Goal: Task Accomplishment & Management: Manage account settings

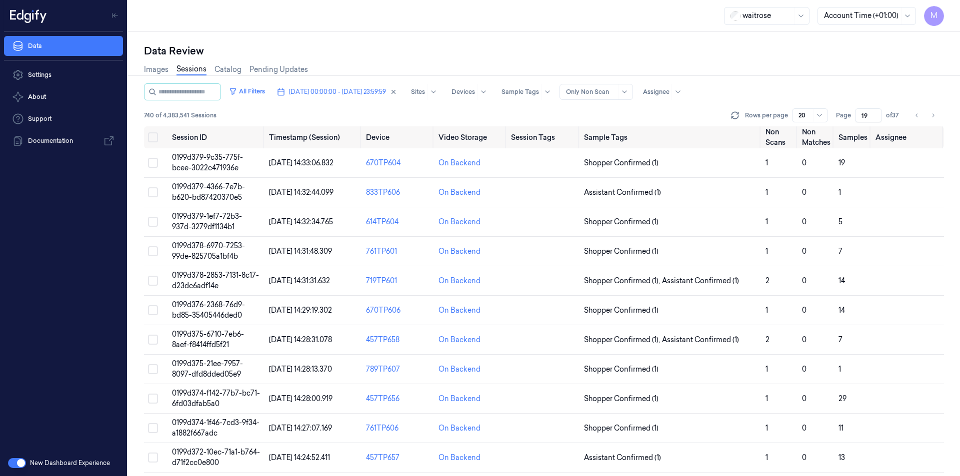
click at [866, 77] on div "Images Sessions Catalog Pending Updates" at bounding box center [544, 70] width 800 height 25
click at [152, 136] on button "Select all" at bounding box center [153, 137] width 10 height 10
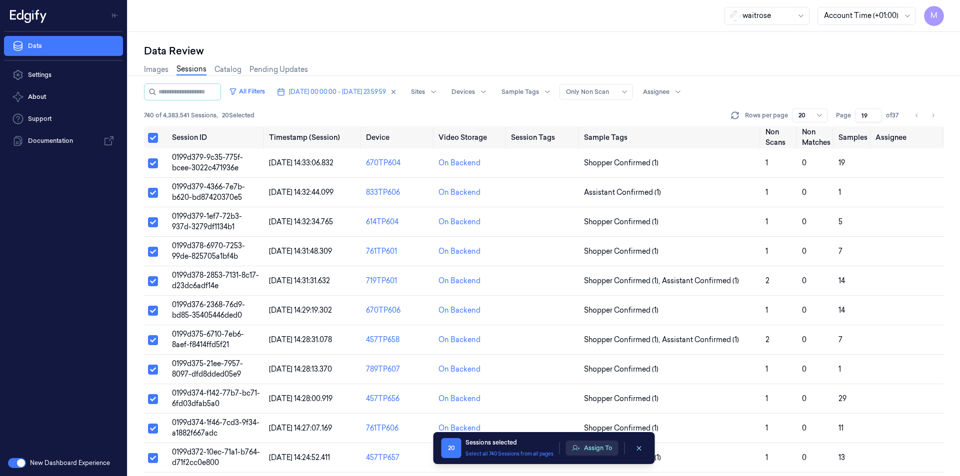
click at [603, 451] on button "Assign To" at bounding box center [592, 448] width 52 height 15
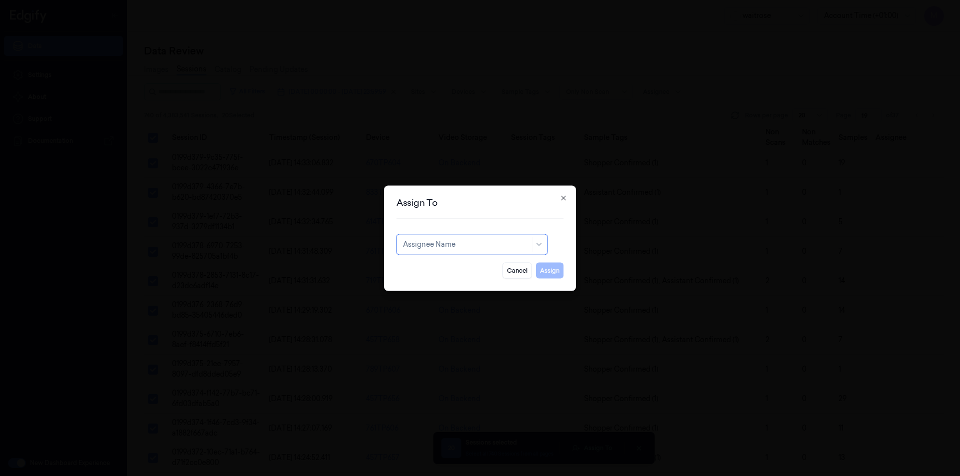
click at [497, 249] on div at bounding box center [466, 244] width 127 height 10
type input "ch"
click at [433, 284] on div "[PERSON_NAME] a" at bounding box center [435, 283] width 65 height 10
click at [544, 269] on button "Assign" at bounding box center [549, 270] width 27 height 16
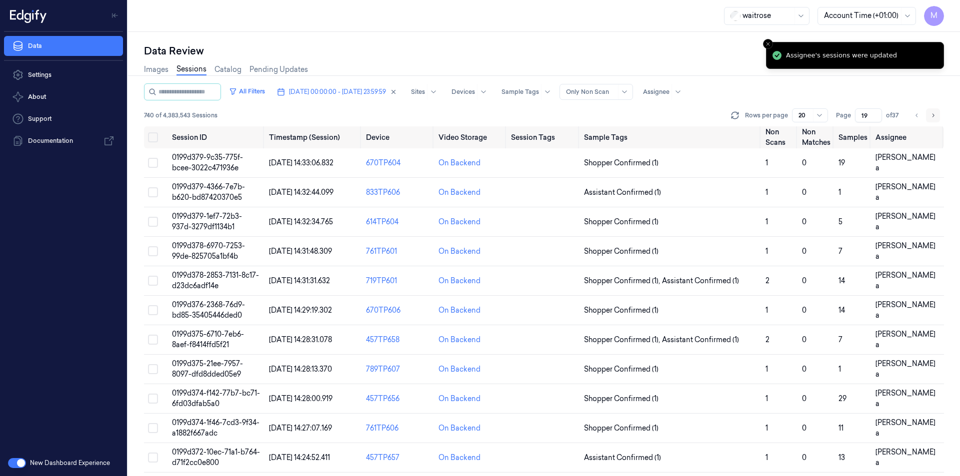
click at [938, 111] on button "Go to next page" at bounding box center [933, 115] width 14 height 14
type input "20"
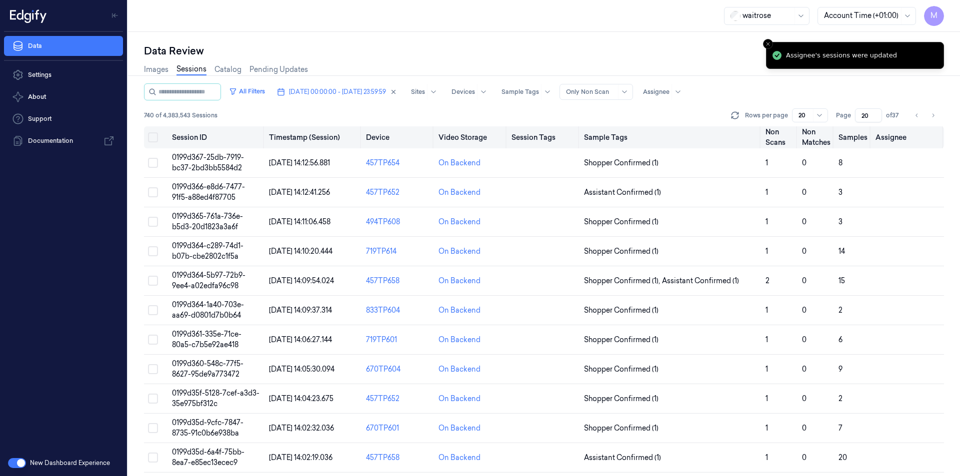
click at [155, 136] on button "Select all" at bounding box center [153, 137] width 10 height 10
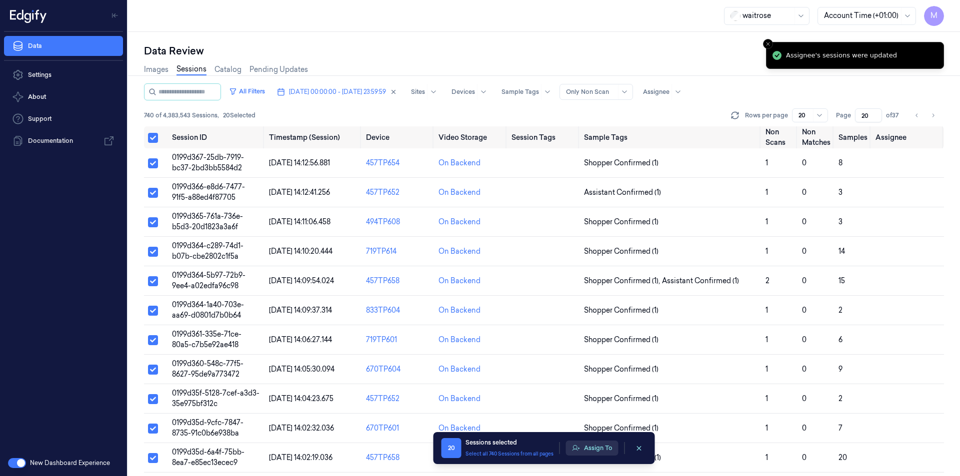
click at [586, 451] on button "Assign To" at bounding box center [592, 448] width 52 height 15
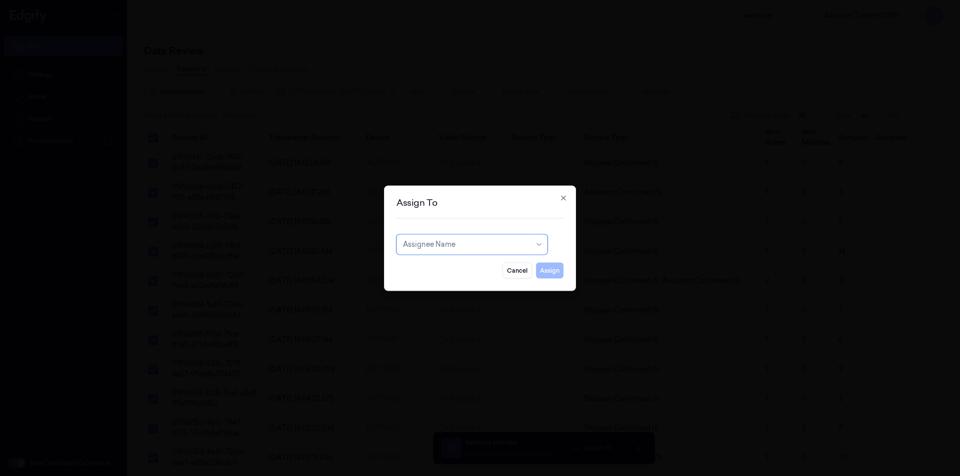
click at [488, 236] on div "Assignee Name" at bounding box center [471, 244] width 151 height 20
type input "h"
type input "ven"
click at [435, 268] on div "ven kataiah" at bounding box center [422, 267] width 38 height 10
click at [542, 269] on button "Assign" at bounding box center [549, 270] width 27 height 16
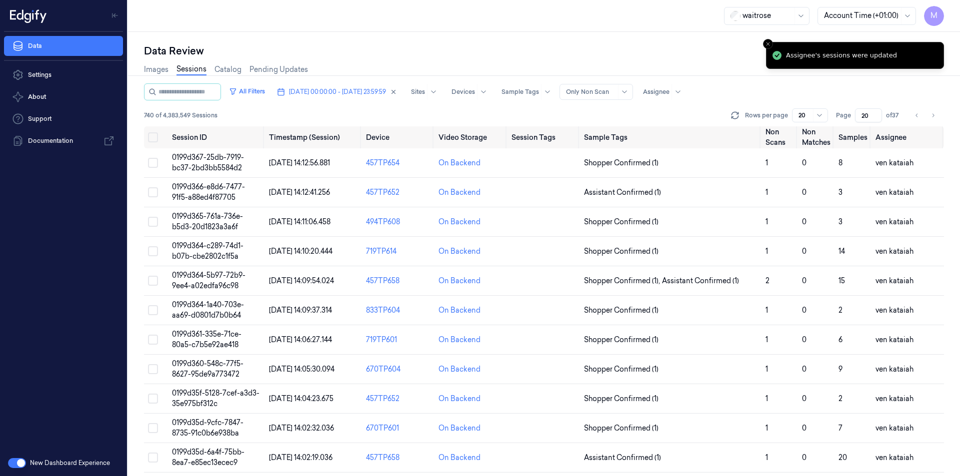
click at [930, 120] on button "Go to next page" at bounding box center [933, 115] width 14 height 14
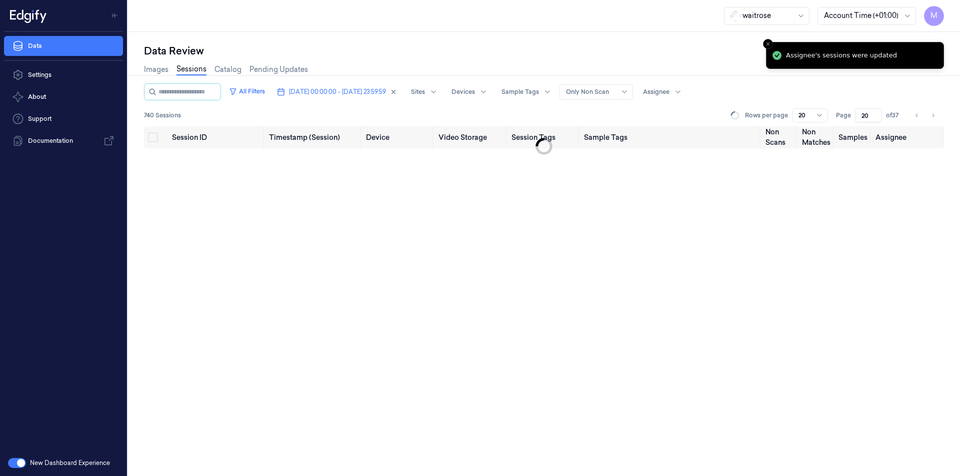
type input "21"
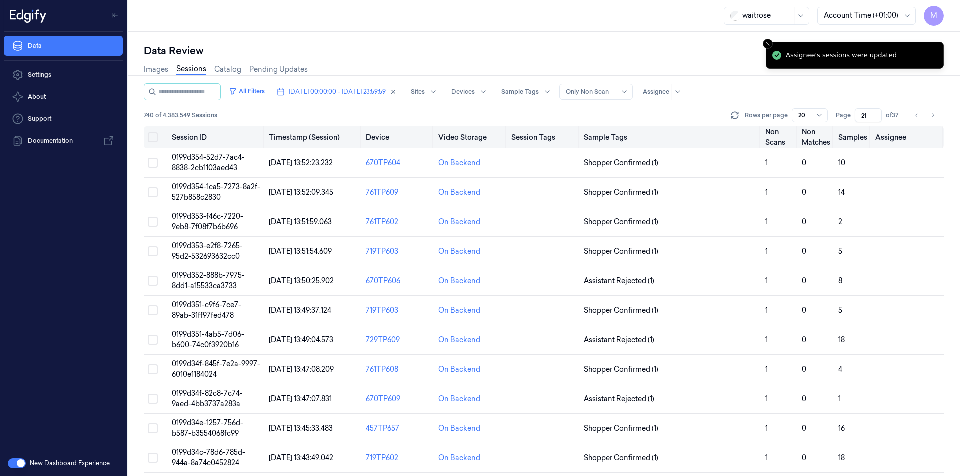
click at [154, 140] on button "Select all" at bounding box center [153, 137] width 10 height 10
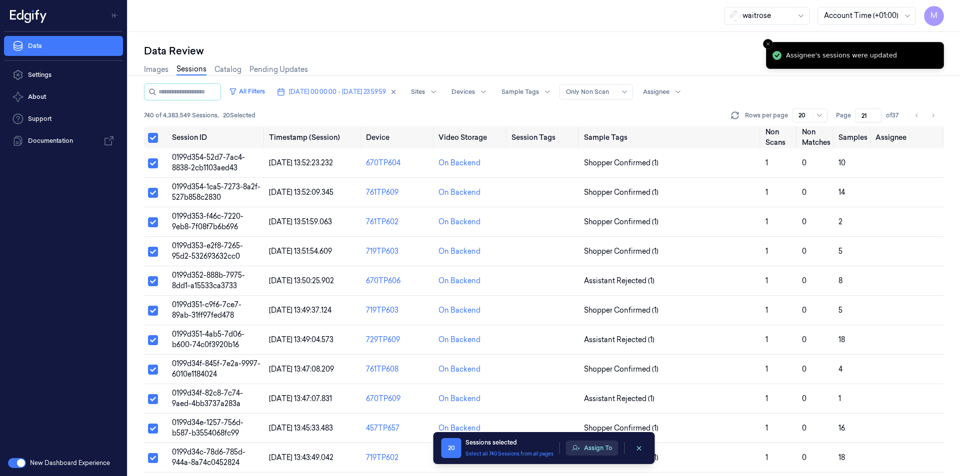
click at [593, 453] on button "Assign To" at bounding box center [592, 448] width 52 height 15
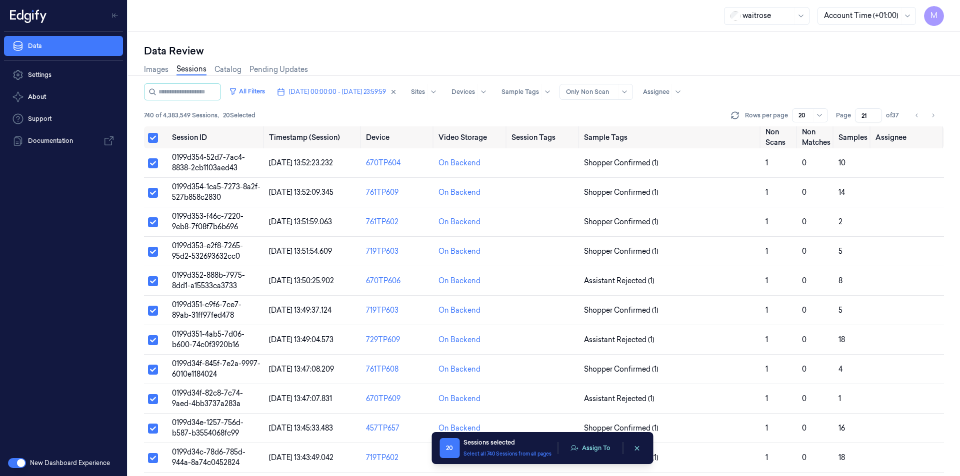
click at [450, 249] on div "On Backend" at bounding box center [459, 251] width 42 height 10
click at [591, 447] on button "Assign To" at bounding box center [592, 448] width 52 height 15
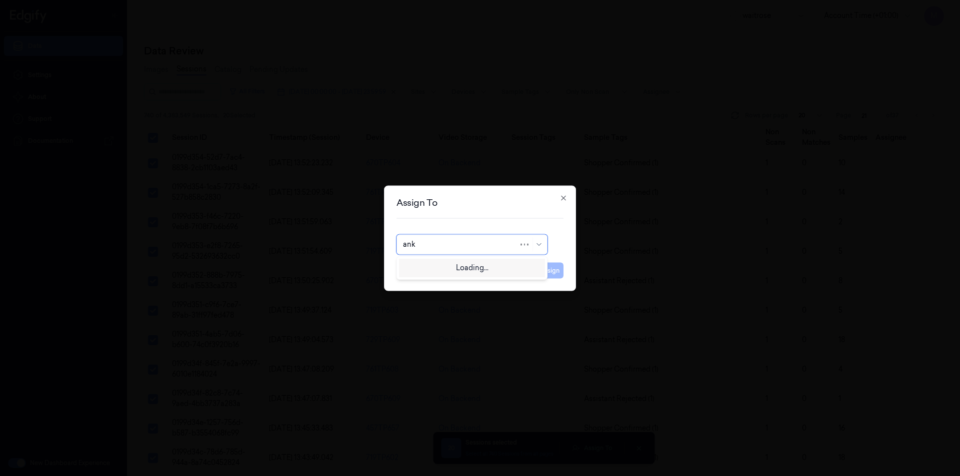
type input "anki"
click at [456, 264] on div "[PERSON_NAME]" at bounding box center [472, 267] width 138 height 10
click at [555, 268] on button "Assign" at bounding box center [549, 270] width 27 height 16
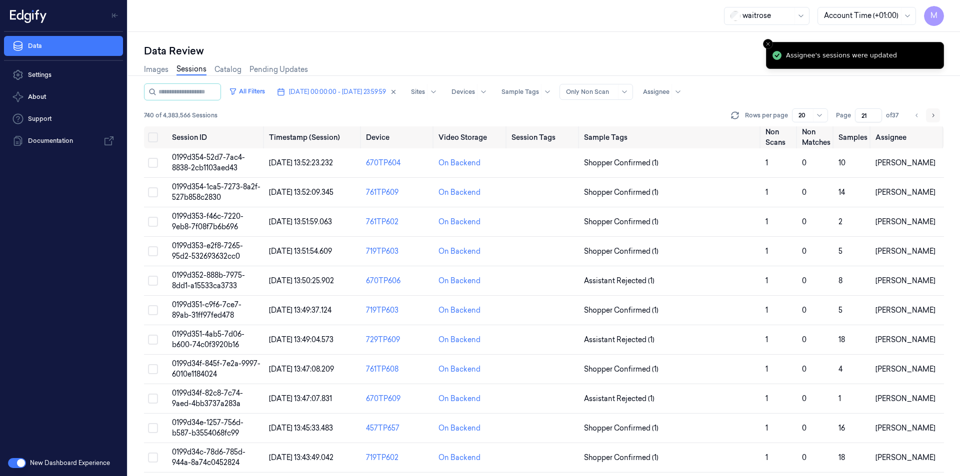
click at [931, 113] on icon "Go to next page" at bounding box center [933, 115] width 6 height 8
type input "22"
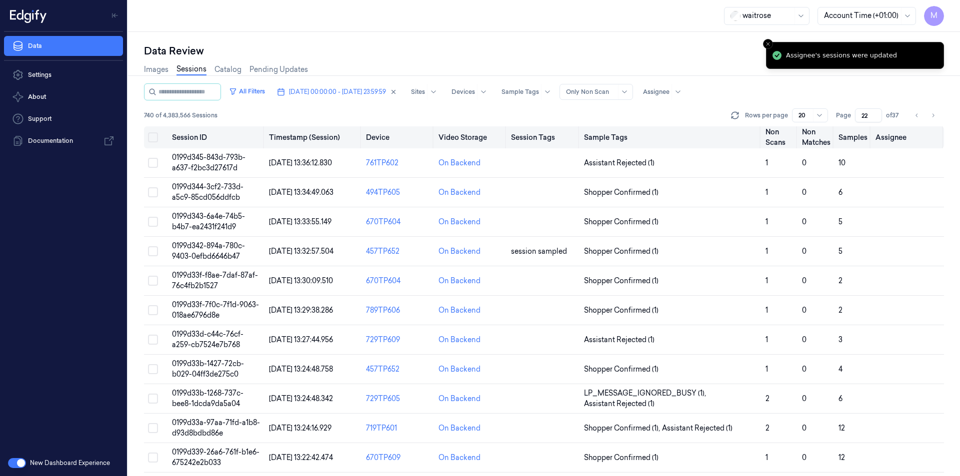
click at [155, 139] on button "Select all" at bounding box center [153, 137] width 10 height 10
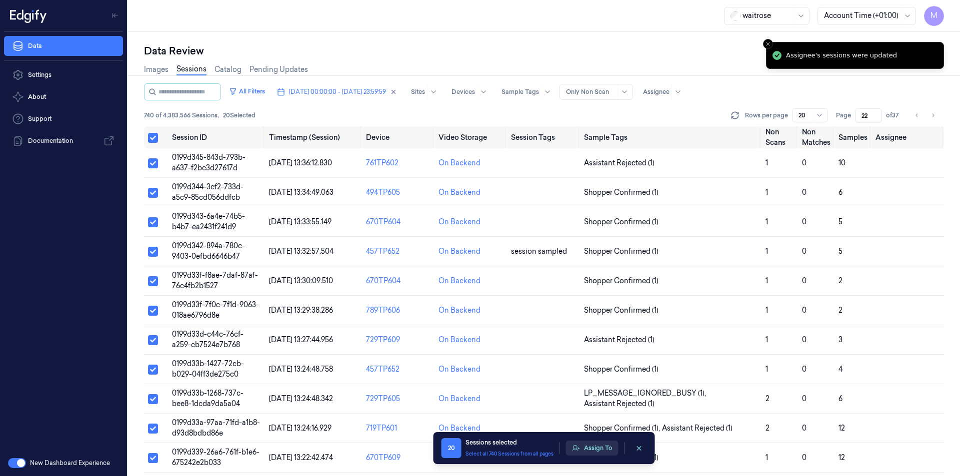
click at [591, 451] on button "Assign To" at bounding box center [592, 448] width 52 height 15
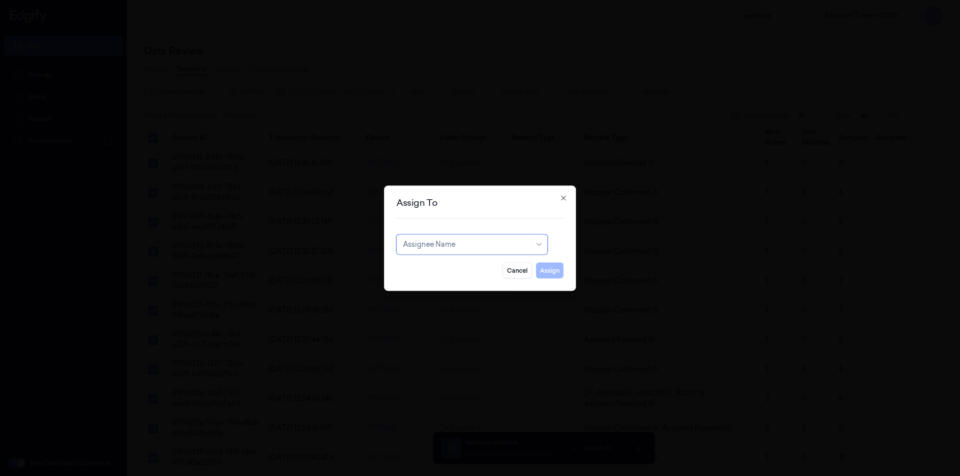
click at [424, 248] on div at bounding box center [466, 244] width 127 height 10
type input "ro"
click at [447, 271] on div "[PERSON_NAME]" at bounding box center [433, 267] width 60 height 10
click at [542, 270] on button "Assign" at bounding box center [549, 270] width 27 height 16
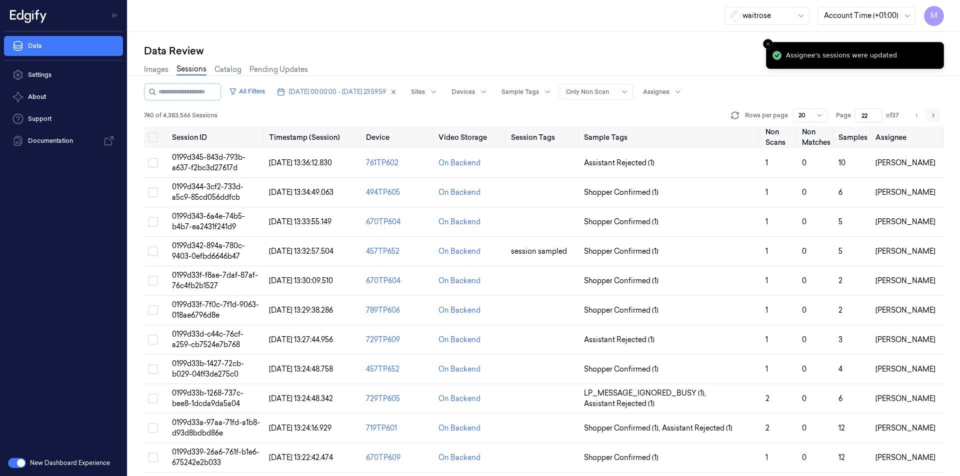
click at [931, 119] on button "Go to next page" at bounding box center [933, 115] width 14 height 14
type input "23"
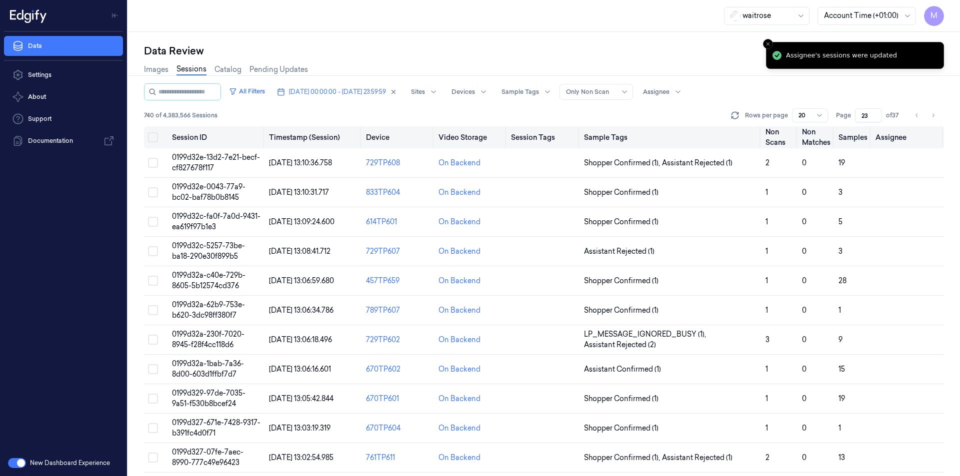
click at [154, 135] on button "Select all" at bounding box center [153, 137] width 10 height 10
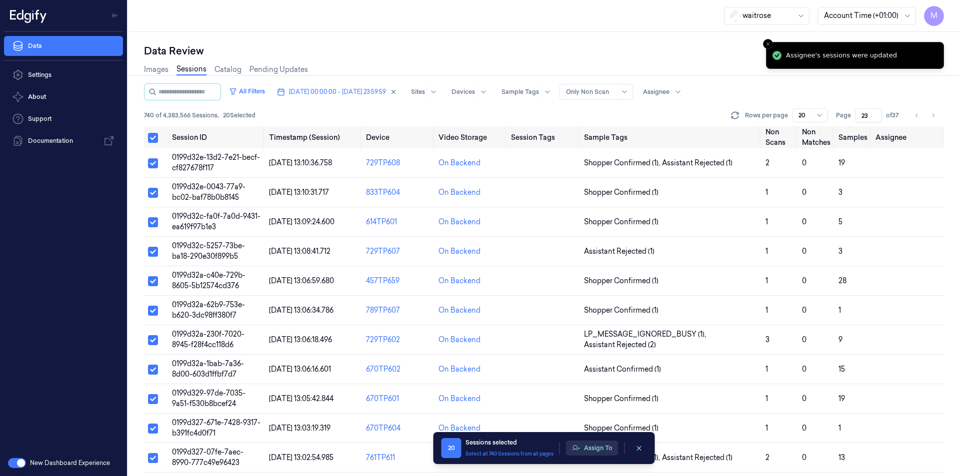
click at [605, 445] on button "Assign To" at bounding box center [592, 448] width 52 height 15
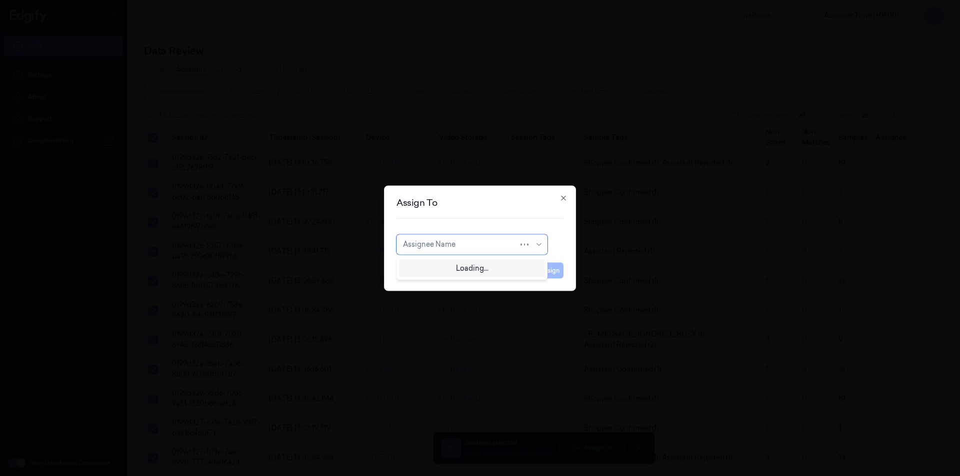
click at [516, 245] on div at bounding box center [460, 244] width 115 height 10
type input "var"
click at [431, 270] on div "[PERSON_NAME]" at bounding box center [433, 267] width 60 height 10
click at [548, 269] on button "Assign" at bounding box center [549, 270] width 27 height 16
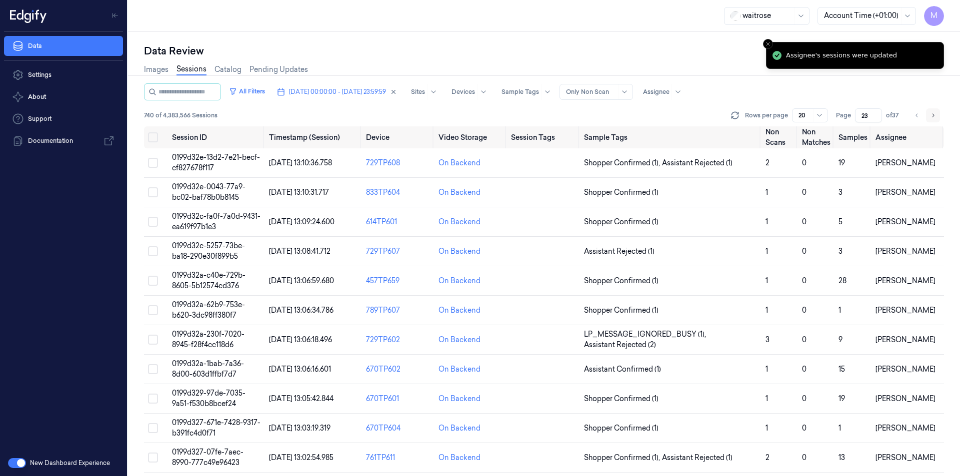
click at [934, 117] on icon "Go to next page" at bounding box center [933, 115] width 6 height 8
type input "24"
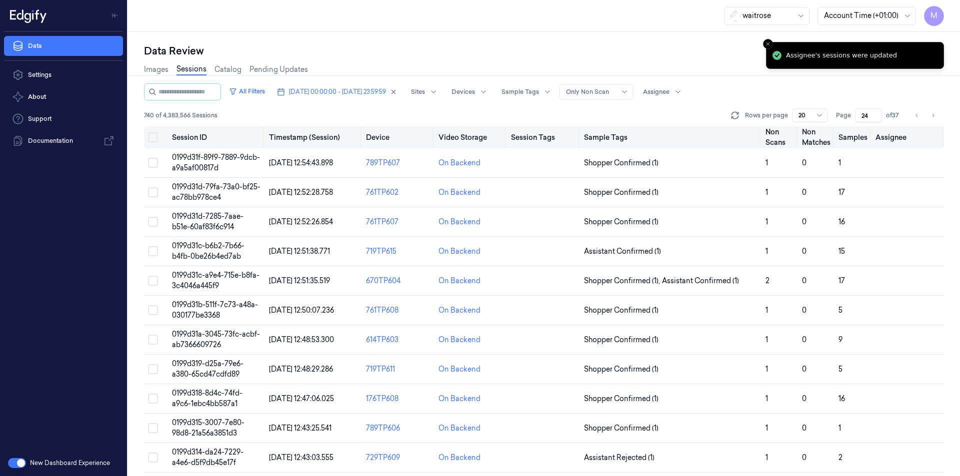
click at [153, 136] on button "Select all" at bounding box center [153, 137] width 10 height 10
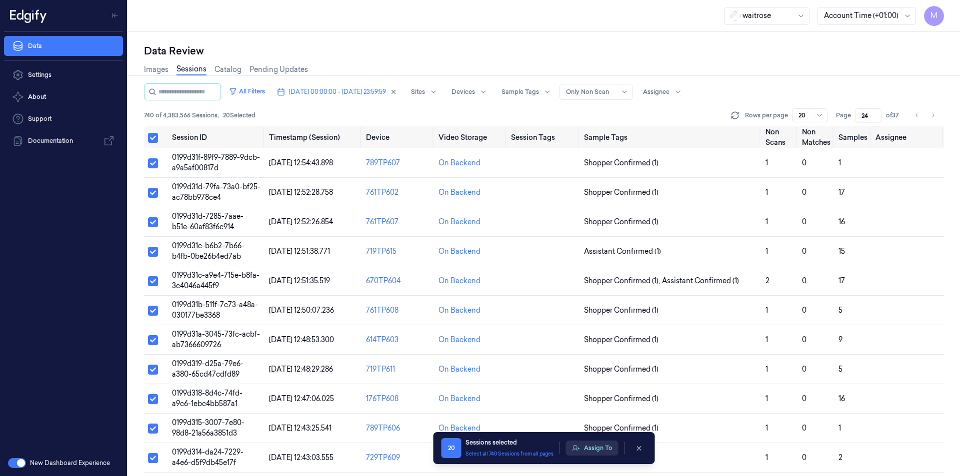
click at [604, 448] on button "Assign To" at bounding box center [592, 448] width 52 height 15
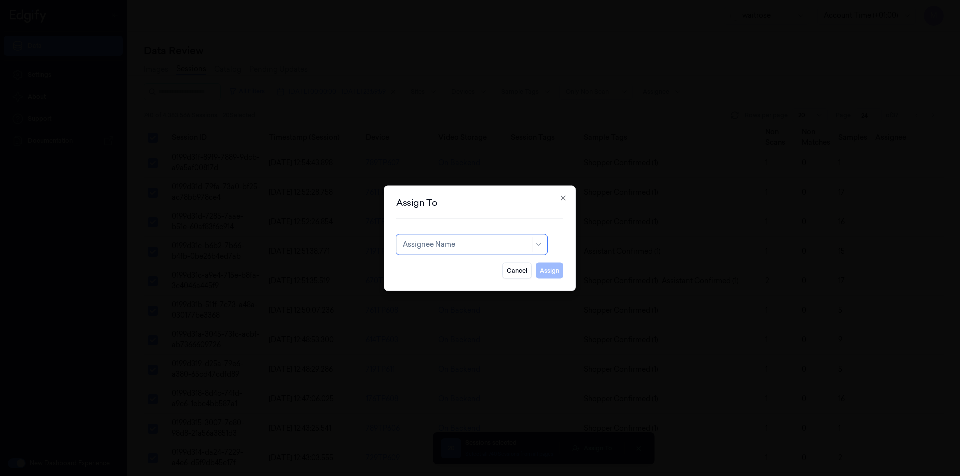
click at [477, 249] on div at bounding box center [466, 244] width 127 height 10
type input "shi"
click at [437, 270] on div "Shifa A" at bounding box center [472, 267] width 138 height 10
click at [547, 267] on button "Assign" at bounding box center [549, 270] width 27 height 16
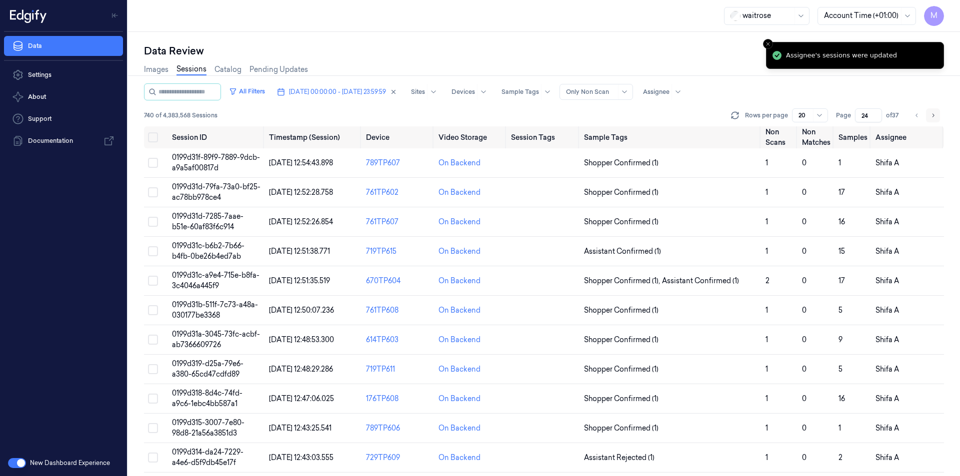
click at [937, 117] on button "Go to next page" at bounding box center [933, 115] width 14 height 14
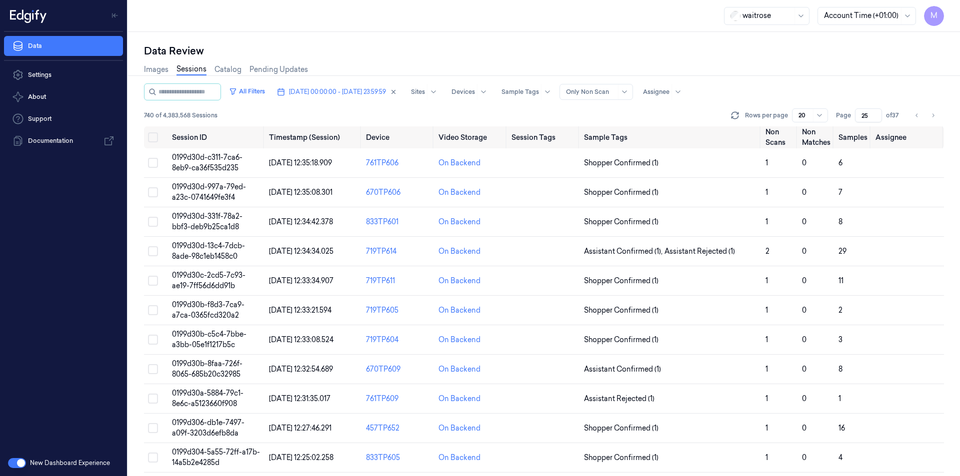
click at [533, 36] on div "Data Review Images Sessions Catalog Pending Updates All Filters [DATE] 00:00:00…" at bounding box center [544, 254] width 832 height 444
click at [913, 117] on button "Go to previous page" at bounding box center [917, 115] width 14 height 14
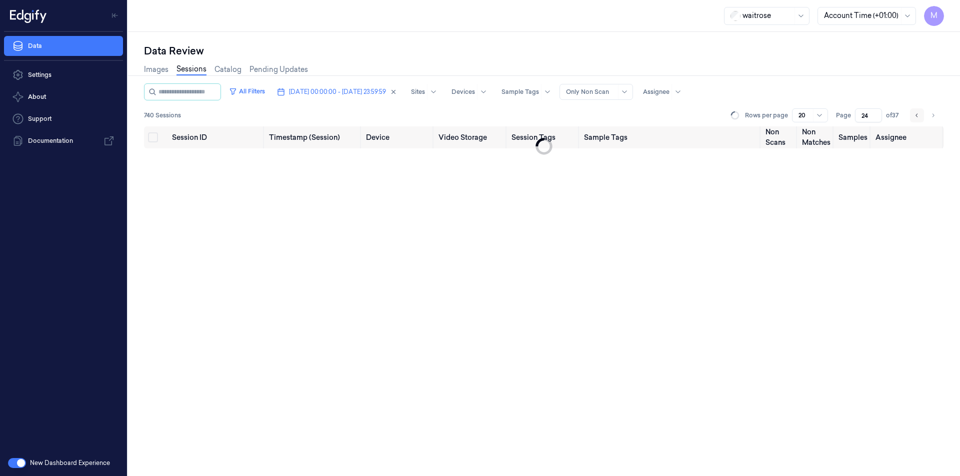
click at [913, 117] on button "Go to previous page" at bounding box center [917, 115] width 14 height 14
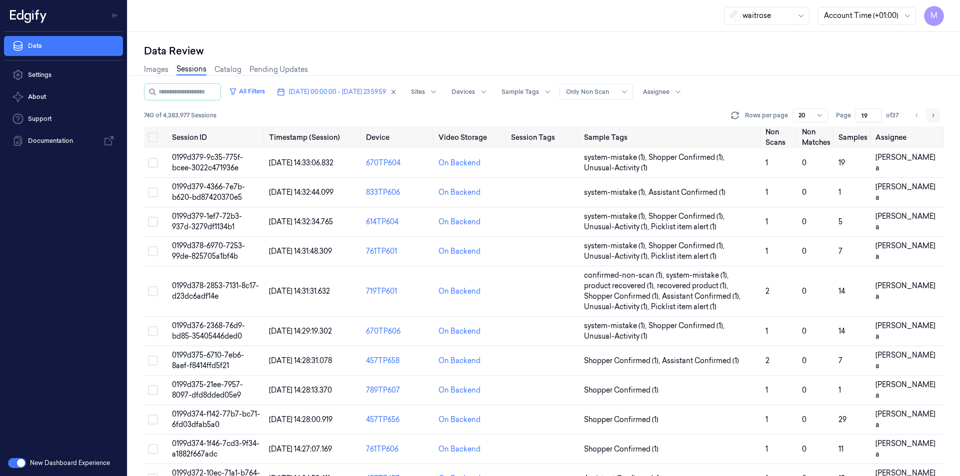
click at [932, 113] on icon "Go to next page" at bounding box center [933, 115] width 6 height 8
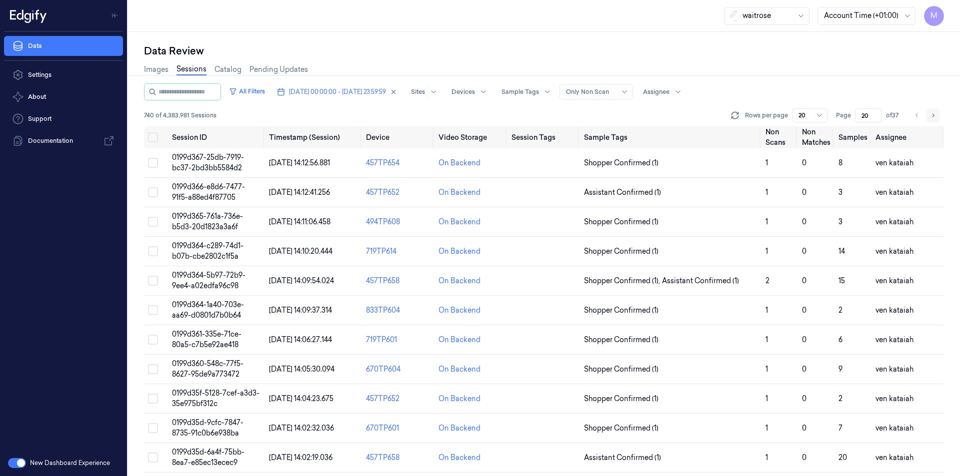
click at [932, 113] on icon "Go to next page" at bounding box center [933, 115] width 6 height 8
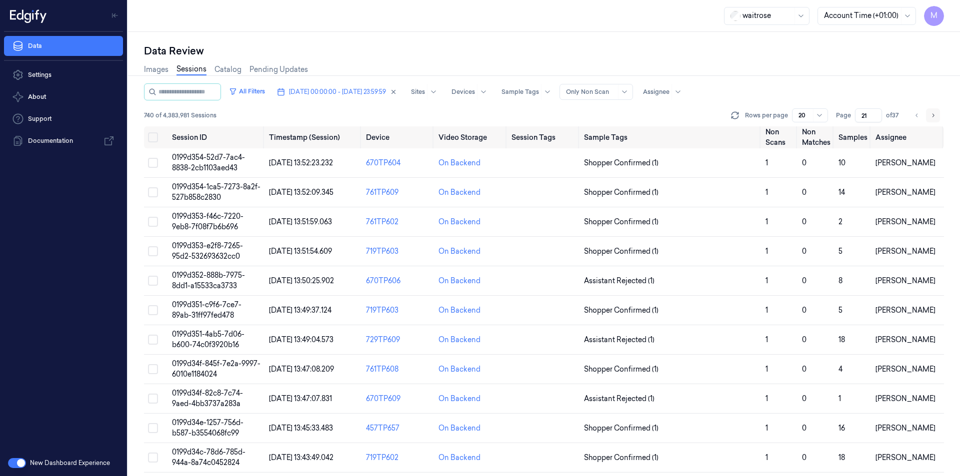
click at [932, 113] on icon "Go to next page" at bounding box center [933, 115] width 6 height 8
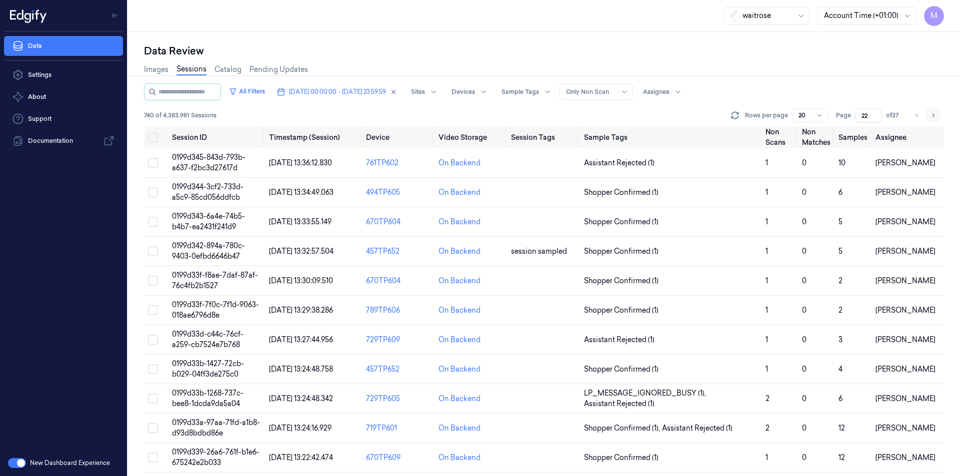
click at [932, 113] on icon "Go to next page" at bounding box center [933, 115] width 6 height 8
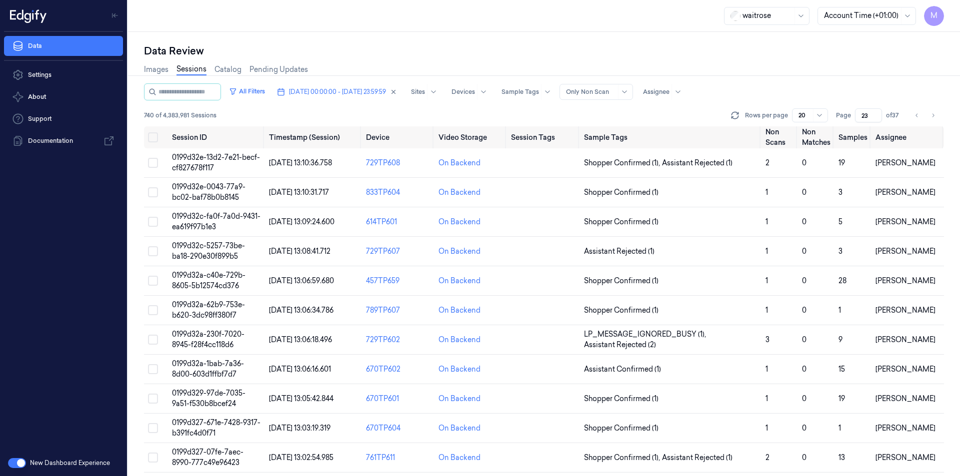
click at [802, 71] on div "Images Sessions Catalog Pending Updates" at bounding box center [544, 70] width 800 height 25
click at [919, 114] on icon "Go to previous page" at bounding box center [917, 115] width 6 height 8
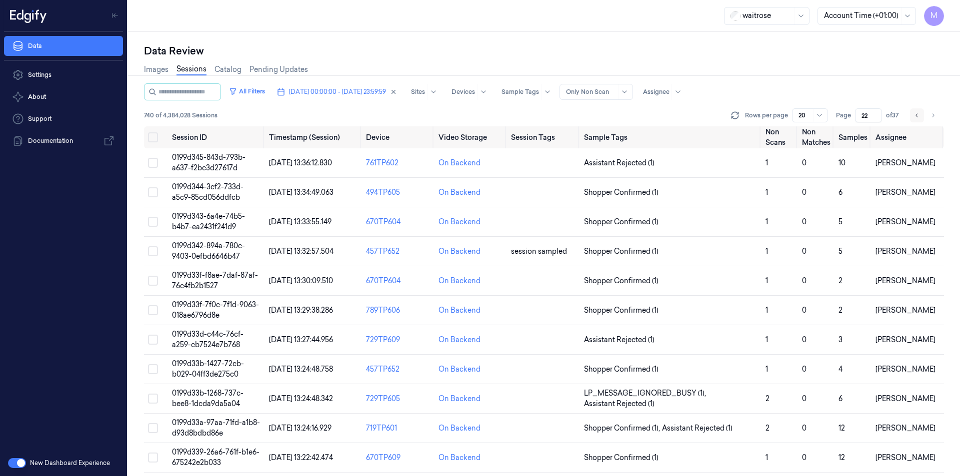
click at [919, 114] on icon "Go to previous page" at bounding box center [917, 115] width 6 height 8
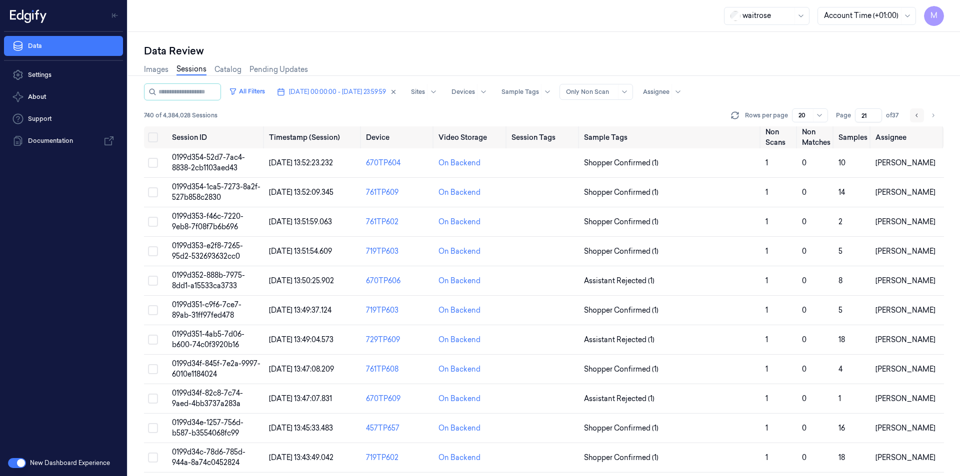
click at [919, 114] on icon "Go to previous page" at bounding box center [917, 115] width 6 height 8
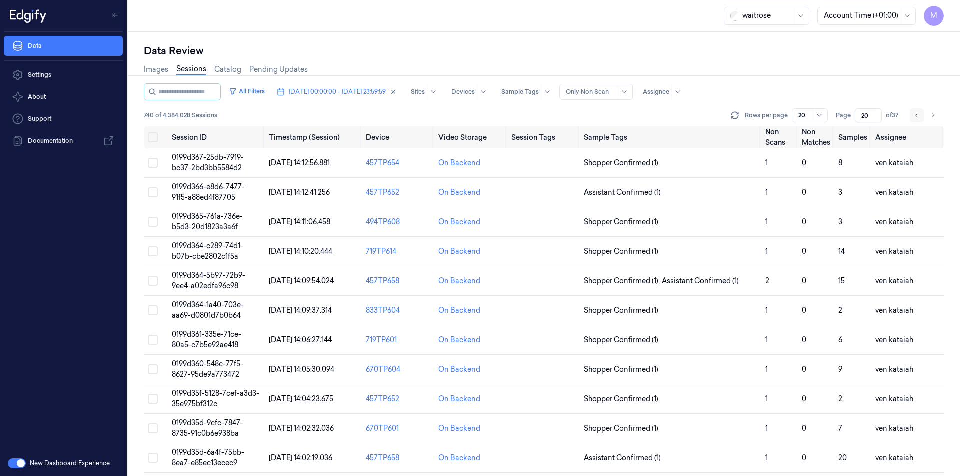
click at [919, 114] on icon "Go to previous page" at bounding box center [917, 115] width 6 height 8
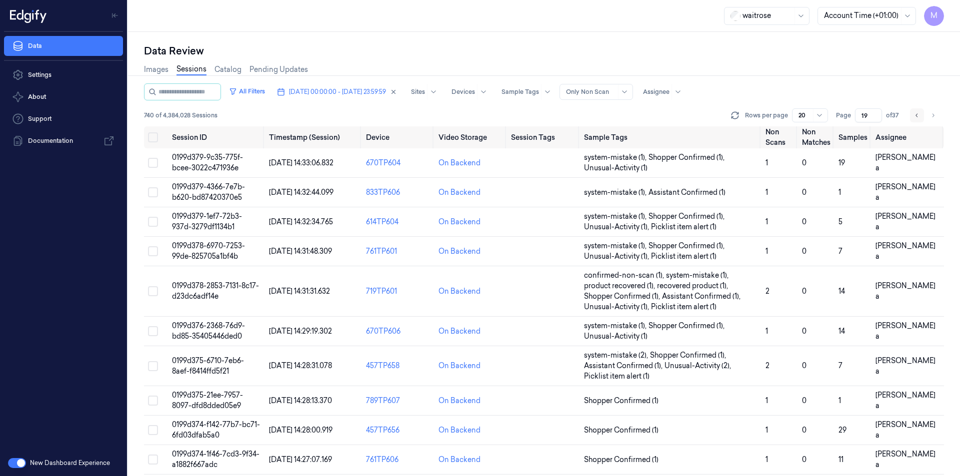
click at [919, 114] on icon "Go to previous page" at bounding box center [917, 115] width 6 height 8
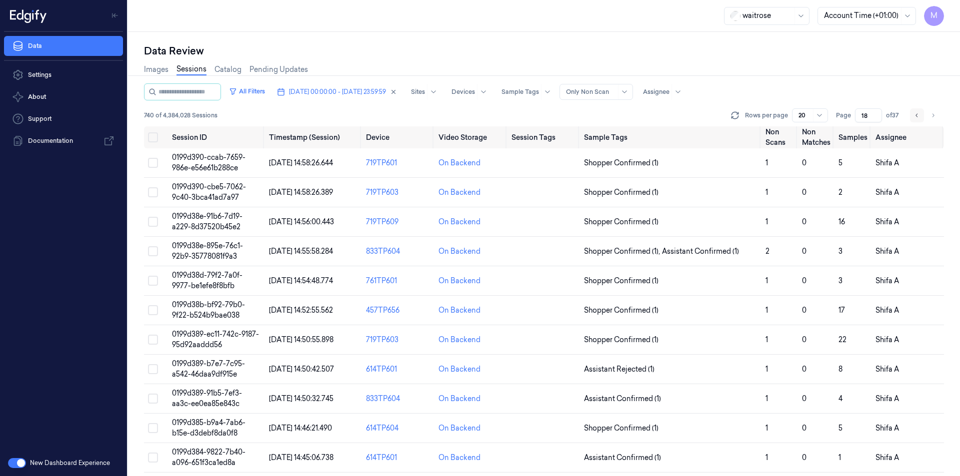
click at [919, 114] on icon "Go to previous page" at bounding box center [917, 115] width 6 height 8
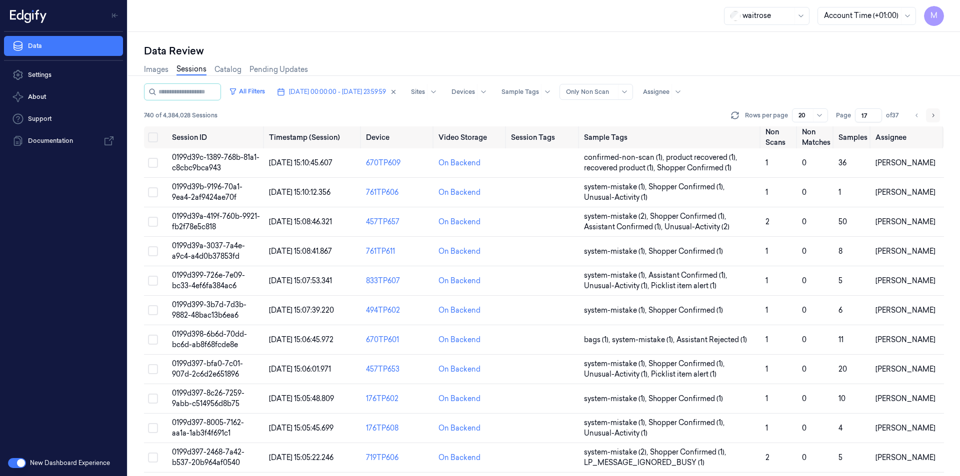
click at [939, 115] on button "Go to next page" at bounding box center [933, 115] width 14 height 14
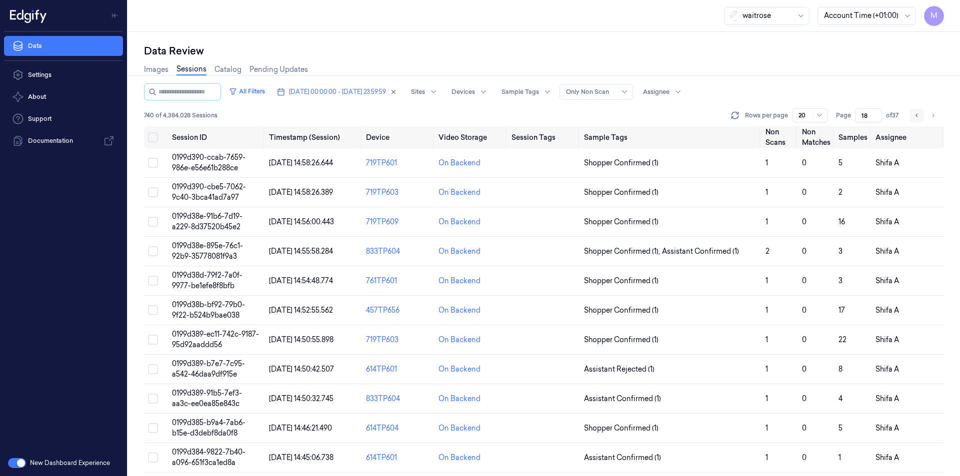
click at [920, 115] on button "Go to previous page" at bounding box center [917, 115] width 14 height 14
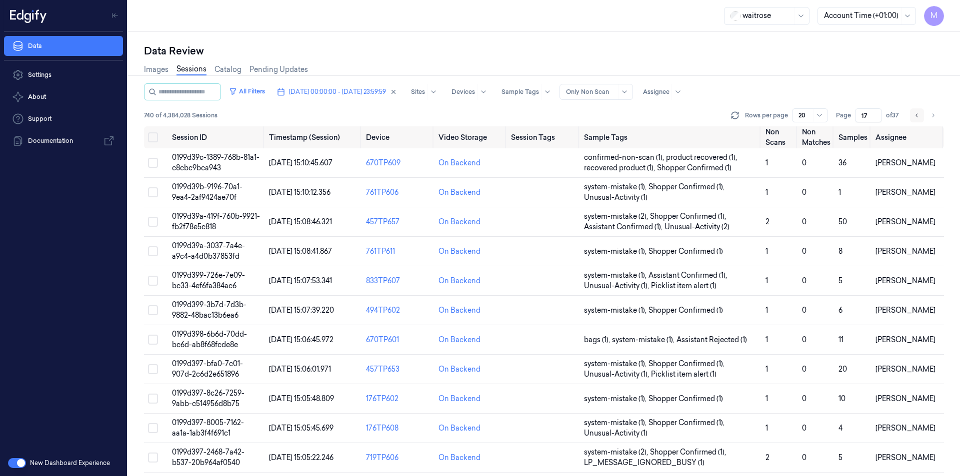
click at [920, 115] on button "Go to previous page" at bounding box center [917, 115] width 14 height 14
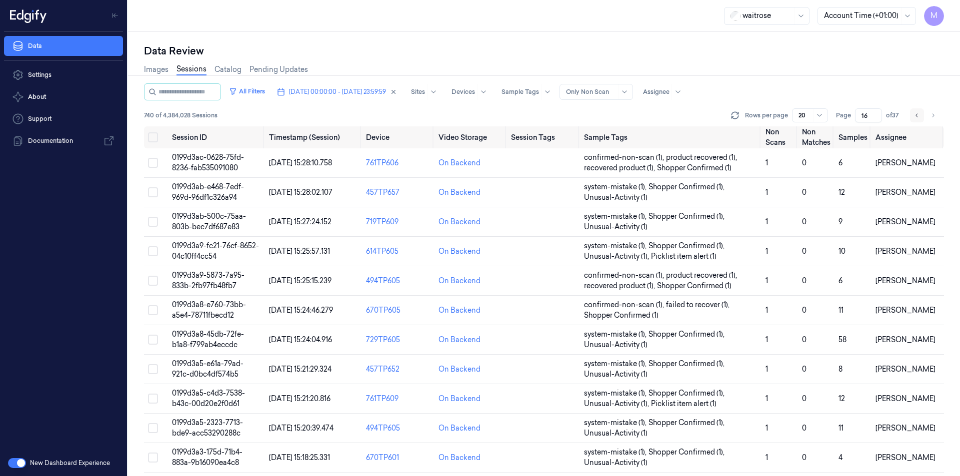
click at [920, 115] on button "Go to previous page" at bounding box center [917, 115] width 14 height 14
type input "15"
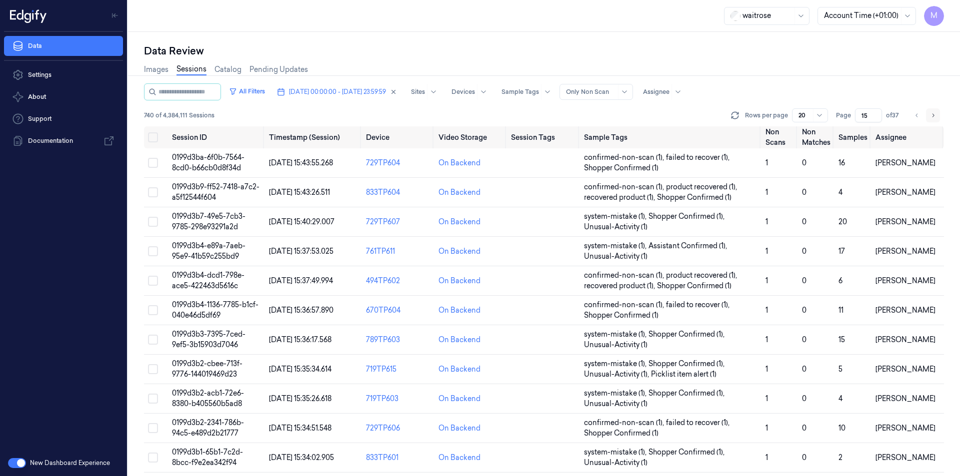
click at [932, 116] on icon "Go to next page" at bounding box center [933, 115] width 6 height 8
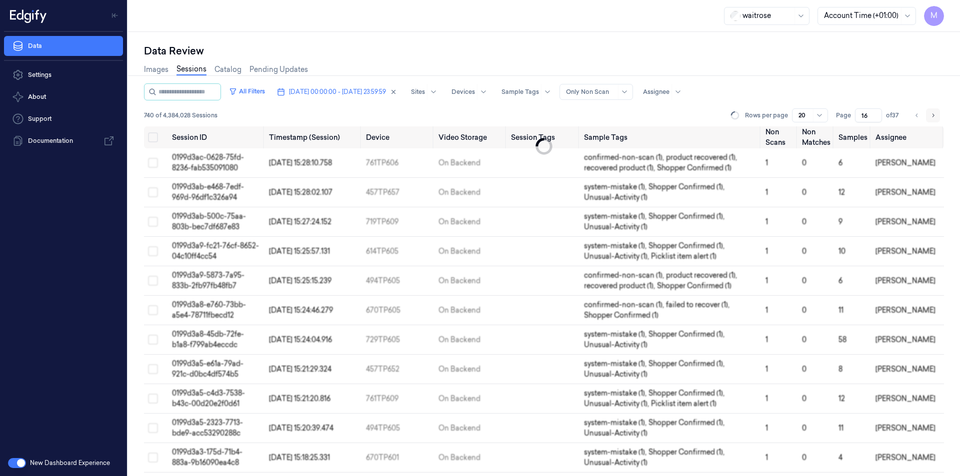
click at [932, 116] on icon "Go to next page" at bounding box center [933, 115] width 6 height 8
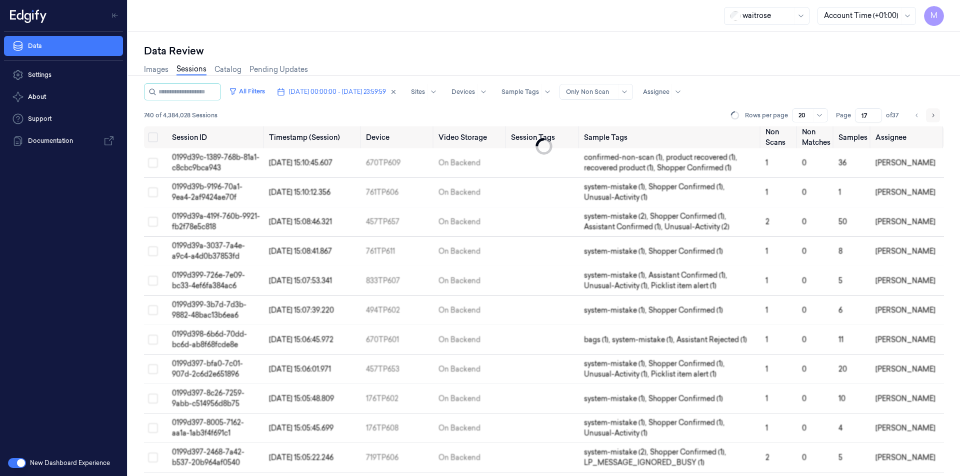
click at [932, 116] on icon "Go to next page" at bounding box center [933, 115] width 6 height 8
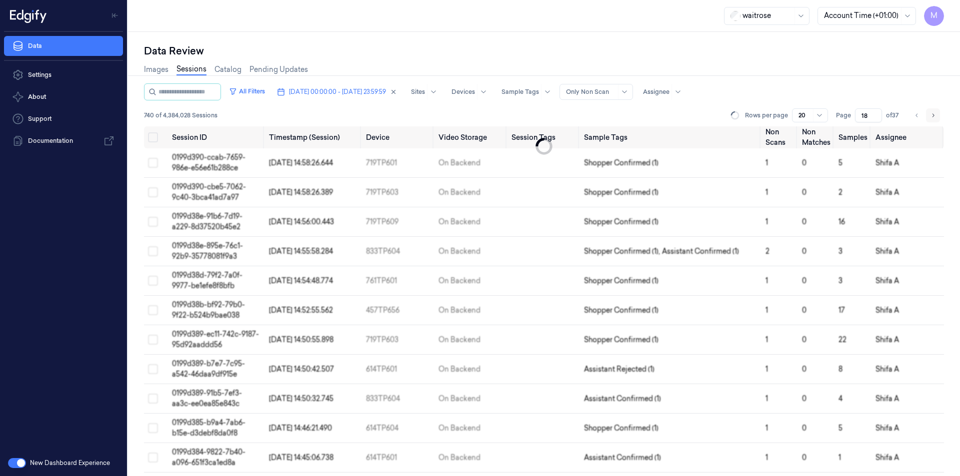
click at [932, 116] on icon "Go to next page" at bounding box center [933, 115] width 6 height 8
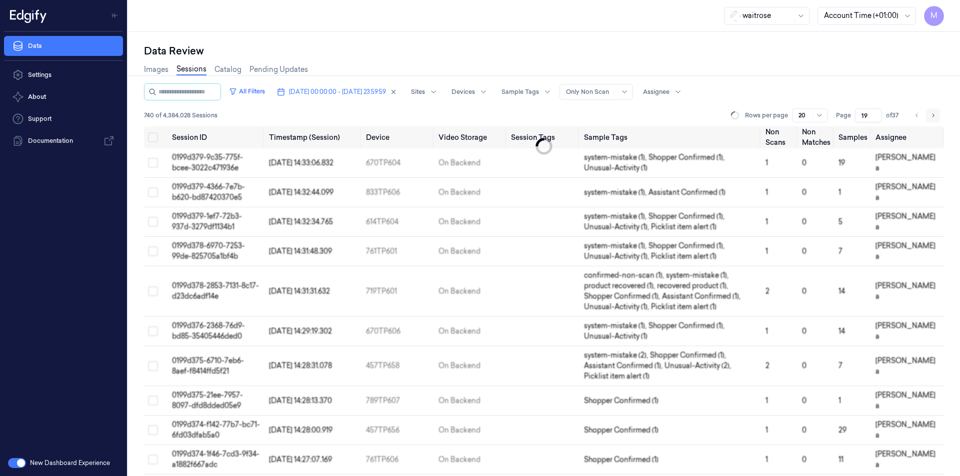
click at [932, 116] on icon "Go to next page" at bounding box center [933, 115] width 6 height 8
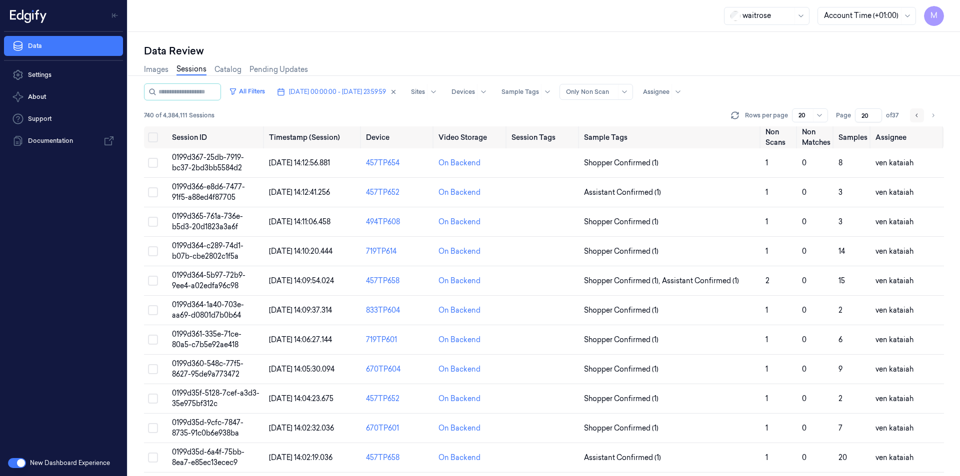
click at [914, 116] on icon "Go to previous page" at bounding box center [917, 115] width 6 height 8
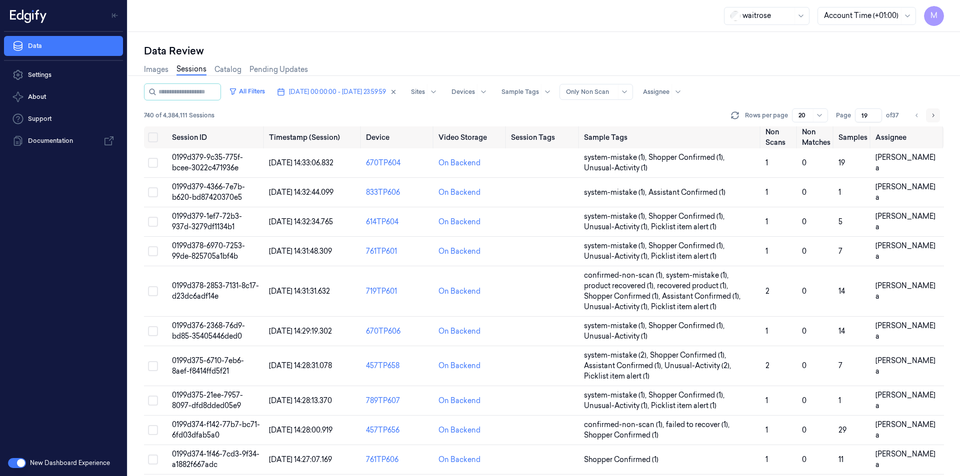
click at [939, 118] on button "Go to next page" at bounding box center [933, 115] width 14 height 14
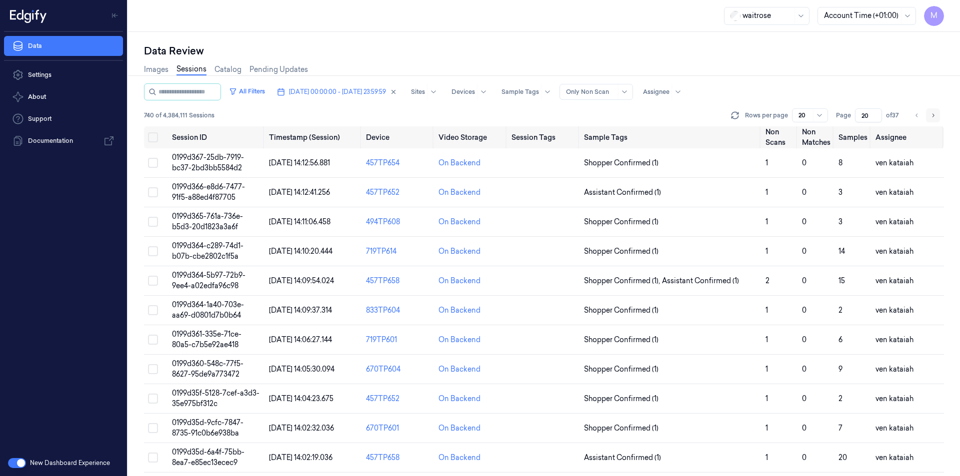
click at [939, 118] on button "Go to next page" at bounding box center [933, 115] width 14 height 14
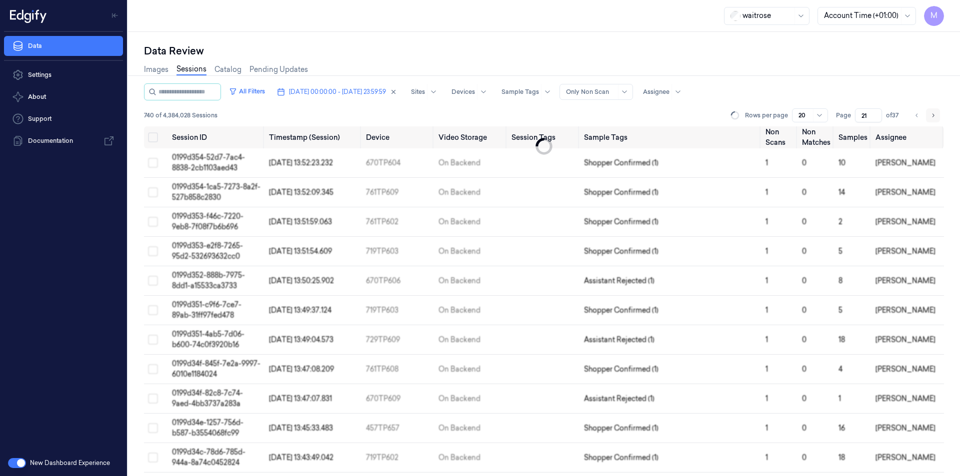
click at [939, 118] on button "Go to next page" at bounding box center [933, 115] width 14 height 14
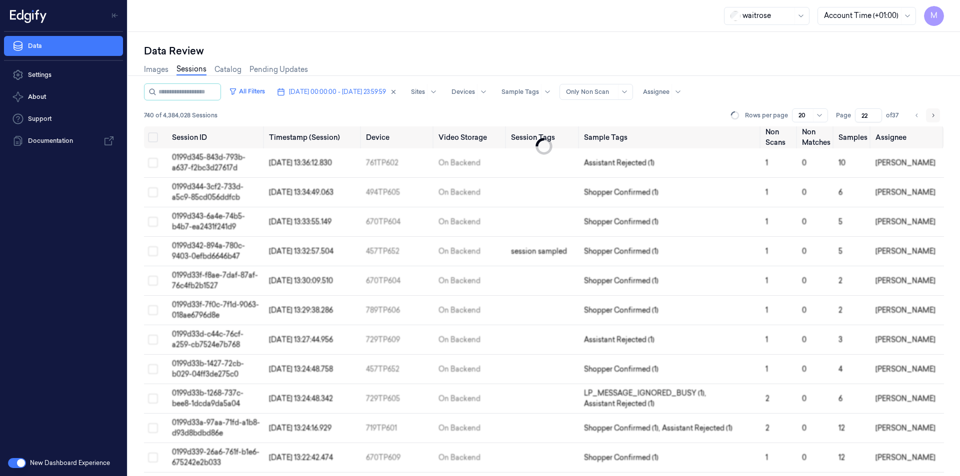
click at [939, 118] on button "Go to next page" at bounding box center [933, 115] width 14 height 14
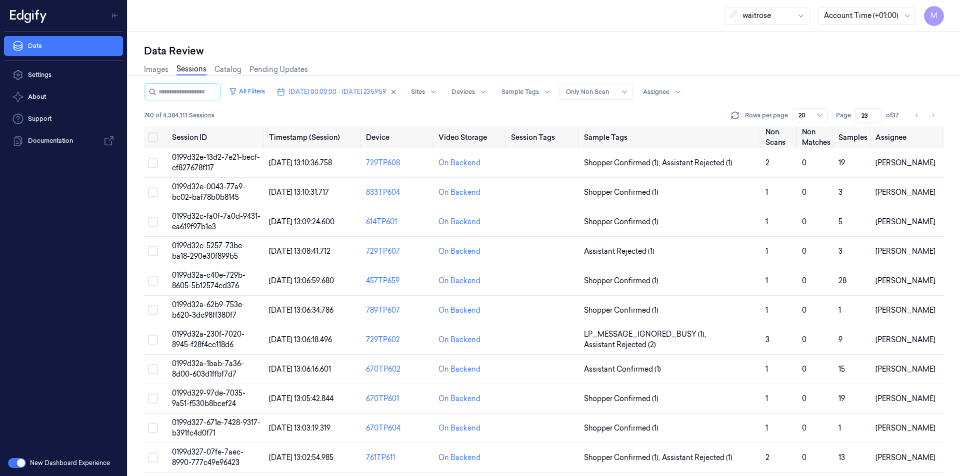
click at [868, 72] on div "Images Sessions Catalog Pending Updates" at bounding box center [544, 70] width 800 height 25
click at [918, 120] on button "Go to previous page" at bounding box center [917, 115] width 14 height 14
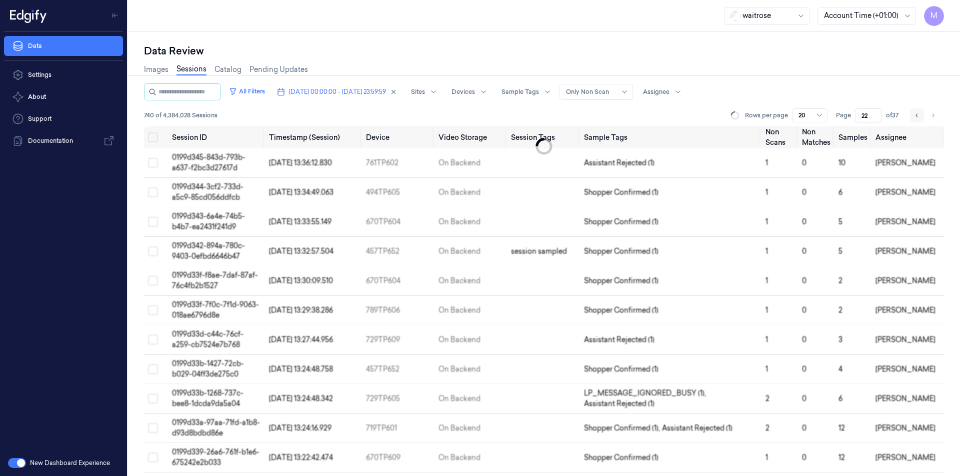
click at [917, 117] on icon "Go to previous page" at bounding box center [916, 114] width 2 height 3
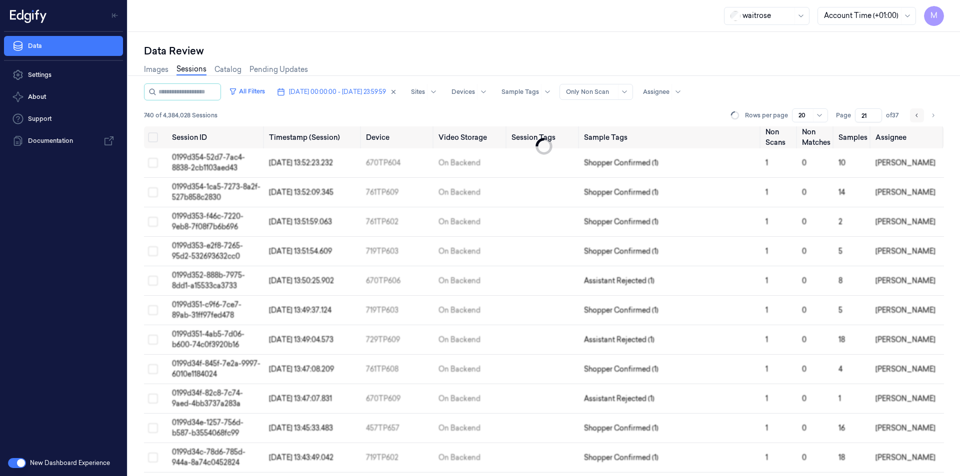
click at [917, 117] on icon "Go to previous page" at bounding box center [916, 114] width 2 height 3
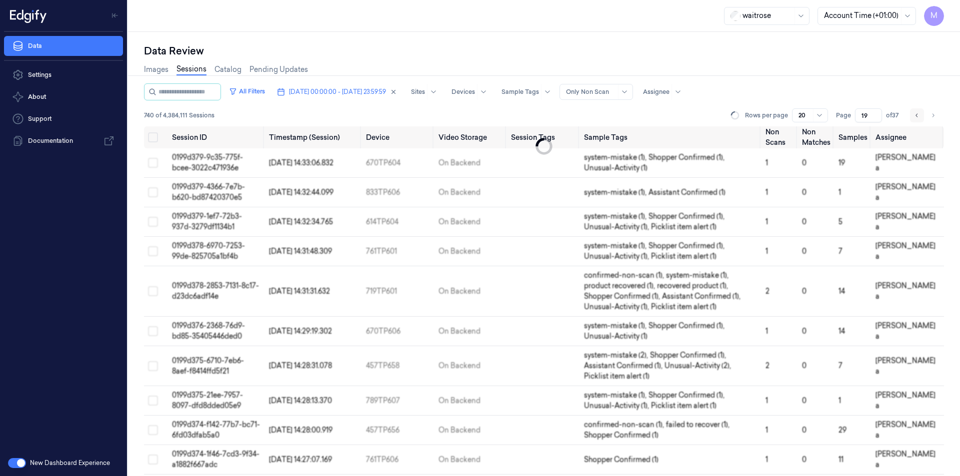
click at [916, 116] on icon "Go to previous page" at bounding box center [917, 115] width 6 height 8
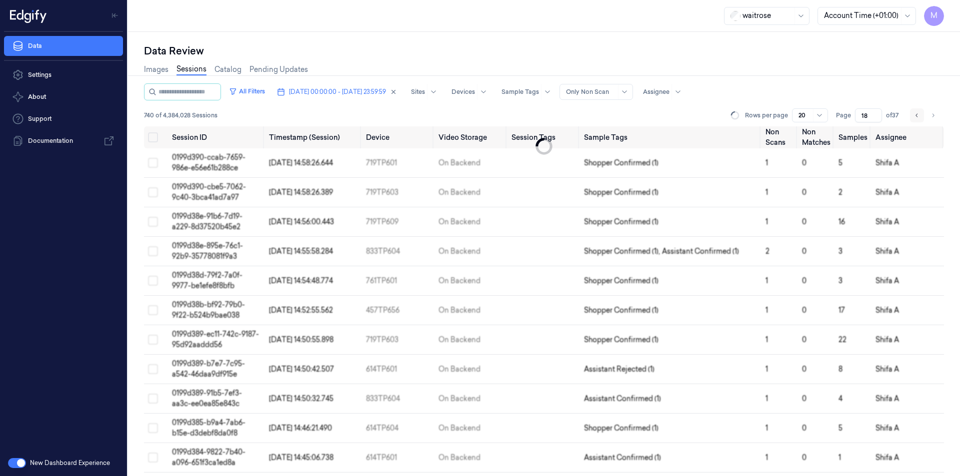
click at [916, 116] on icon "Go to previous page" at bounding box center [917, 115] width 6 height 8
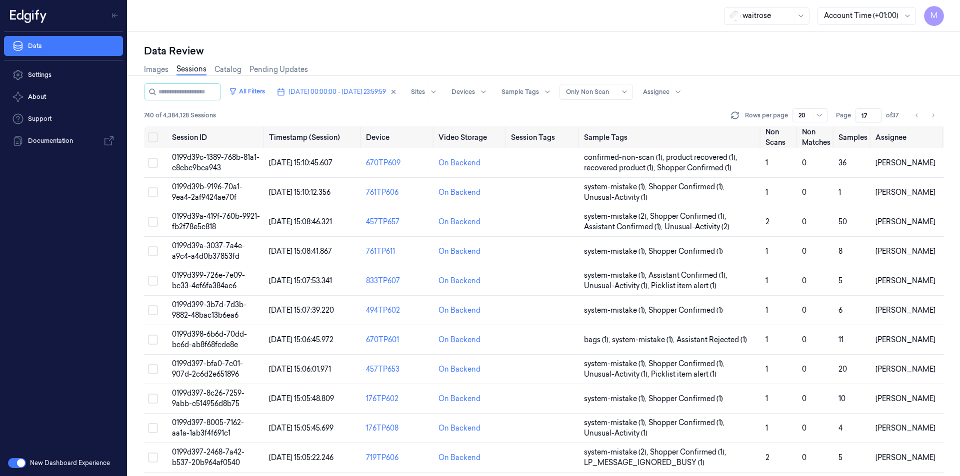
scroll to position [269, 0]
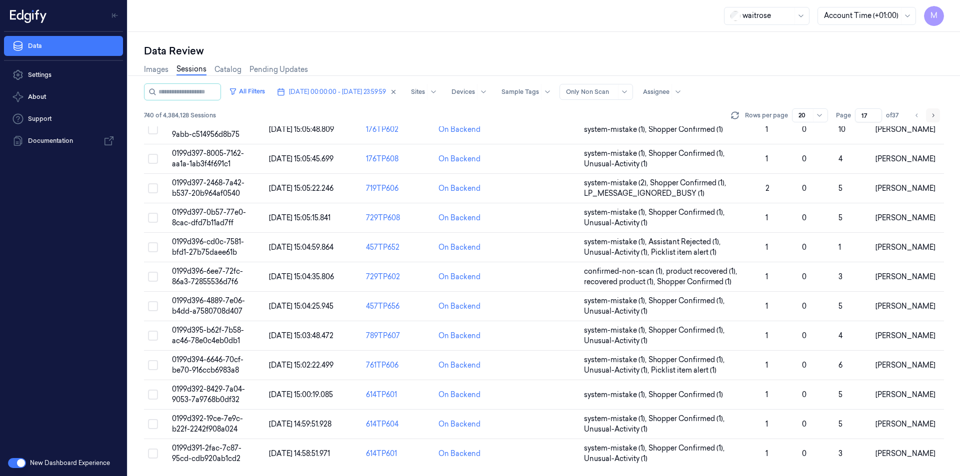
click at [937, 111] on button "Go to next page" at bounding box center [933, 115] width 14 height 14
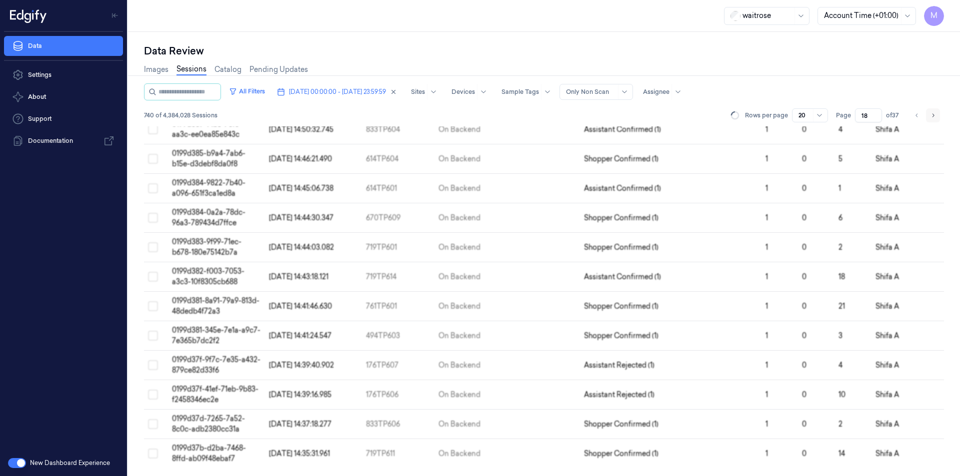
click at [937, 111] on button "Go to next page" at bounding box center [933, 115] width 14 height 14
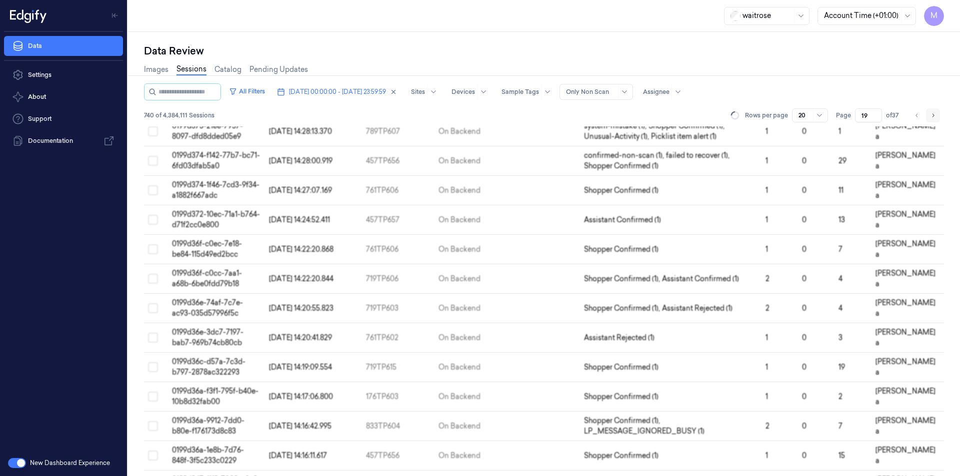
click at [937, 111] on button "Go to next page" at bounding box center [933, 115] width 14 height 14
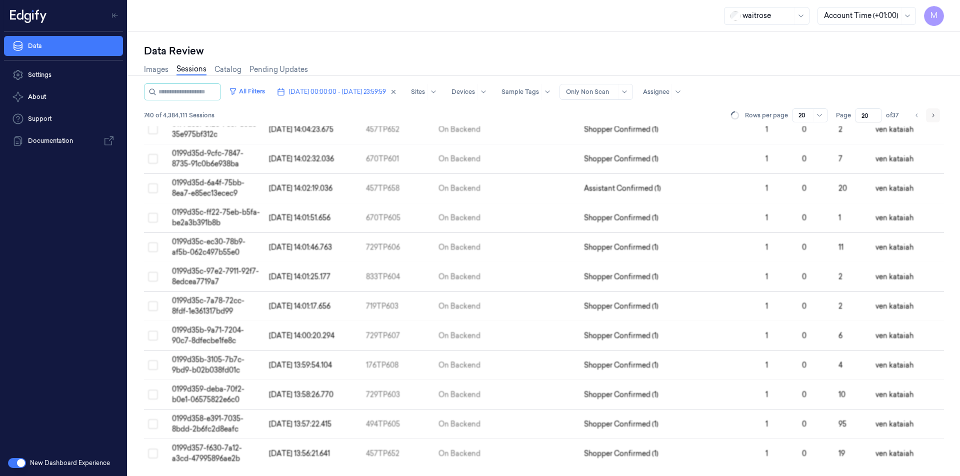
click at [937, 111] on button "Go to next page" at bounding box center [933, 115] width 14 height 14
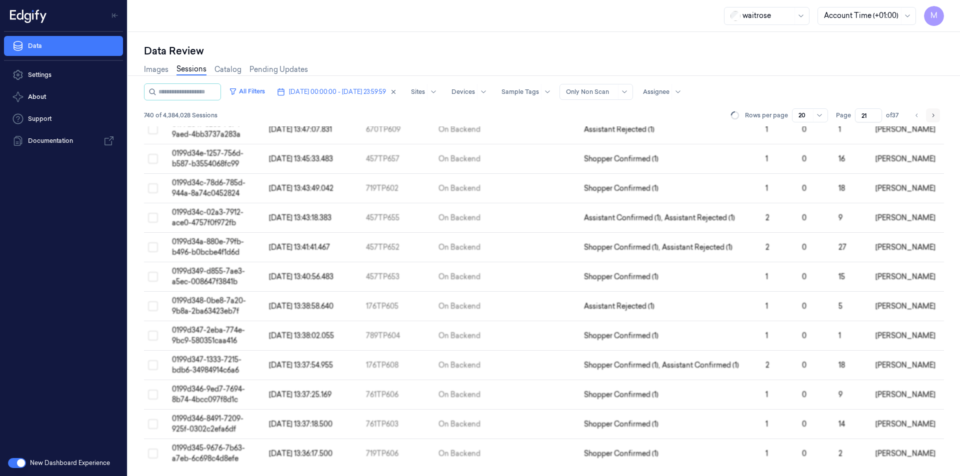
click at [937, 111] on button "Go to next page" at bounding box center [933, 115] width 14 height 14
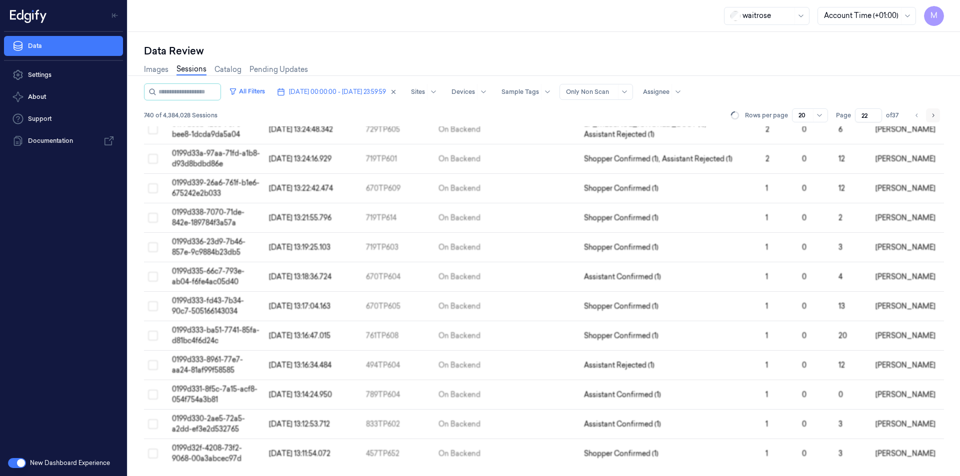
click at [937, 111] on button "Go to next page" at bounding box center [933, 115] width 14 height 14
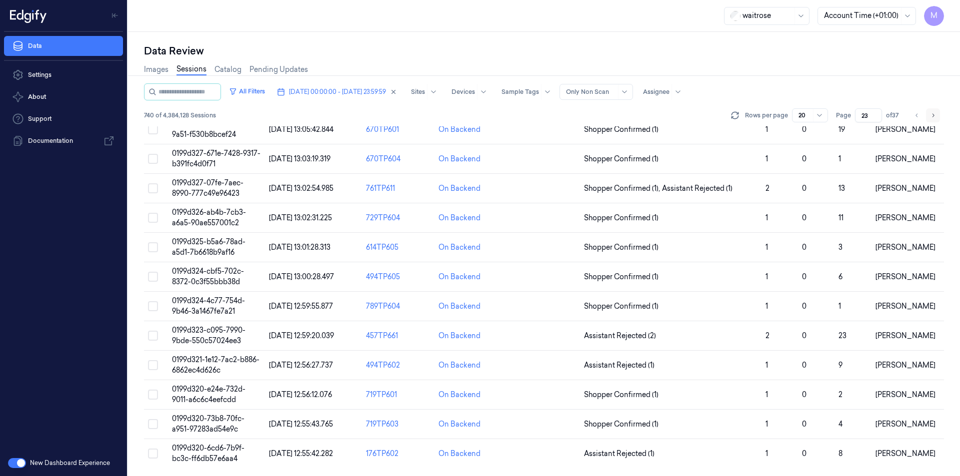
click at [937, 111] on button "Go to next page" at bounding box center [933, 115] width 14 height 14
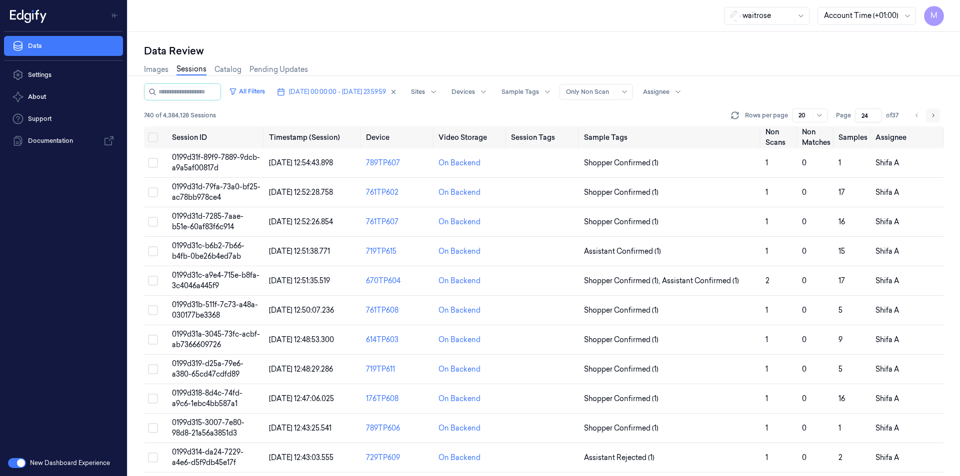
click at [937, 111] on button "Go to next page" at bounding box center [933, 115] width 14 height 14
type input "25"
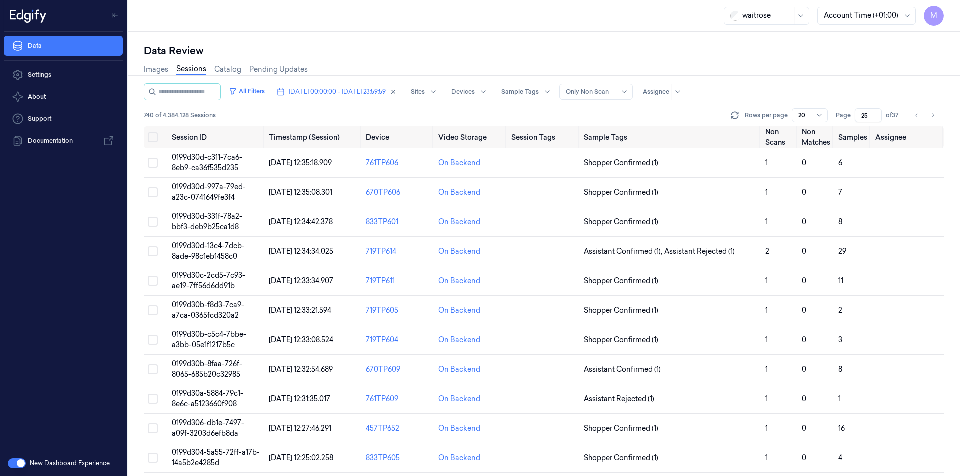
click at [841, 89] on div "All Filters [DATE] 00:00:00 - [DATE] 23:59:59 Sites Devices Sample Tags Alert T…" at bounding box center [544, 91] width 800 height 17
click at [149, 136] on button "Select all" at bounding box center [153, 137] width 10 height 10
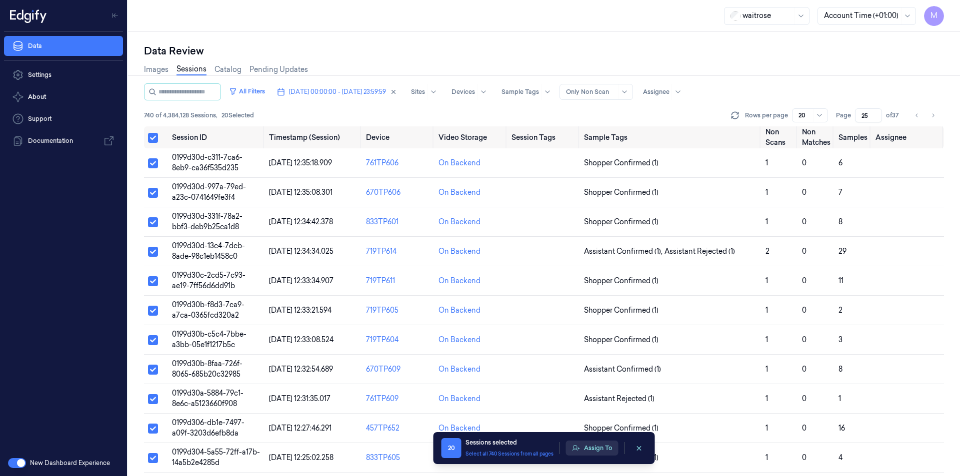
click at [608, 450] on button "Assign To" at bounding box center [592, 448] width 52 height 15
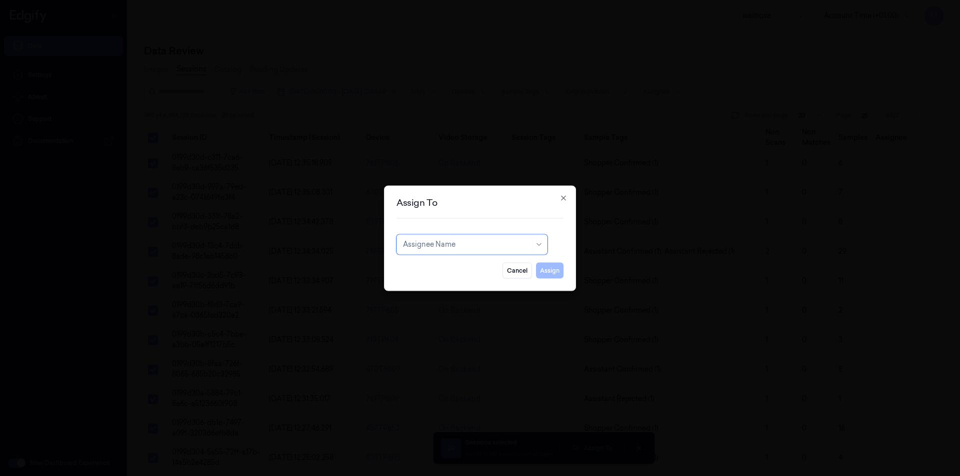
click at [502, 247] on div at bounding box center [466, 244] width 127 height 10
type input "CHA"
click at [442, 279] on div "[PERSON_NAME] a" at bounding box center [472, 283] width 138 height 10
click at [543, 267] on button "Assign" at bounding box center [549, 270] width 27 height 16
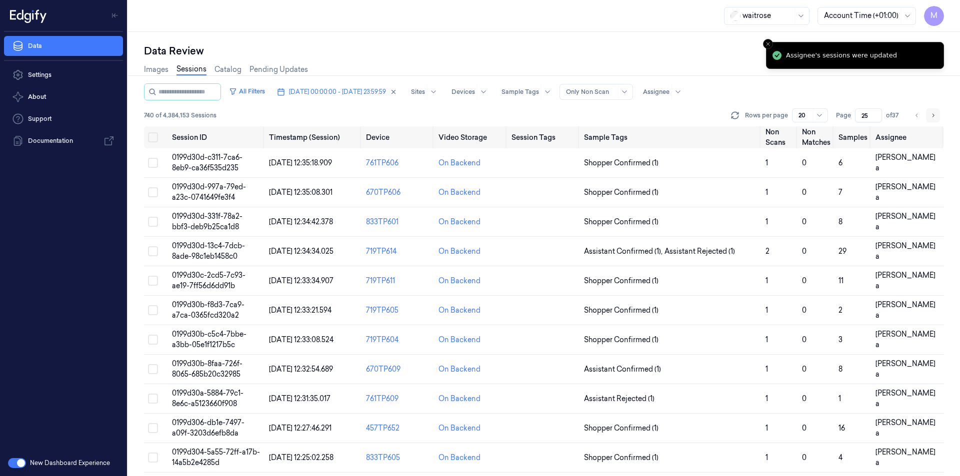
click at [935, 113] on icon "Go to next page" at bounding box center [933, 115] width 6 height 8
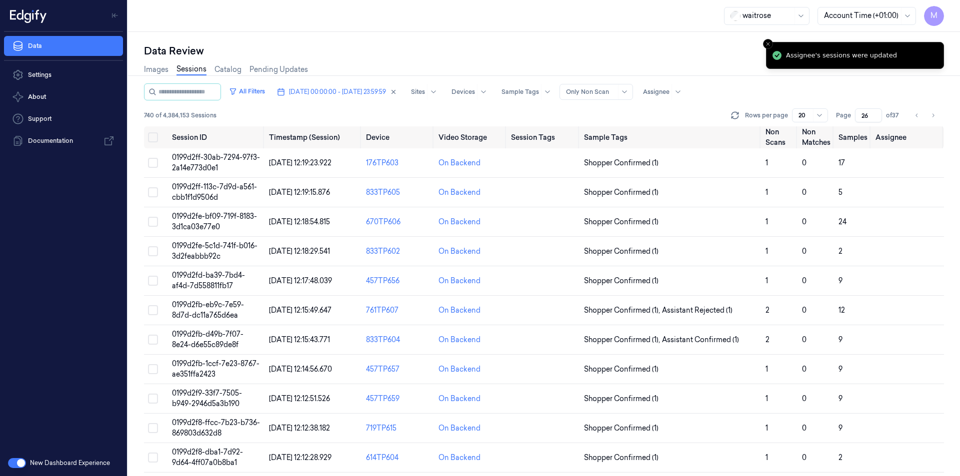
click at [675, 60] on div "Images Sessions Catalog Pending Updates" at bounding box center [544, 70] width 800 height 25
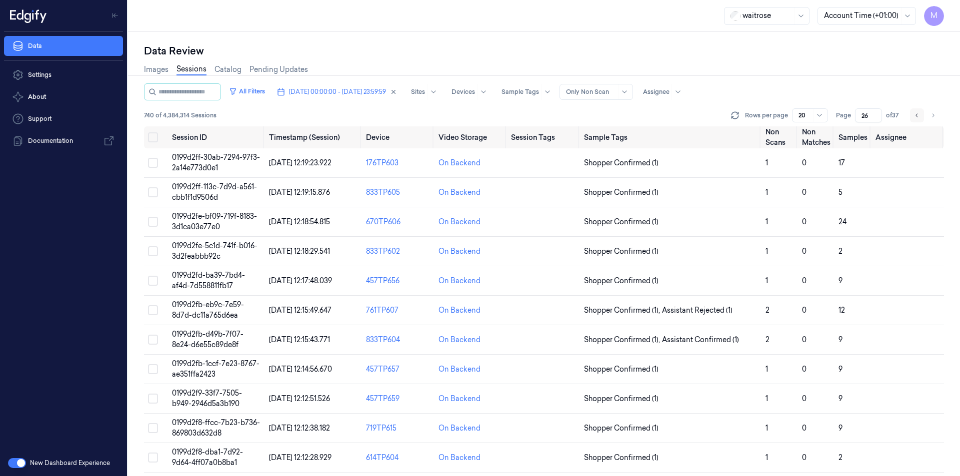
click at [917, 112] on icon "Go to previous page" at bounding box center [917, 115] width 6 height 8
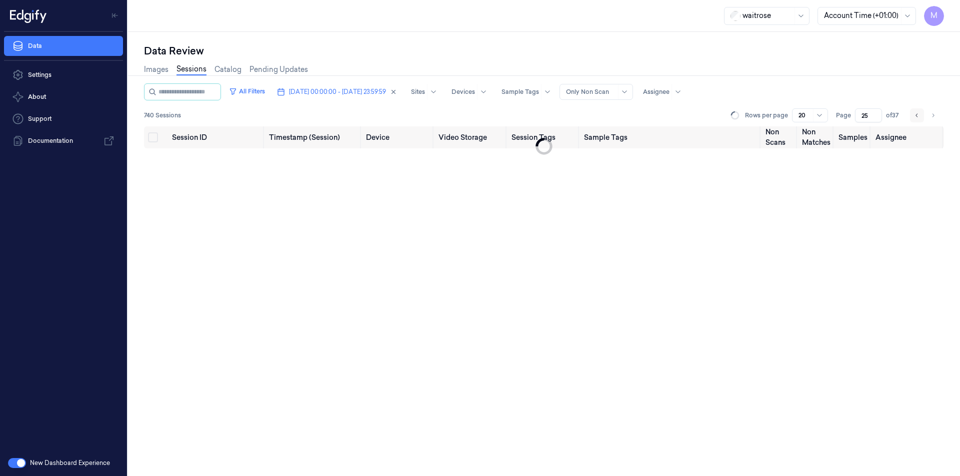
click at [917, 112] on icon "Go to previous page" at bounding box center [917, 115] width 6 height 8
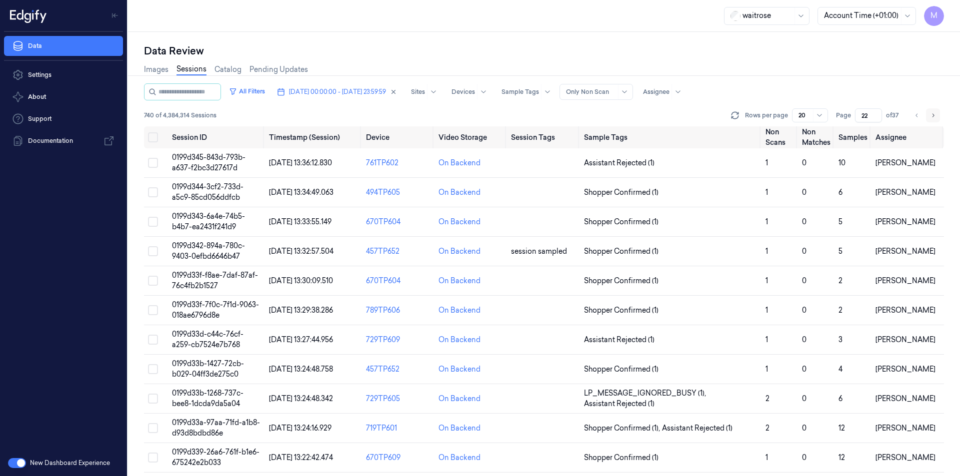
click at [938, 116] on button "Go to next page" at bounding box center [933, 115] width 14 height 14
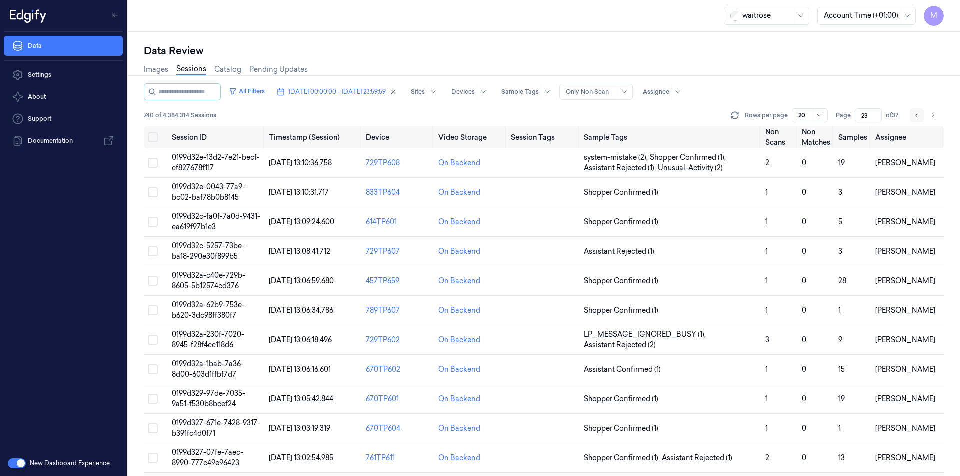
click at [913, 118] on button "Go to previous page" at bounding box center [917, 115] width 14 height 14
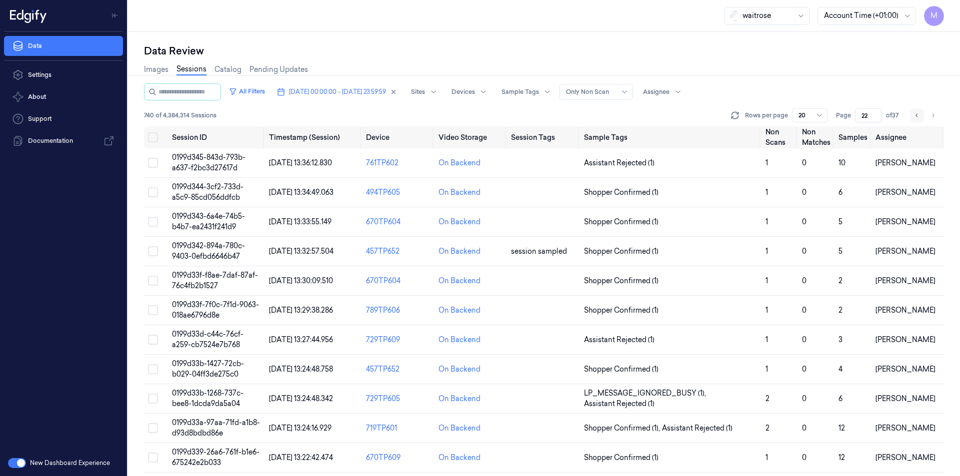
click at [919, 112] on icon "Go to previous page" at bounding box center [917, 115] width 6 height 8
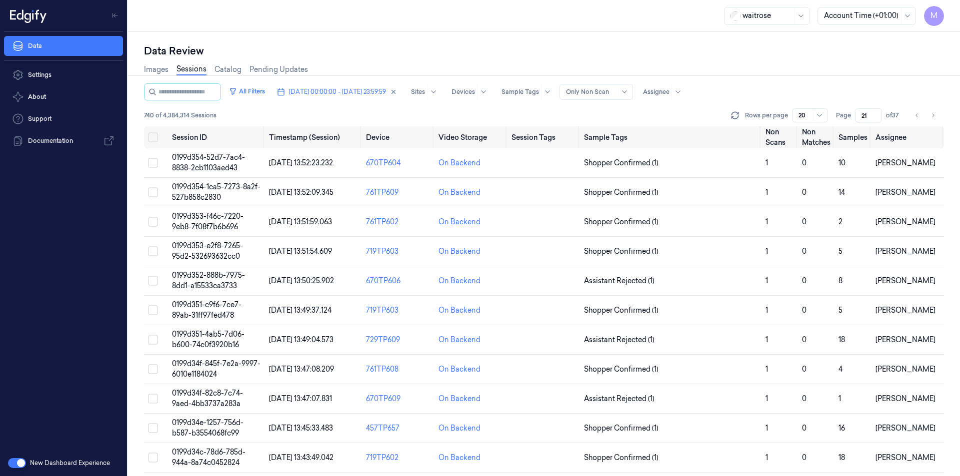
click at [859, 70] on div "Images Sessions Catalog Pending Updates" at bounding box center [544, 70] width 800 height 25
click at [941, 113] on div "Rows per page 20 Page 21 of 37" at bounding box center [836, 115] width 215 height 14
click at [938, 114] on button "Go to next page" at bounding box center [933, 115] width 14 height 14
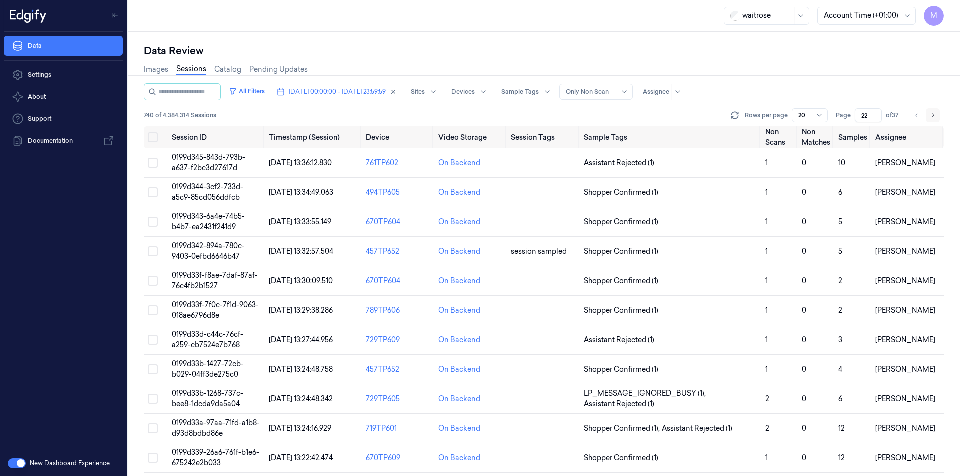
click at [938, 114] on button "Go to next page" at bounding box center [933, 115] width 14 height 14
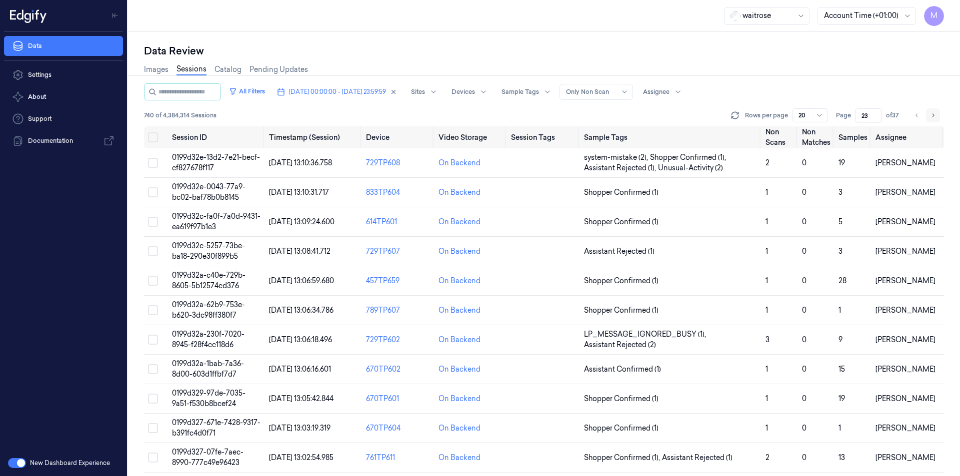
click at [938, 114] on button "Go to next page" at bounding box center [933, 115] width 14 height 14
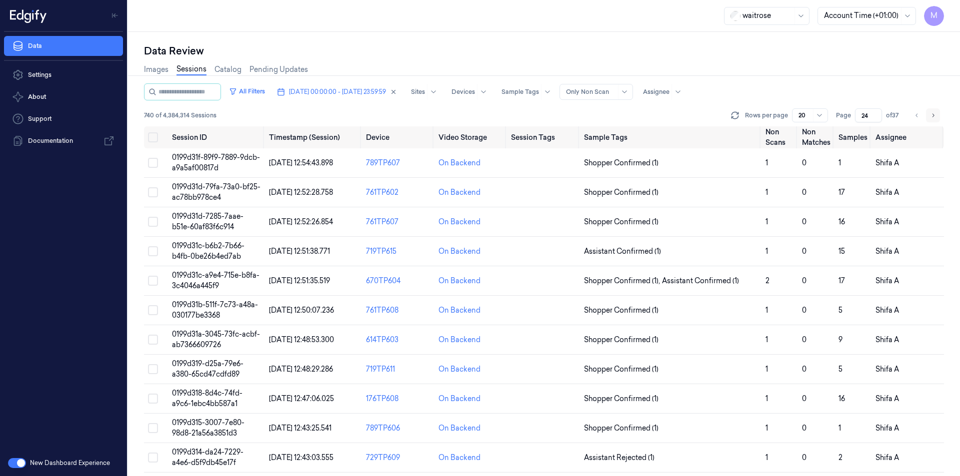
click at [938, 114] on button "Go to next page" at bounding box center [933, 115] width 14 height 14
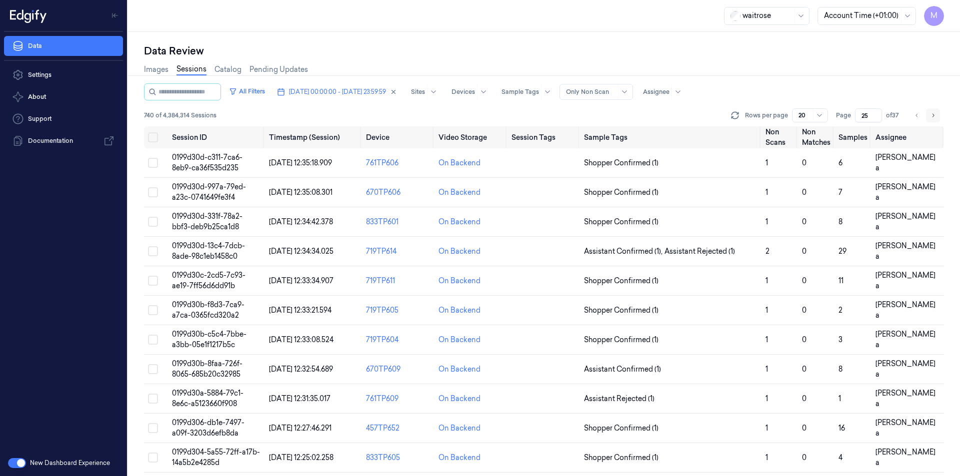
click at [938, 114] on button "Go to next page" at bounding box center [933, 115] width 14 height 14
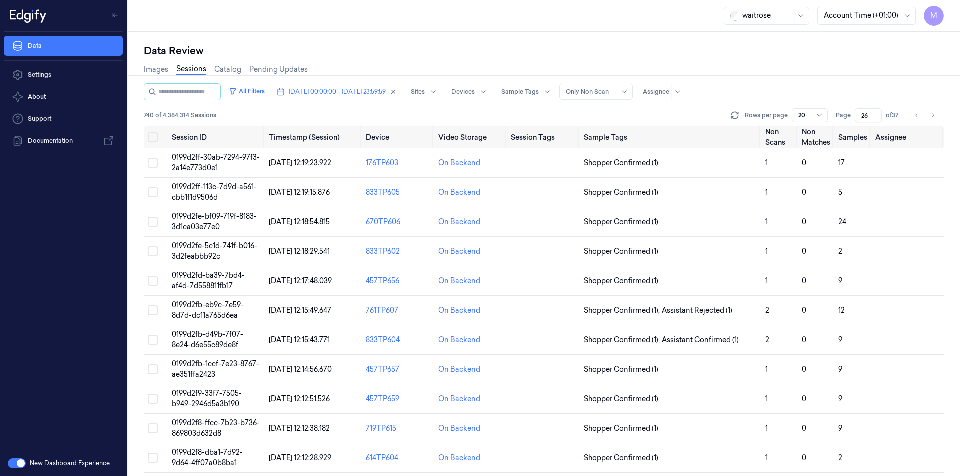
click at [869, 73] on div "Images Sessions Catalog Pending Updates" at bounding box center [544, 70] width 800 height 25
click at [862, 110] on input "26" at bounding box center [868, 115] width 27 height 14
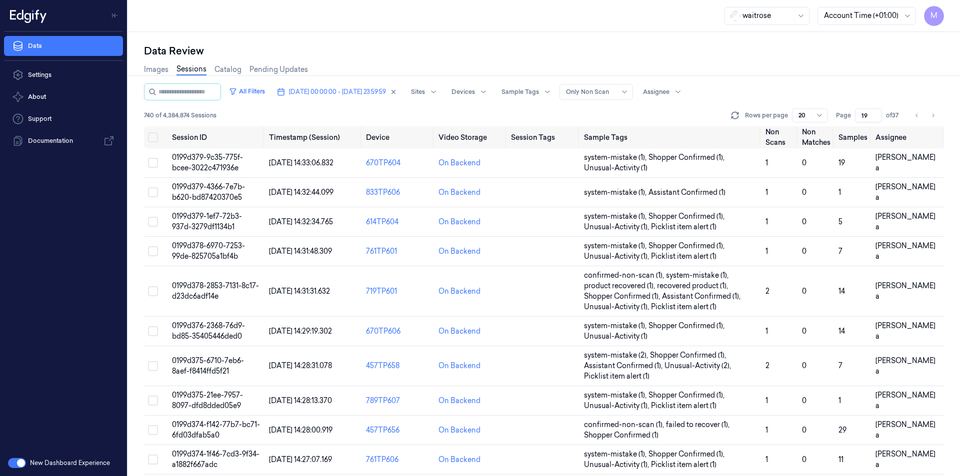
click at [802, 76] on div "Images Sessions Catalog Pending Updates" at bounding box center [544, 70] width 800 height 25
click at [938, 114] on button "Go to next page" at bounding box center [933, 115] width 14 height 14
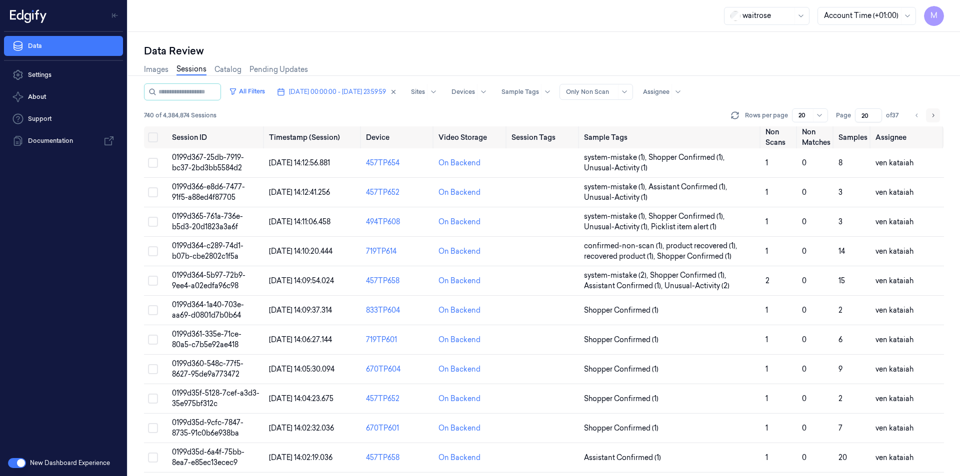
click at [938, 114] on button "Go to next page" at bounding box center [933, 115] width 14 height 14
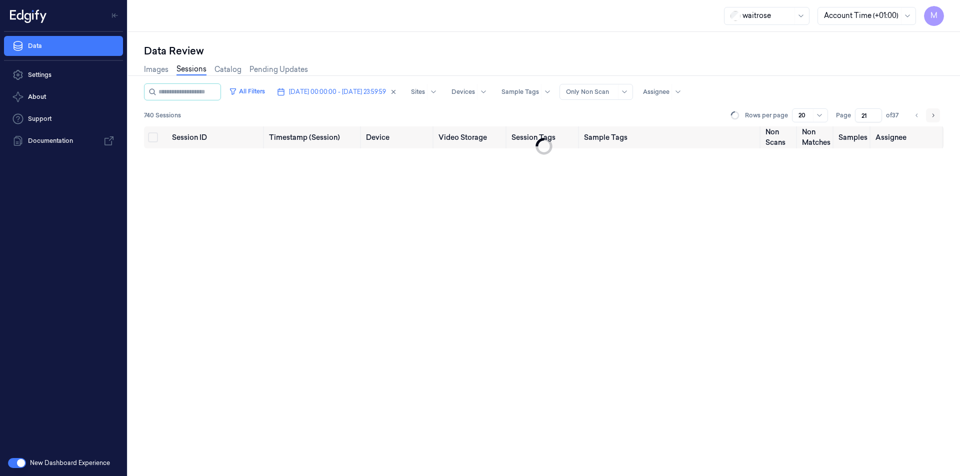
click at [938, 114] on button "Go to next page" at bounding box center [933, 115] width 14 height 14
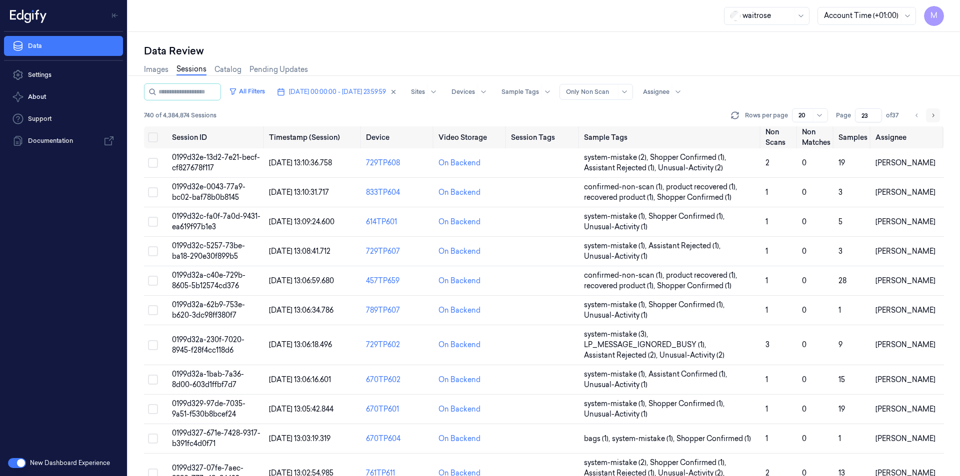
click at [938, 114] on button "Go to next page" at bounding box center [933, 115] width 14 height 14
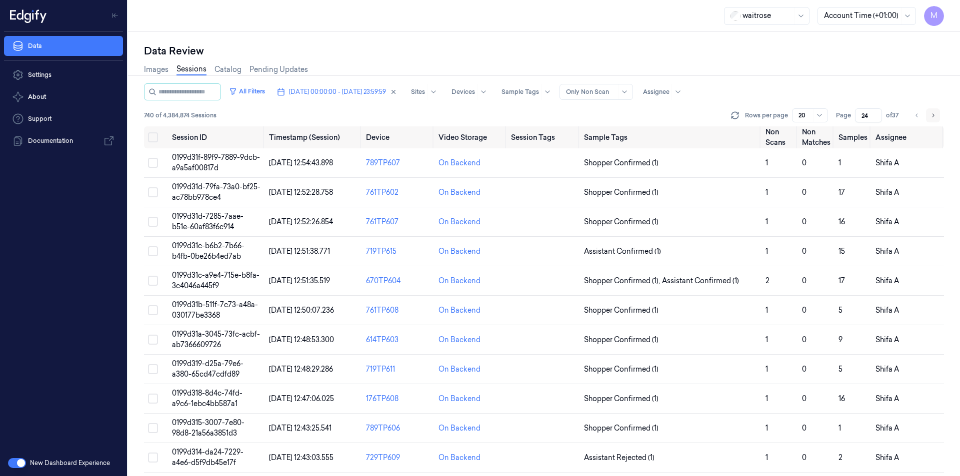
click at [938, 114] on button "Go to next page" at bounding box center [933, 115] width 14 height 14
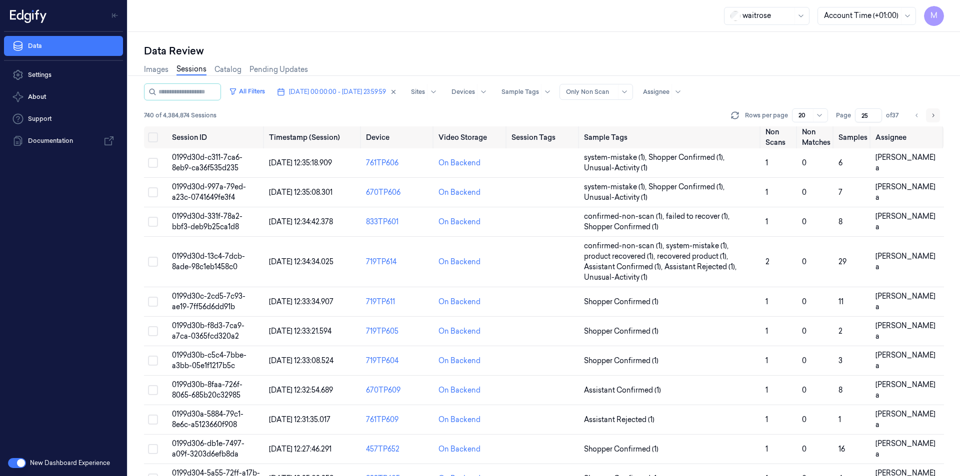
click at [938, 114] on button "Go to next page" at bounding box center [933, 115] width 14 height 14
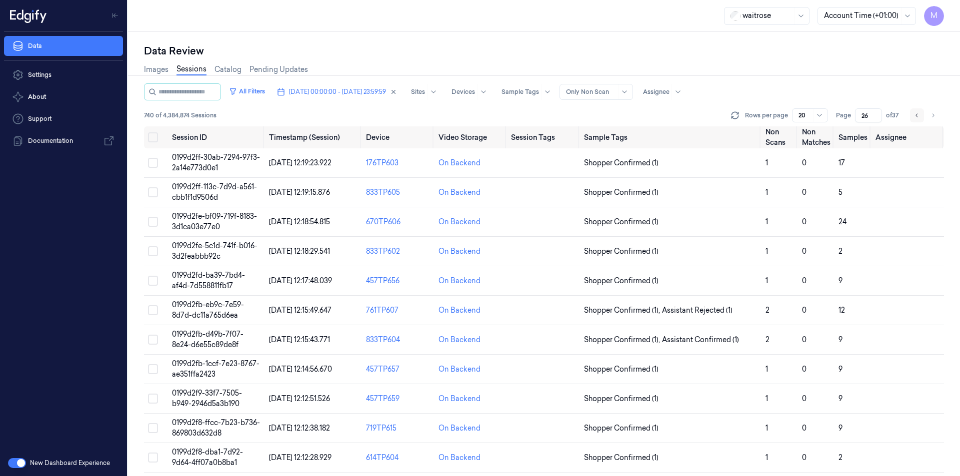
click at [917, 119] on button "Go to previous page" at bounding box center [917, 115] width 14 height 14
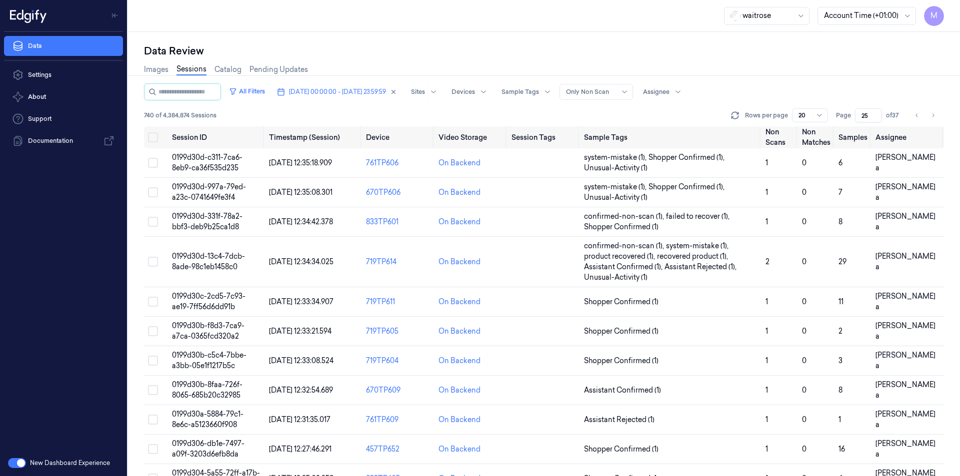
click at [827, 80] on div "Images Sessions Catalog Pending Updates" at bounding box center [544, 70] width 800 height 25
click at [842, 60] on div "Images Sessions Catalog Pending Updates" at bounding box center [544, 70] width 800 height 25
drag, startPoint x: 931, startPoint y: 118, endPoint x: 914, endPoint y: 123, distance: 17.7
click at [931, 118] on icon "Go to next page" at bounding box center [933, 115] width 6 height 8
type input "26"
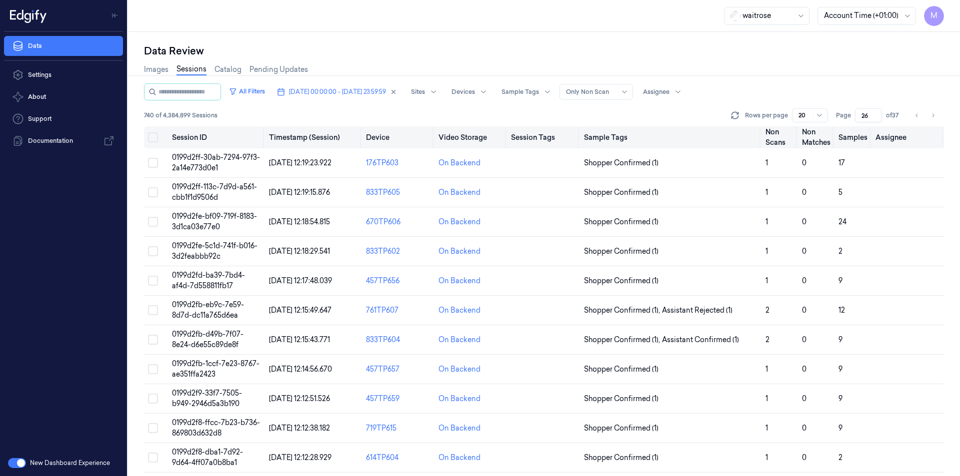
click at [155, 138] on button "Select all" at bounding box center [153, 137] width 10 height 10
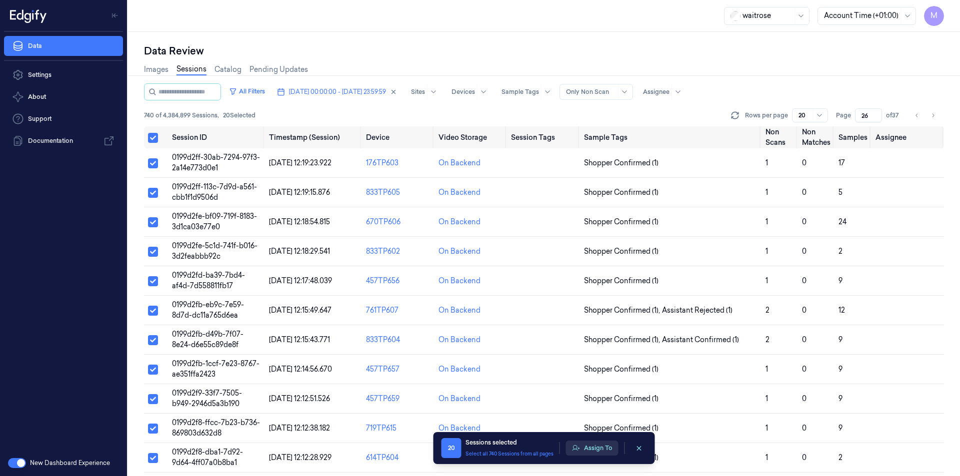
click at [587, 447] on button "Assign To" at bounding box center [592, 448] width 52 height 15
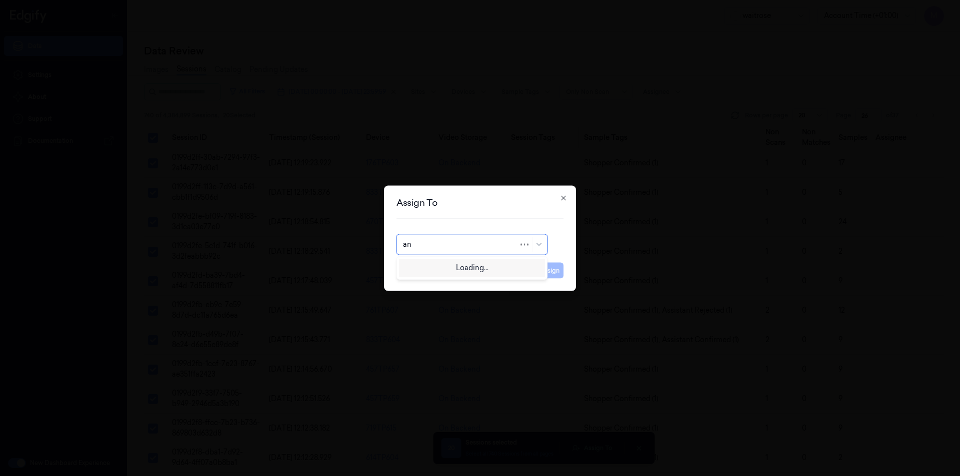
type input "ank"
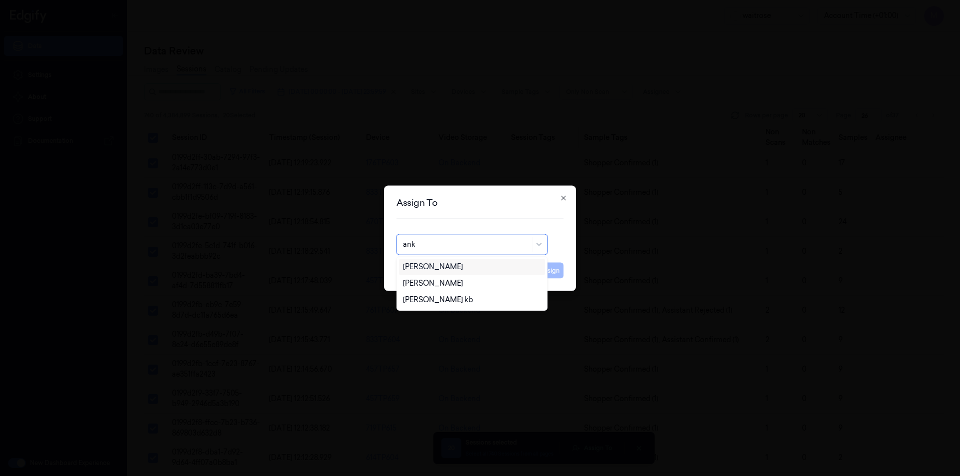
click at [441, 267] on div "[PERSON_NAME]" at bounding box center [433, 267] width 60 height 10
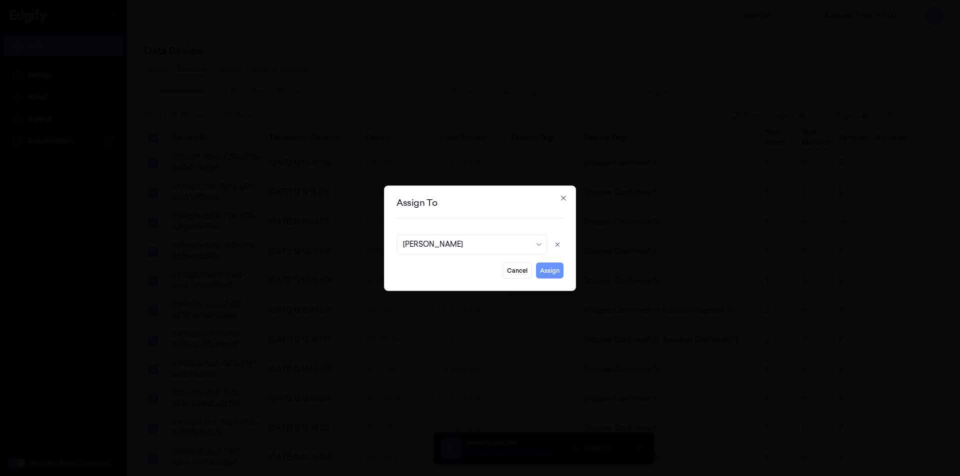
click at [552, 273] on button "Assign" at bounding box center [549, 270] width 27 height 16
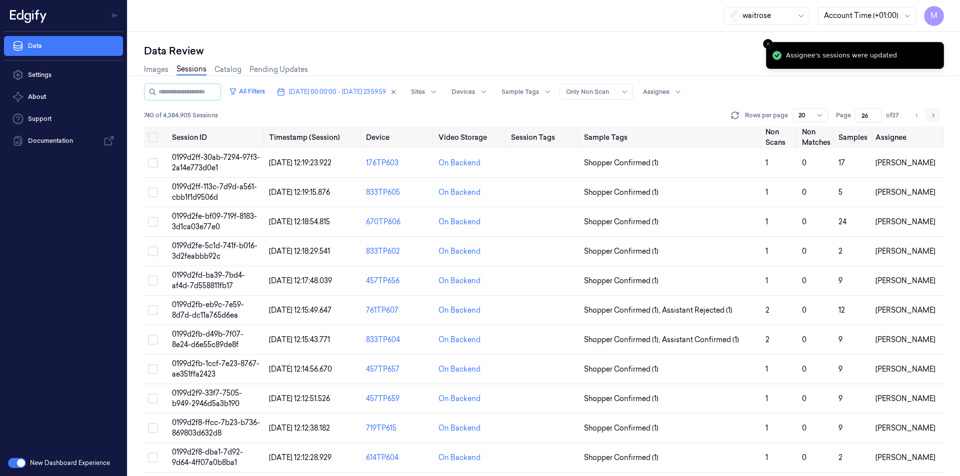
click at [934, 119] on icon "Go to next page" at bounding box center [933, 115] width 6 height 8
type input "27"
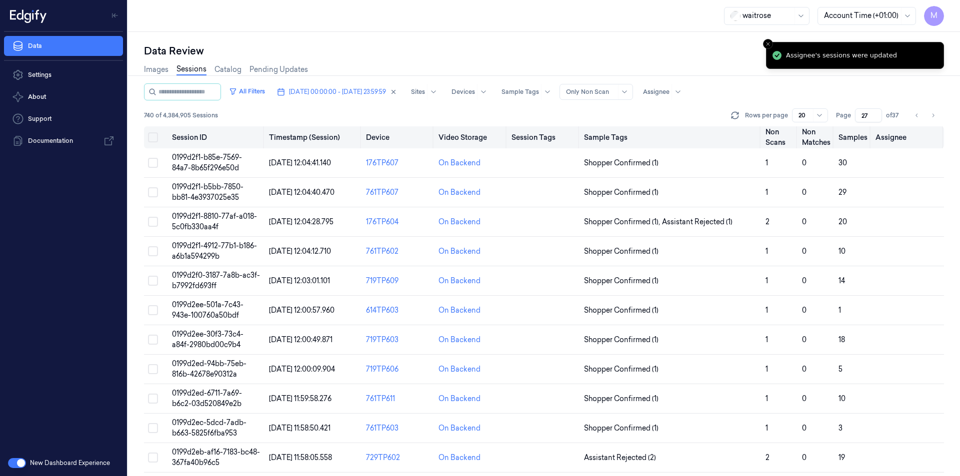
click at [151, 138] on button "Select all" at bounding box center [153, 137] width 10 height 10
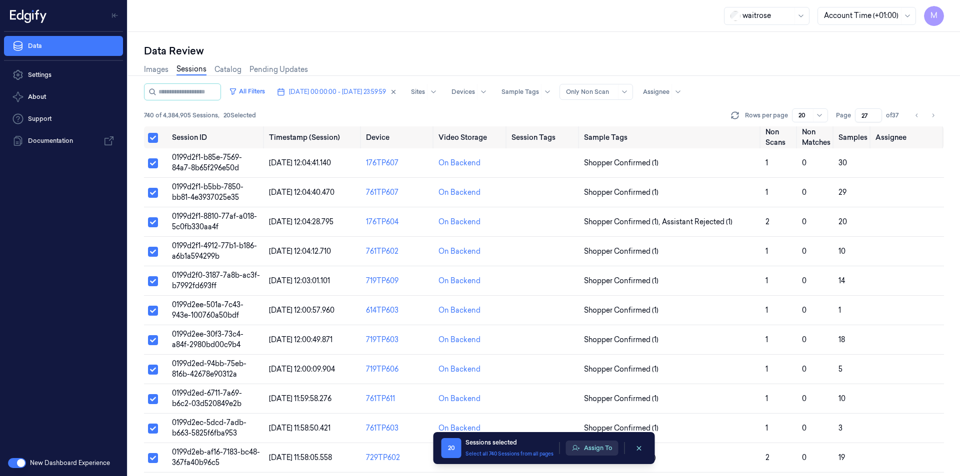
click at [600, 447] on button "Assign To" at bounding box center [592, 448] width 52 height 15
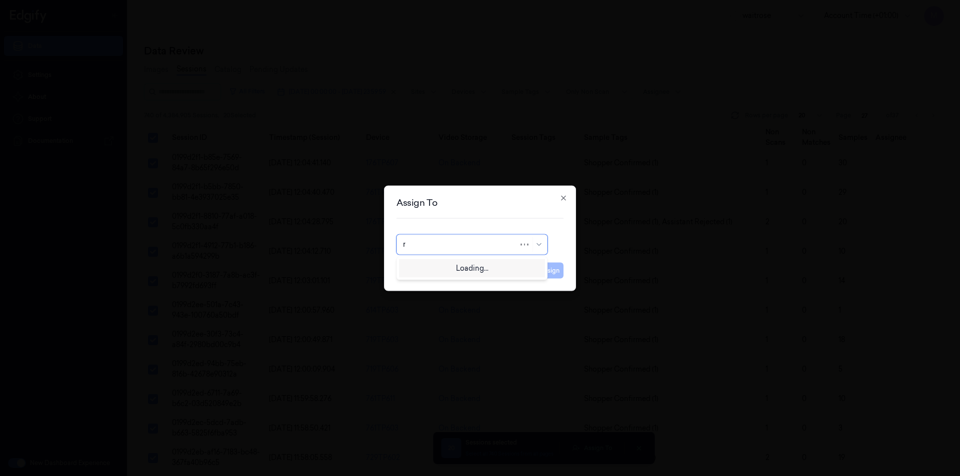
type input "ro"
click at [455, 272] on div "[PERSON_NAME]" at bounding box center [472, 267] width 138 height 10
click at [560, 274] on button "Assign" at bounding box center [549, 270] width 27 height 16
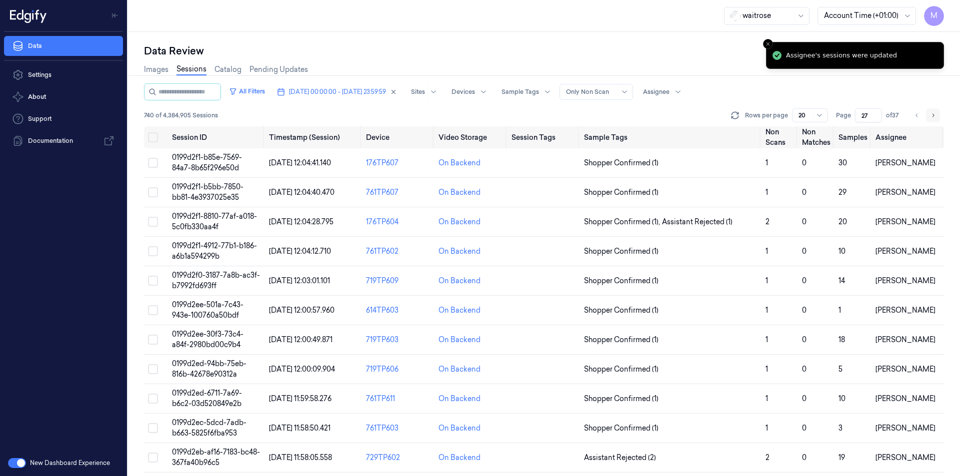
click at [933, 117] on icon "Go to next page" at bounding box center [933, 115] width 6 height 8
type input "28"
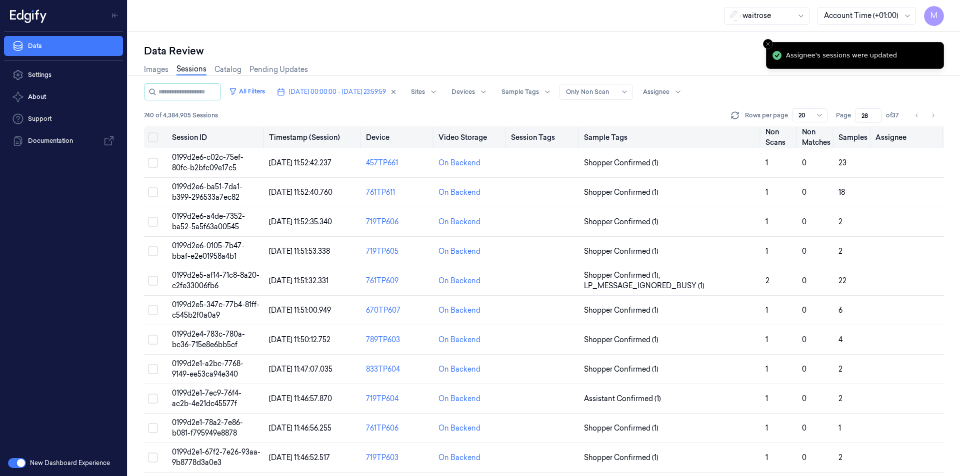
click at [153, 141] on button "Select all" at bounding box center [153, 137] width 10 height 10
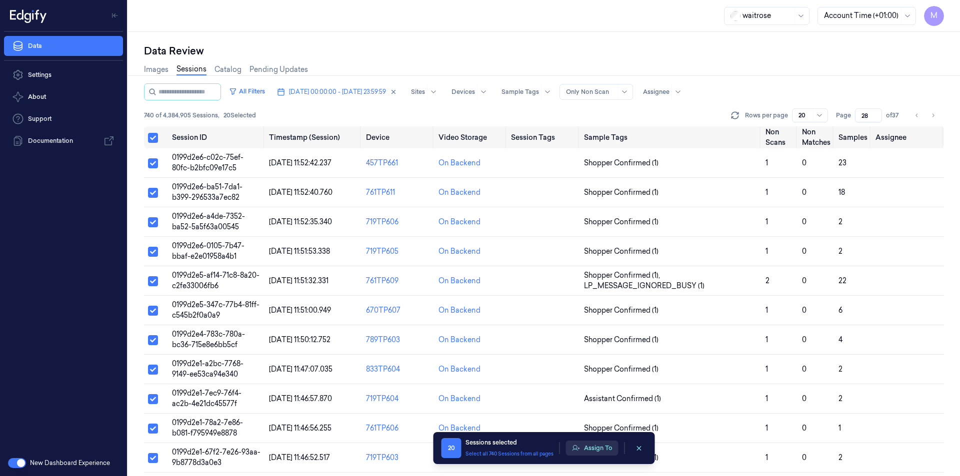
click at [584, 449] on button "Assign To" at bounding box center [592, 448] width 52 height 15
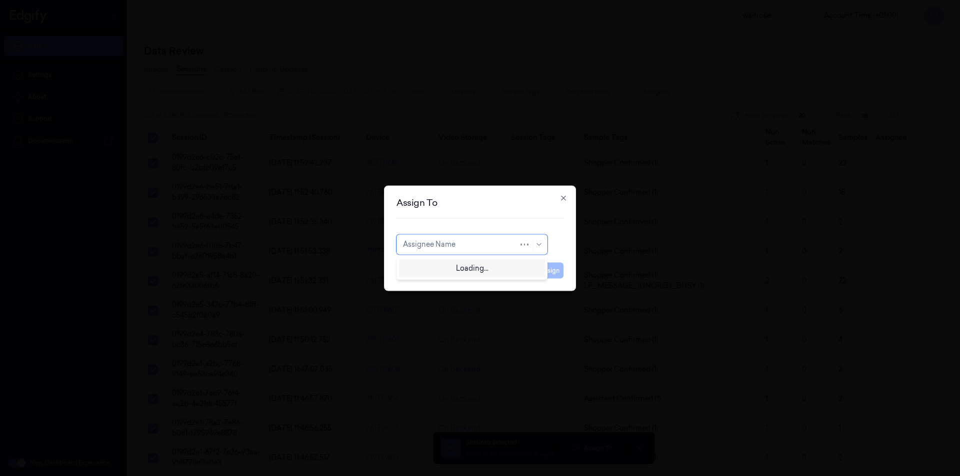
click at [531, 244] on div "Assignee Name" at bounding box center [471, 244] width 151 height 20
type input "var"
click at [440, 263] on div "[PERSON_NAME]" at bounding box center [433, 267] width 60 height 10
click at [543, 272] on button "Assign" at bounding box center [549, 270] width 27 height 16
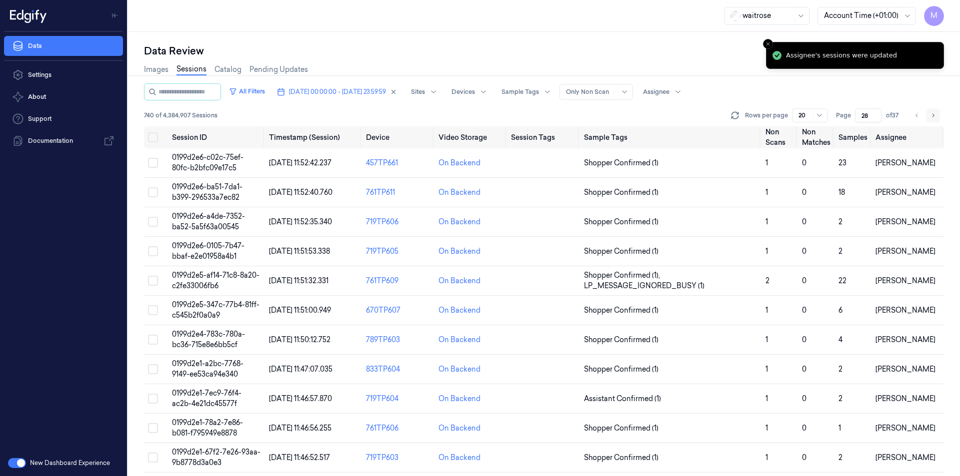
click at [933, 115] on icon "Go to next page" at bounding box center [933, 115] width 6 height 8
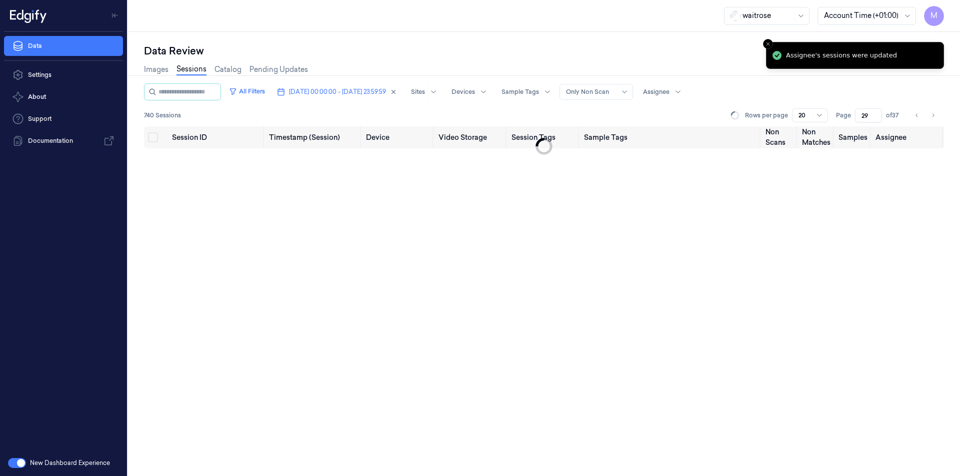
click at [654, 63] on div "Images Sessions Catalog Pending Updates" at bounding box center [544, 70] width 800 height 25
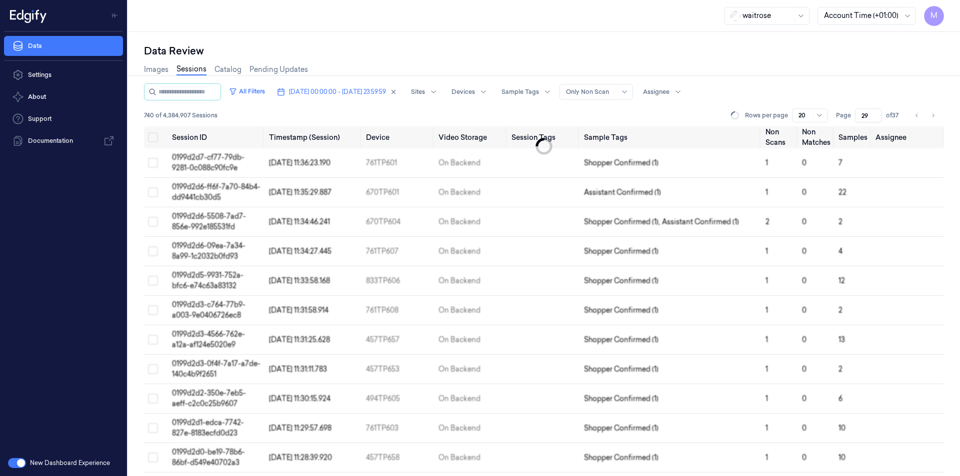
click at [864, 113] on input "29" at bounding box center [868, 115] width 27 height 14
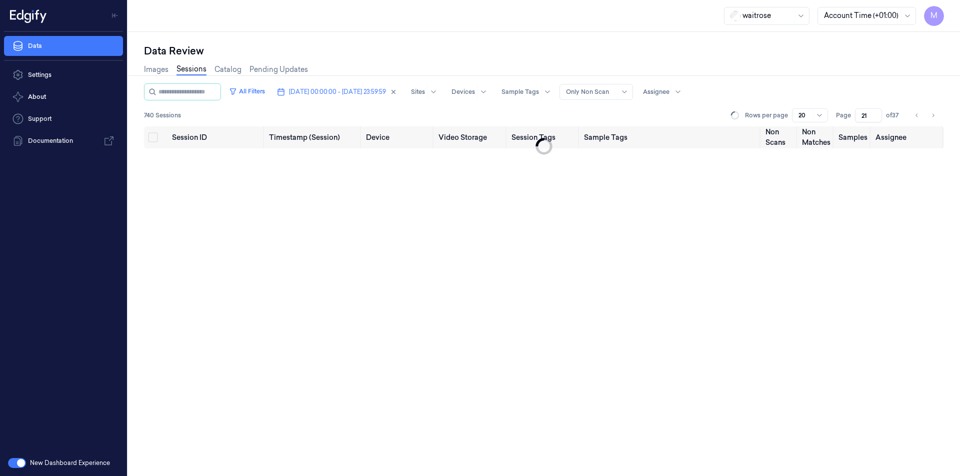
click at [748, 68] on div "Images Sessions Catalog Pending Updates" at bounding box center [544, 70] width 800 height 25
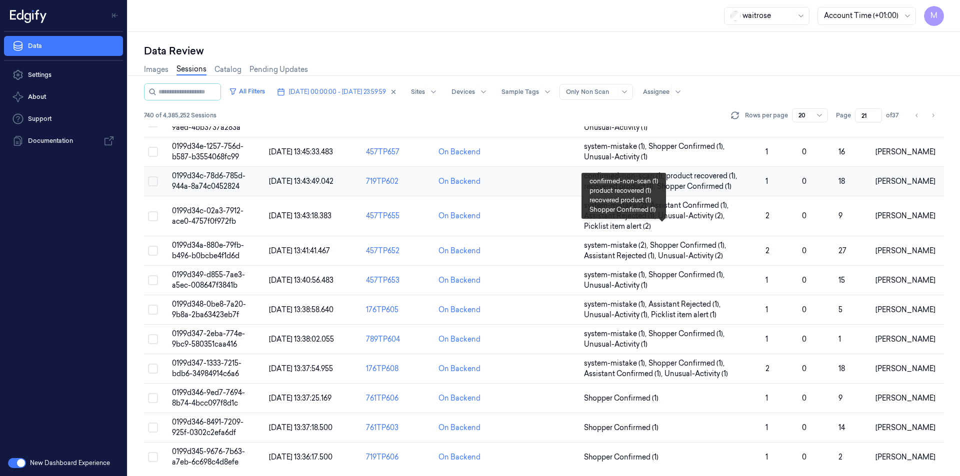
scroll to position [280, 0]
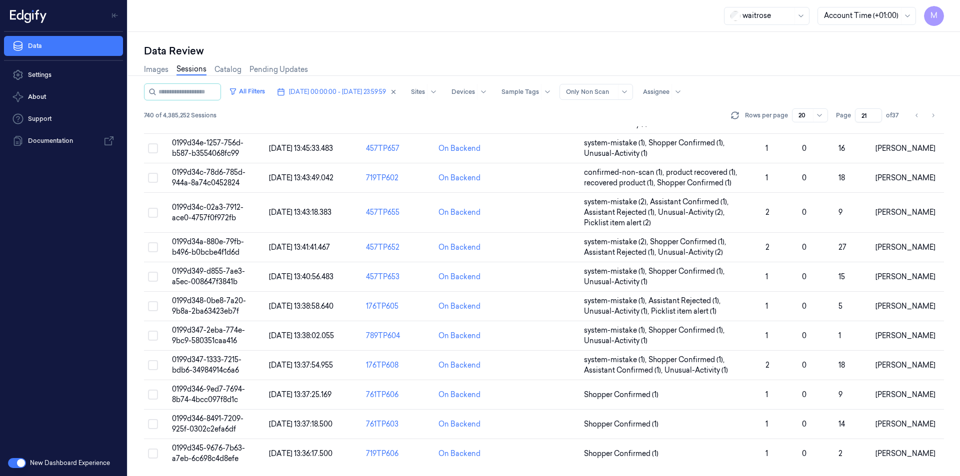
drag, startPoint x: 931, startPoint y: 113, endPoint x: 915, endPoint y: 128, distance: 22.0
click at [932, 113] on icon "Go to next page" at bounding box center [933, 115] width 6 height 8
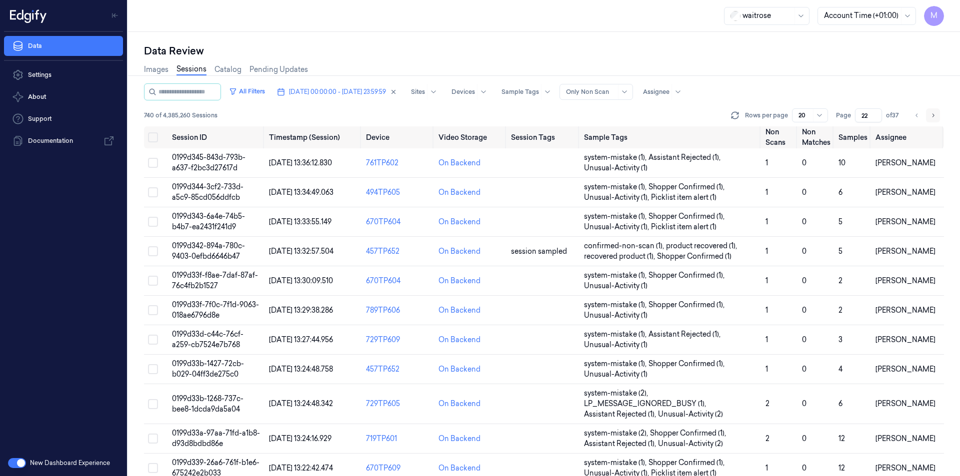
click at [934, 114] on icon "Go to next page" at bounding box center [933, 115] width 6 height 8
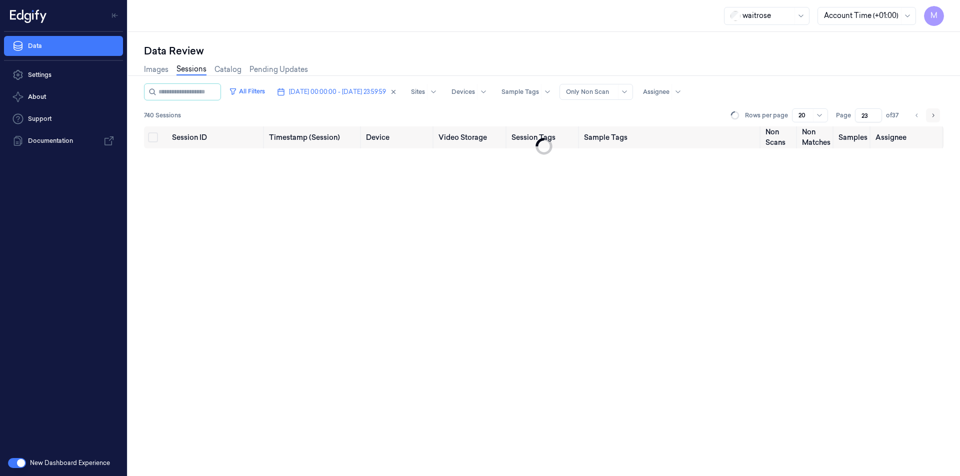
click at [934, 114] on icon "Go to next page" at bounding box center [933, 115] width 6 height 8
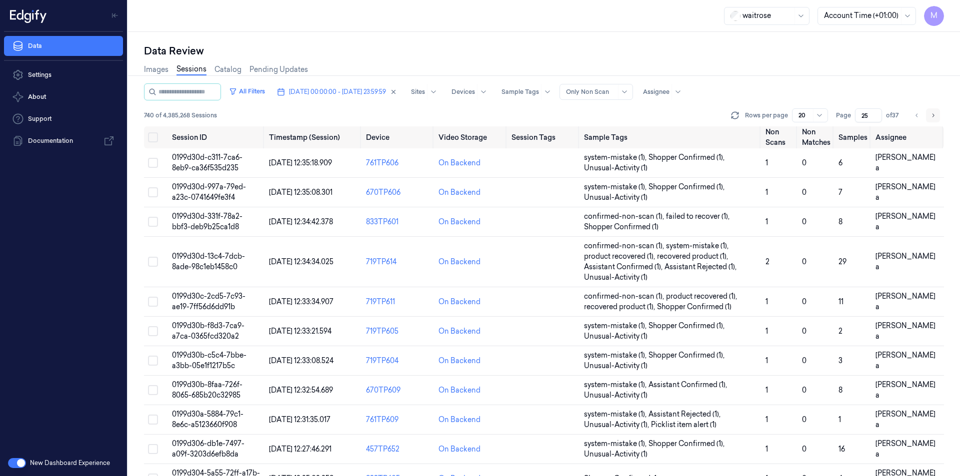
click at [934, 114] on icon "Go to next page" at bounding box center [933, 115] width 6 height 8
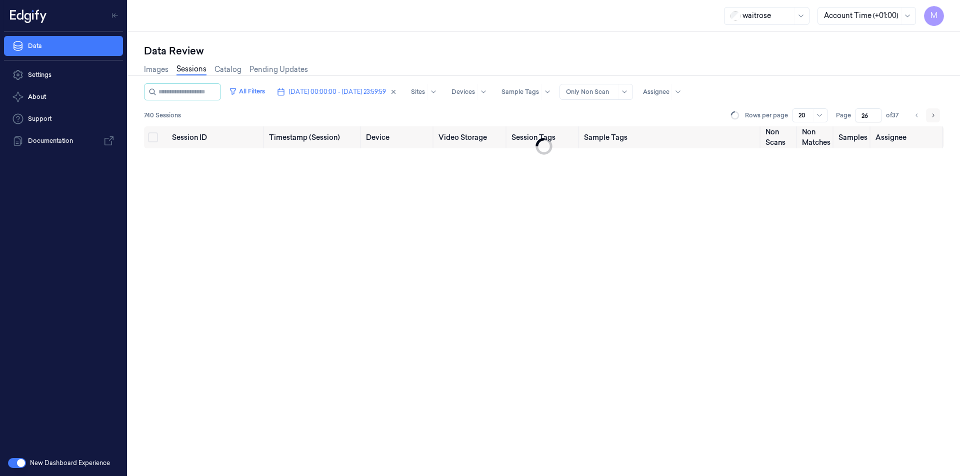
click at [934, 114] on icon "Go to next page" at bounding box center [933, 115] width 6 height 8
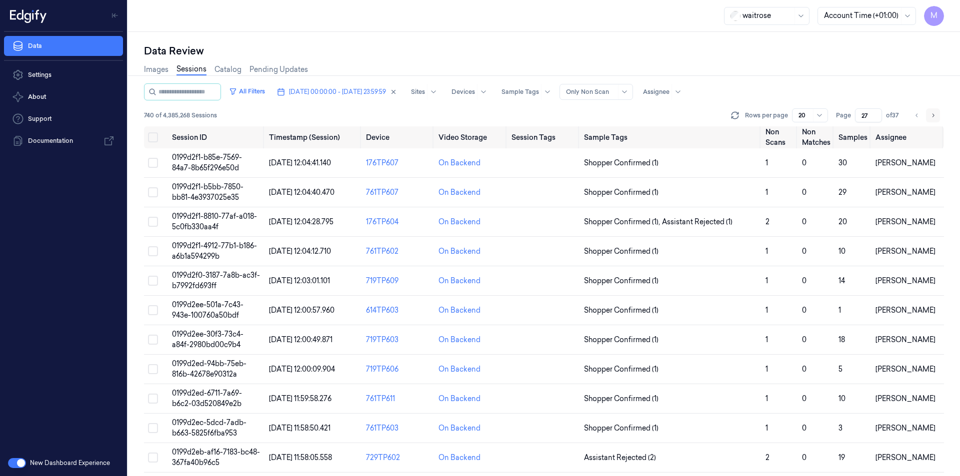
click at [933, 116] on icon "Go to next page" at bounding box center [933, 114] width 2 height 3
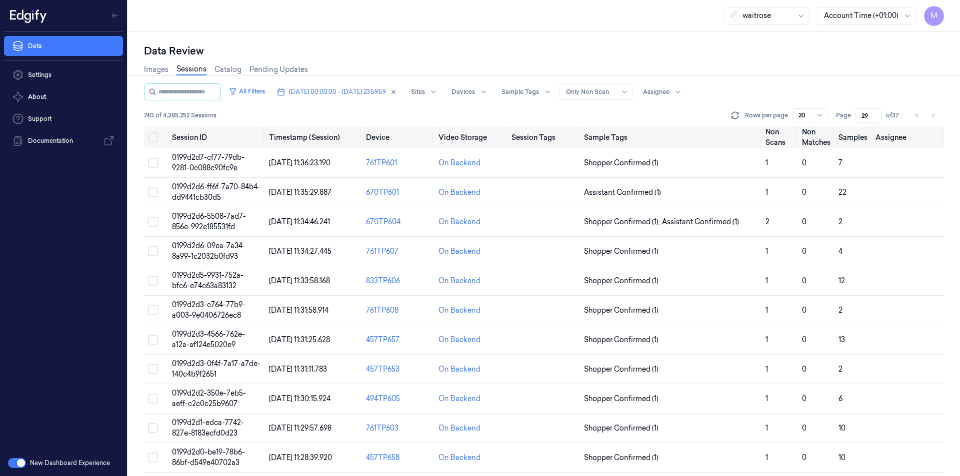
click at [898, 72] on div "Images Sessions Catalog Pending Updates" at bounding box center [544, 70] width 800 height 25
click at [866, 116] on input "29" at bounding box center [868, 115] width 27 height 14
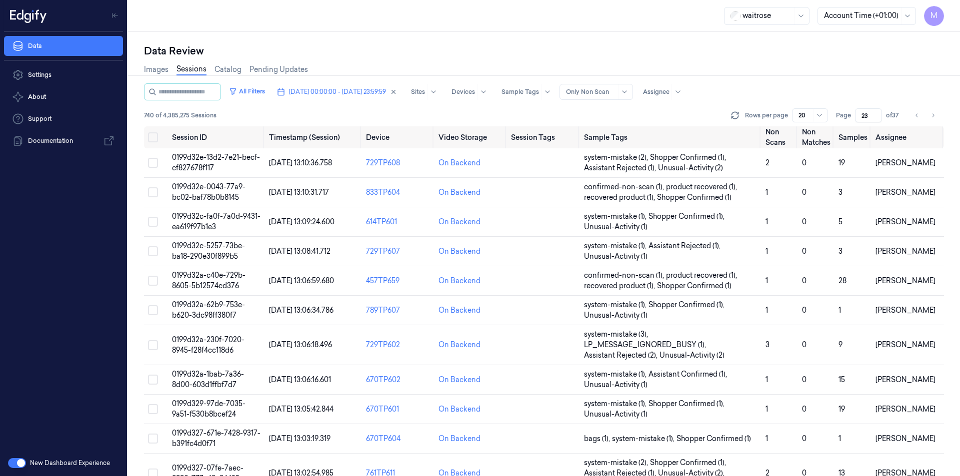
click at [799, 61] on div "Images Sessions Catalog Pending Updates" at bounding box center [544, 70] width 800 height 25
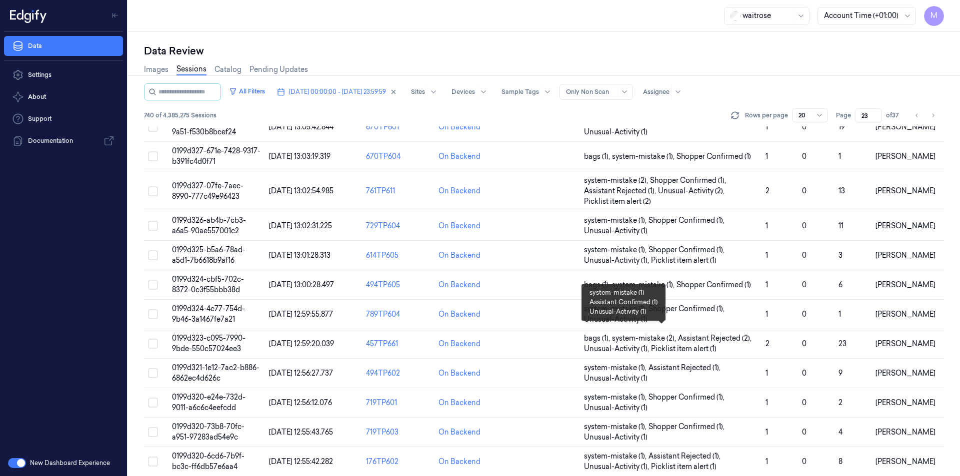
scroll to position [290, 0]
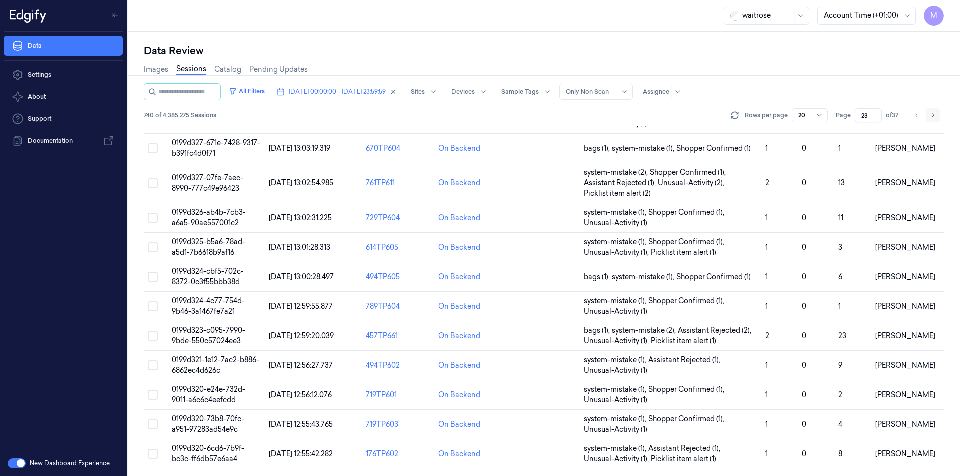
click at [931, 120] on button "Go to next page" at bounding box center [933, 115] width 14 height 14
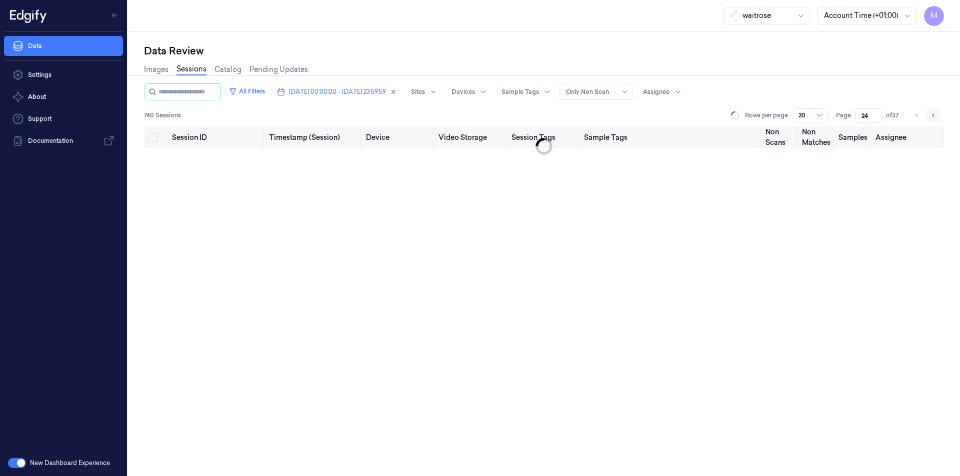
click at [931, 120] on button "Go to next page" at bounding box center [933, 115] width 14 height 14
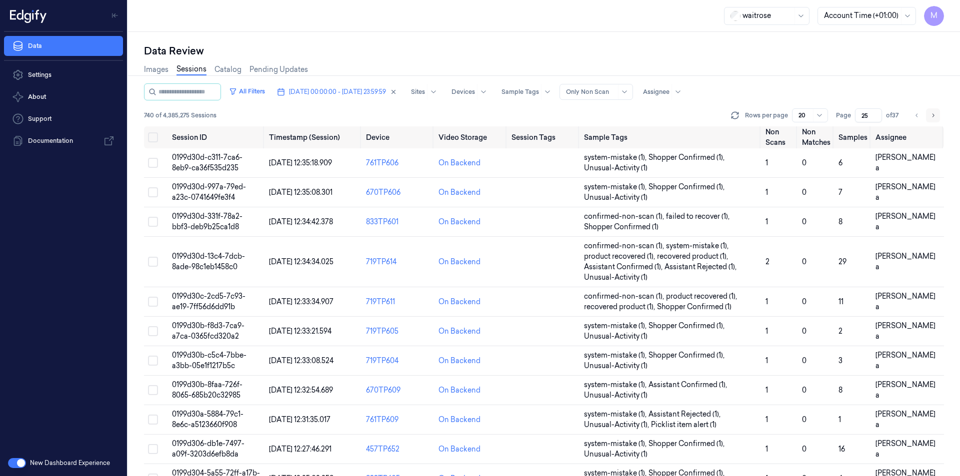
click at [931, 120] on button "Go to next page" at bounding box center [933, 115] width 14 height 14
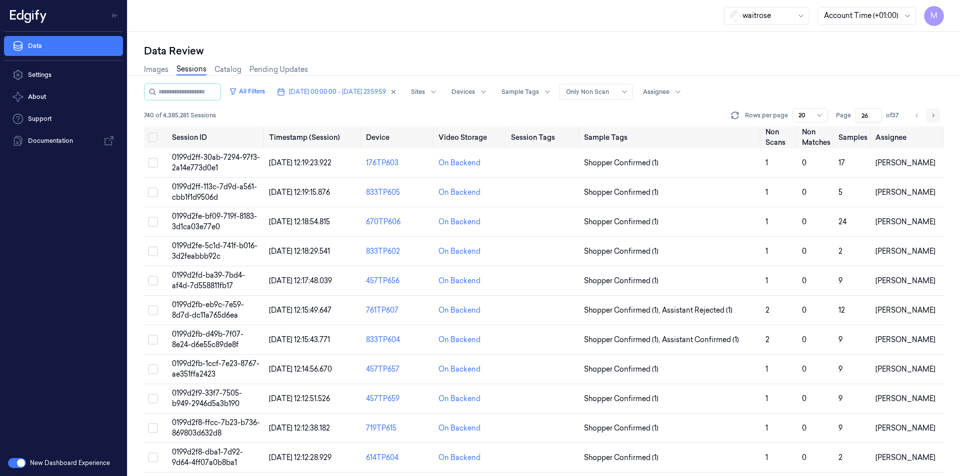
click at [931, 120] on button "Go to next page" at bounding box center [933, 115] width 14 height 14
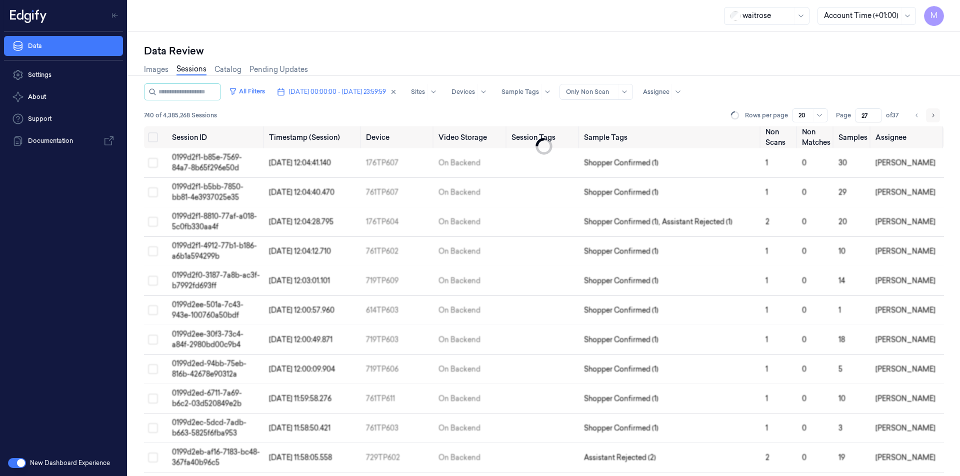
click at [931, 120] on button "Go to next page" at bounding box center [933, 115] width 14 height 14
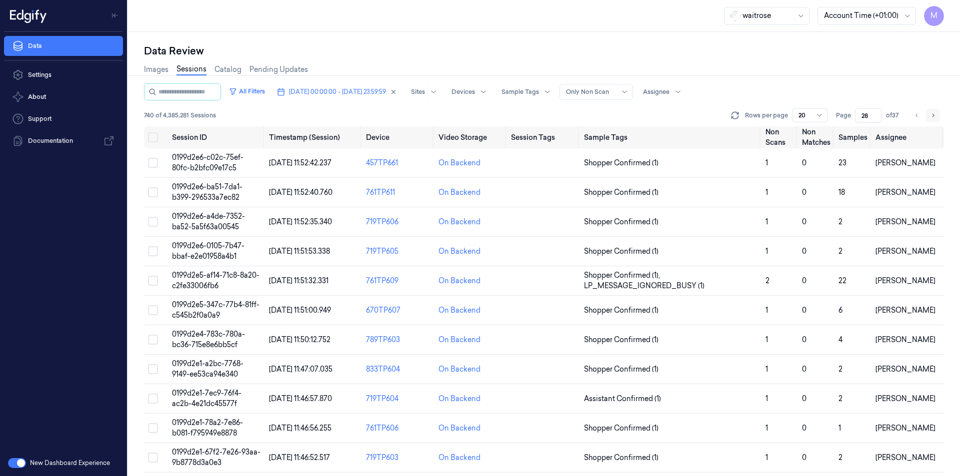
click at [932, 120] on button "Go to next page" at bounding box center [933, 115] width 14 height 14
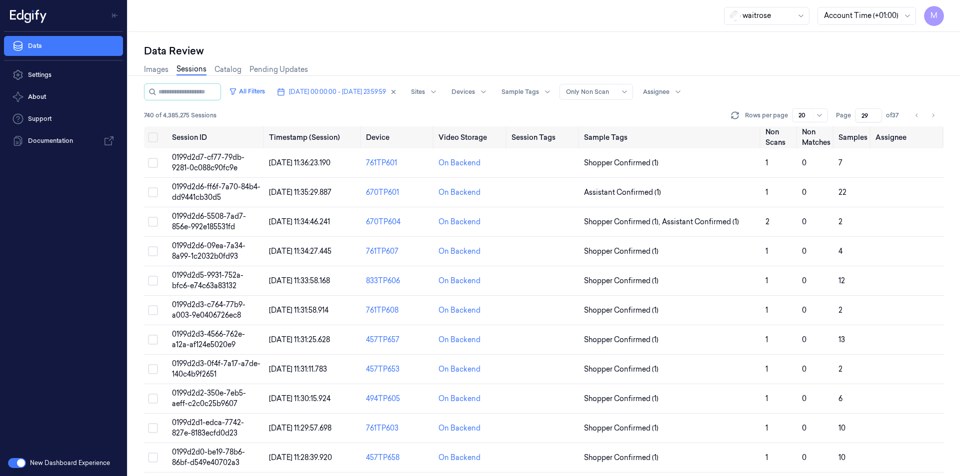
click at [865, 72] on div "Images Sessions Catalog Pending Updates" at bounding box center [544, 70] width 800 height 25
click at [868, 116] on input "29" at bounding box center [868, 115] width 27 height 14
type input "2"
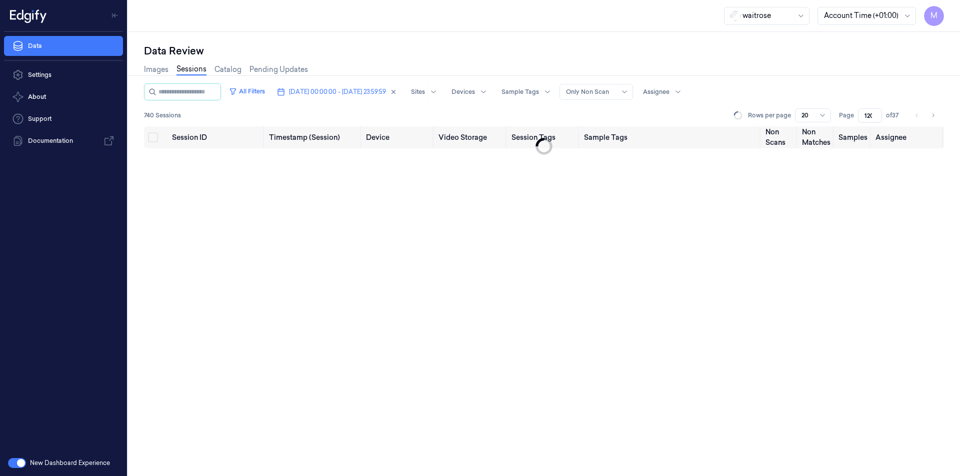
scroll to position [0, 1]
click at [862, 117] on input "120" at bounding box center [865, 115] width 31 height 14
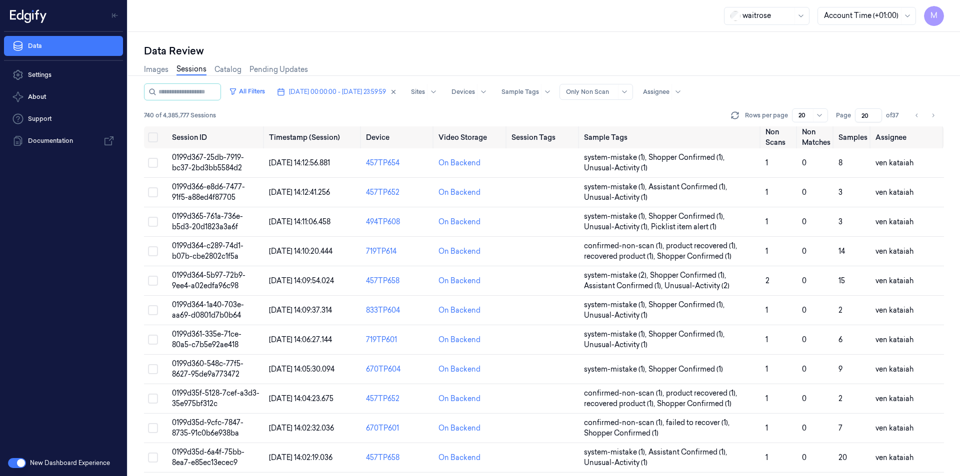
click at [849, 61] on div "Images Sessions Catalog Pending Updates" at bounding box center [544, 70] width 800 height 25
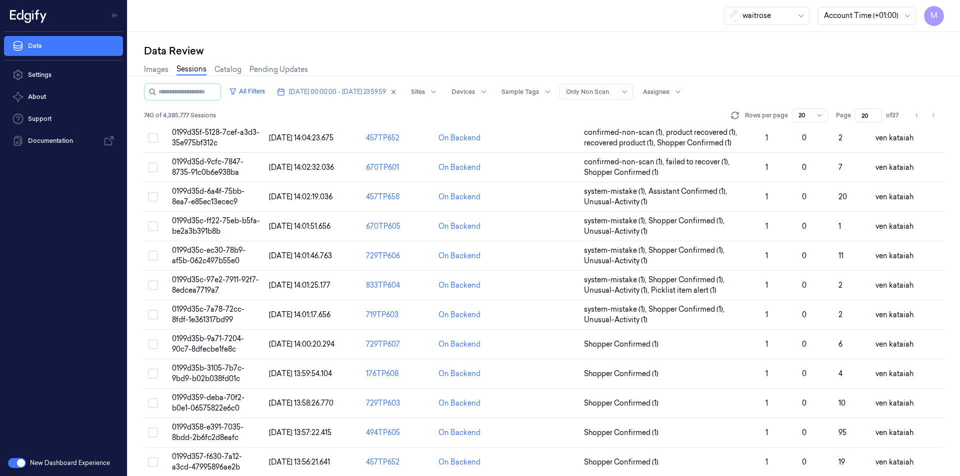
scroll to position [269, 0]
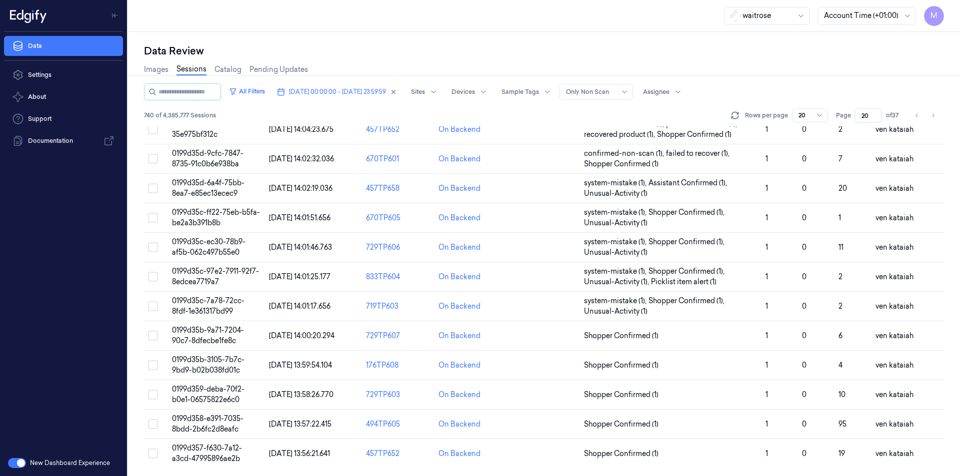
click at [689, 65] on div "Images Sessions Catalog Pending Updates" at bounding box center [544, 70] width 800 height 25
click at [870, 119] on input "20" at bounding box center [868, 115] width 27 height 14
click at [869, 119] on input "20" at bounding box center [868, 115] width 27 height 14
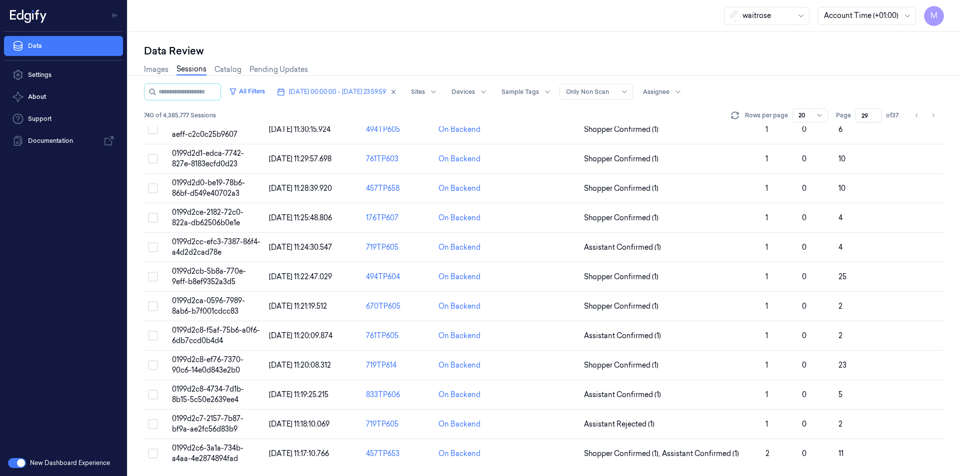
click at [868, 79] on div "Images Sessions Catalog Pending Updates" at bounding box center [544, 70] width 800 height 25
click at [918, 118] on icon "Go to previous page" at bounding box center [917, 115] width 6 height 8
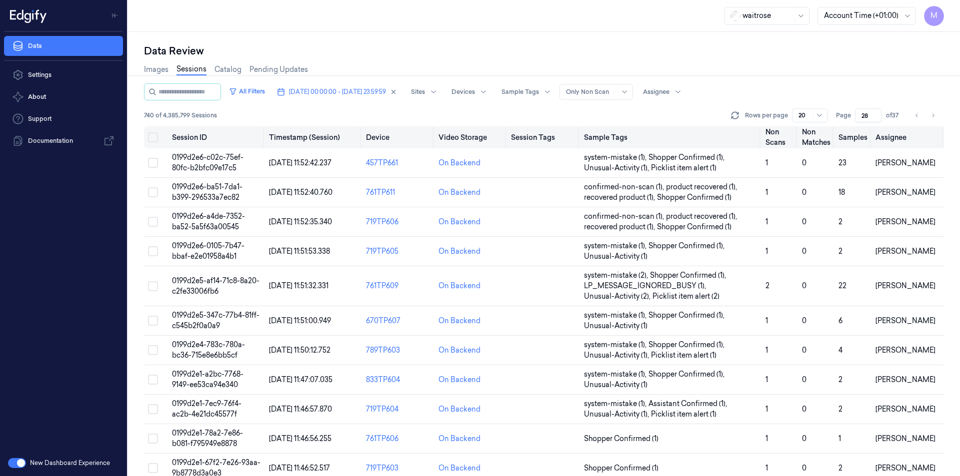
drag, startPoint x: 932, startPoint y: 119, endPoint x: 894, endPoint y: 127, distance: 38.4
click at [932, 118] on icon "Go to next page" at bounding box center [933, 115] width 6 height 8
type input "29"
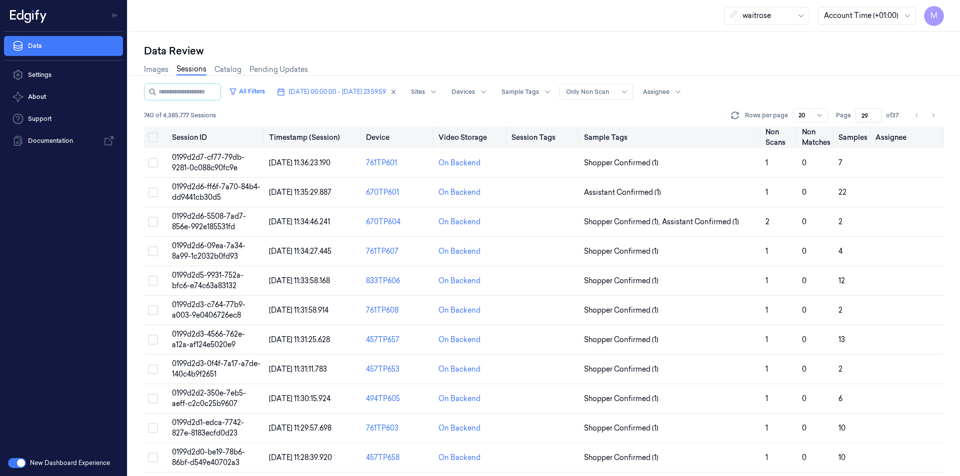
click at [153, 138] on button "Select all" at bounding box center [153, 137] width 10 height 10
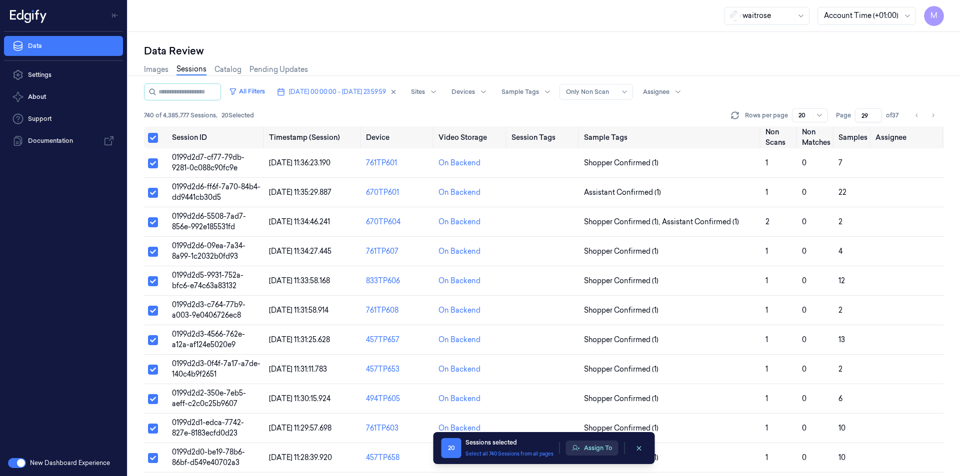
click at [596, 448] on button "Assign To" at bounding box center [592, 448] width 52 height 15
click at [584, 451] on button "Assign To" at bounding box center [592, 448] width 52 height 15
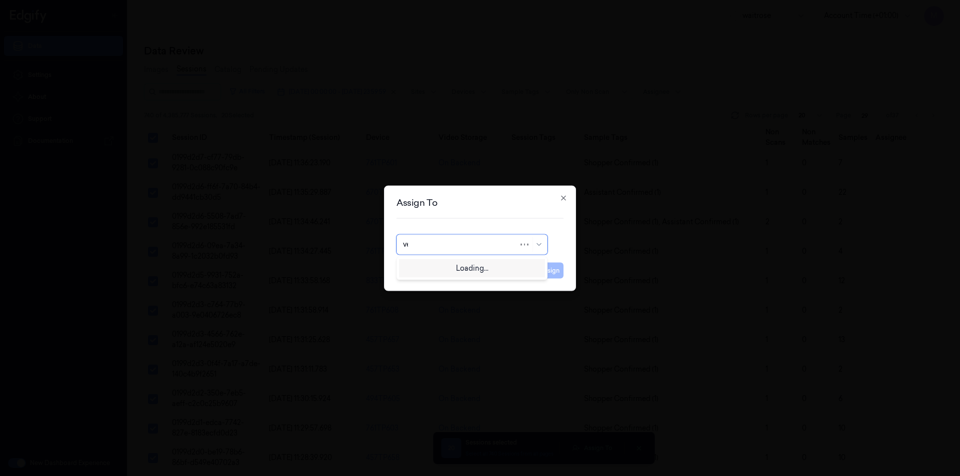
type input "ven"
click at [438, 263] on div "ven kataiah" at bounding box center [422, 267] width 38 height 10
click at [556, 276] on button "Assign" at bounding box center [549, 270] width 27 height 16
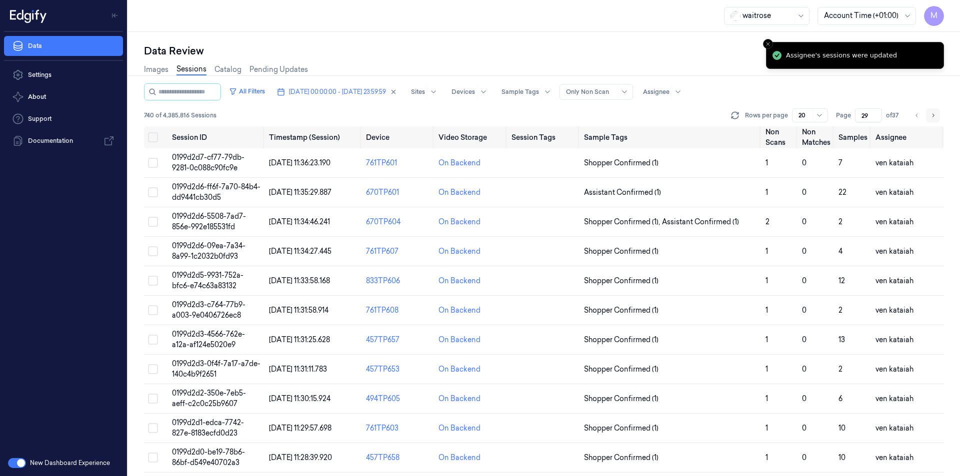
click at [937, 111] on button "Go to next page" at bounding box center [933, 115] width 14 height 14
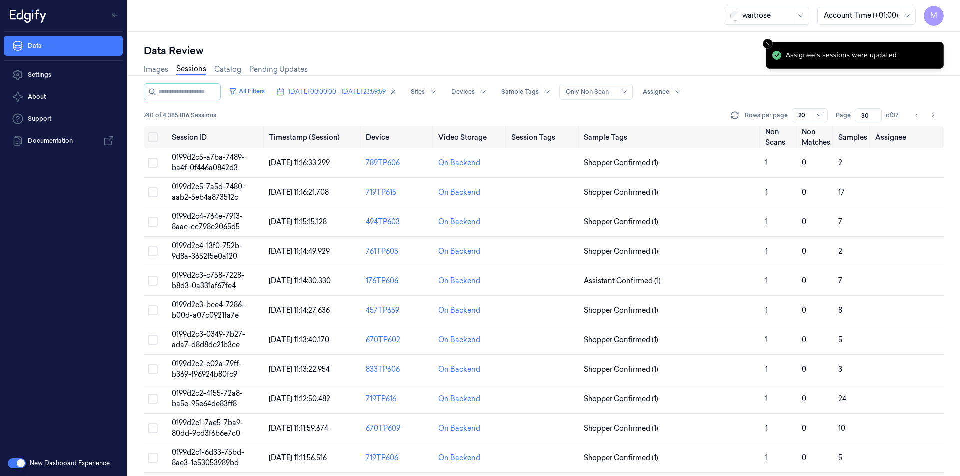
click at [663, 52] on div "Data Review" at bounding box center [544, 51] width 800 height 14
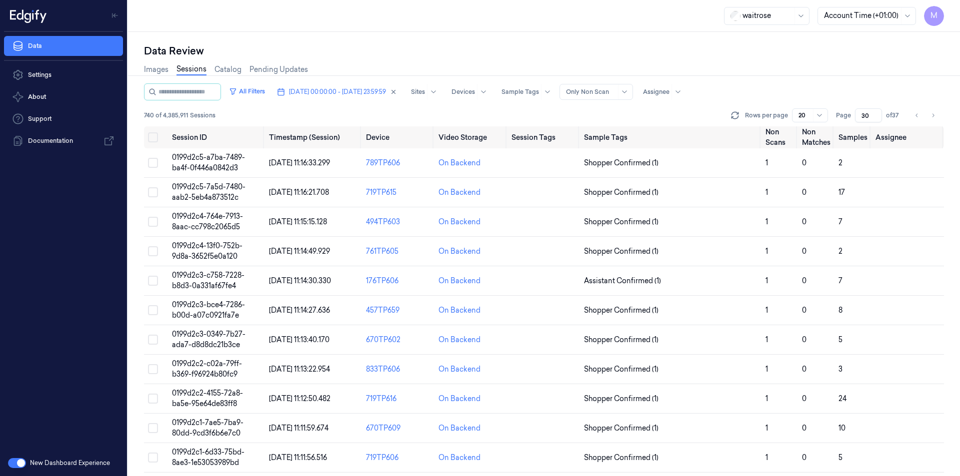
click at [864, 115] on input "30" at bounding box center [868, 115] width 27 height 14
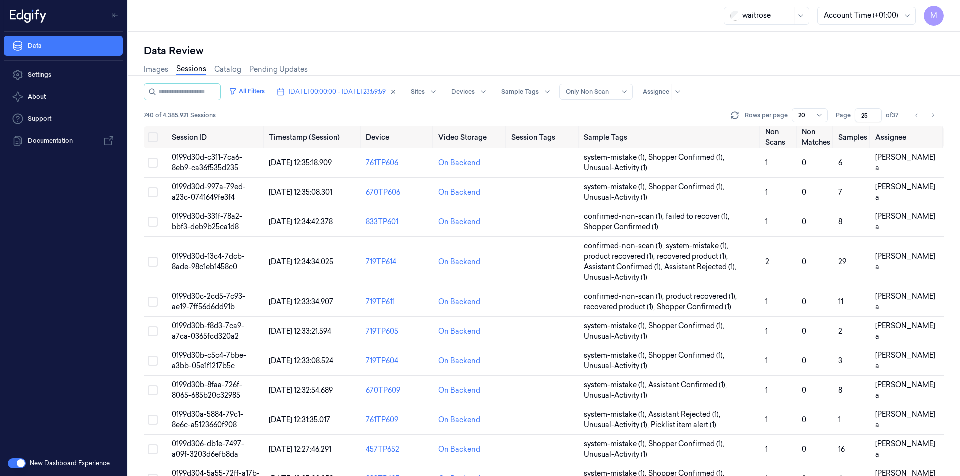
click at [817, 56] on div "Data Review" at bounding box center [544, 51] width 800 height 14
click at [932, 117] on icon "Go to next page" at bounding box center [933, 115] width 6 height 8
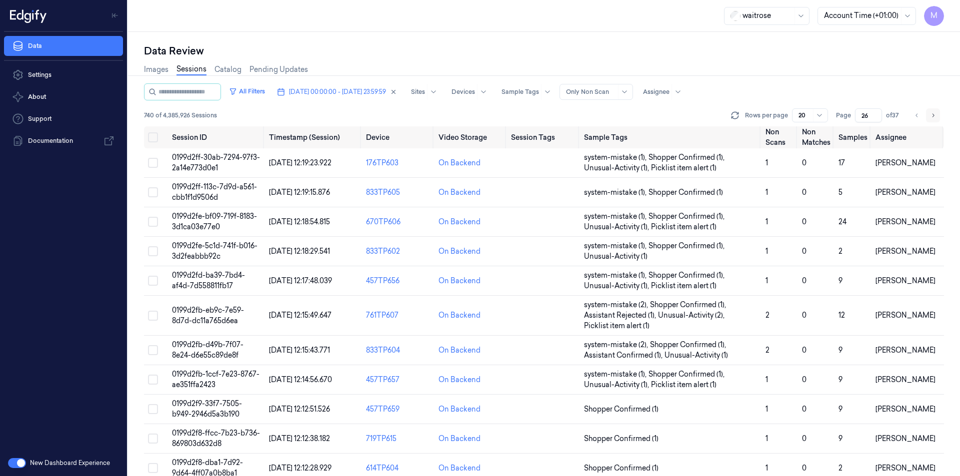
click at [932, 117] on icon "Go to next page" at bounding box center [933, 115] width 6 height 8
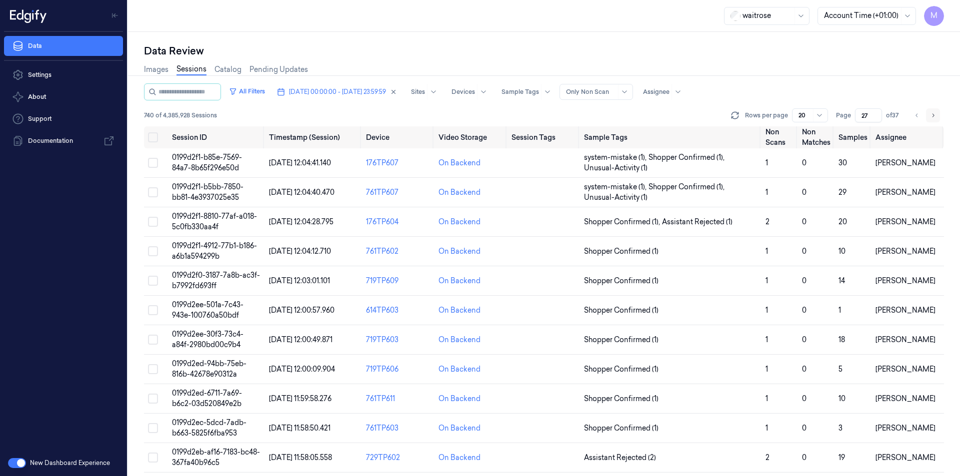
click at [933, 116] on icon "Go to next page" at bounding box center [933, 115] width 6 height 8
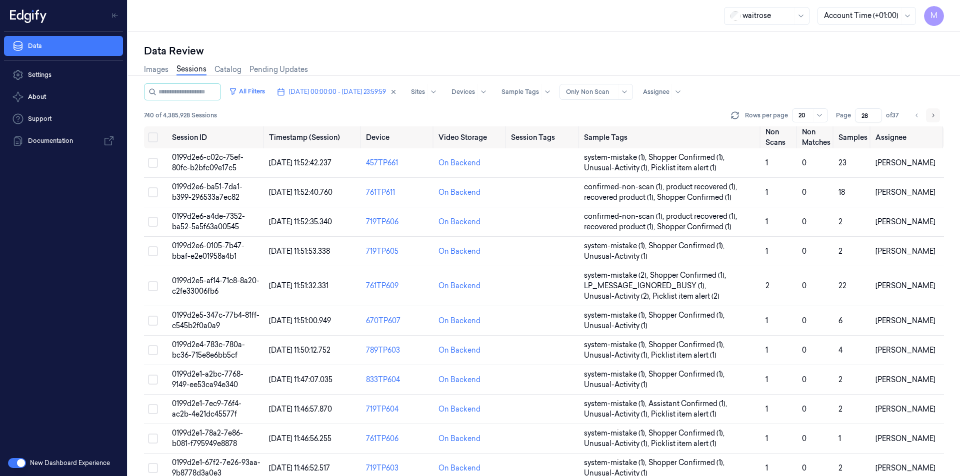
click at [933, 116] on icon "Go to next page" at bounding box center [933, 115] width 6 height 8
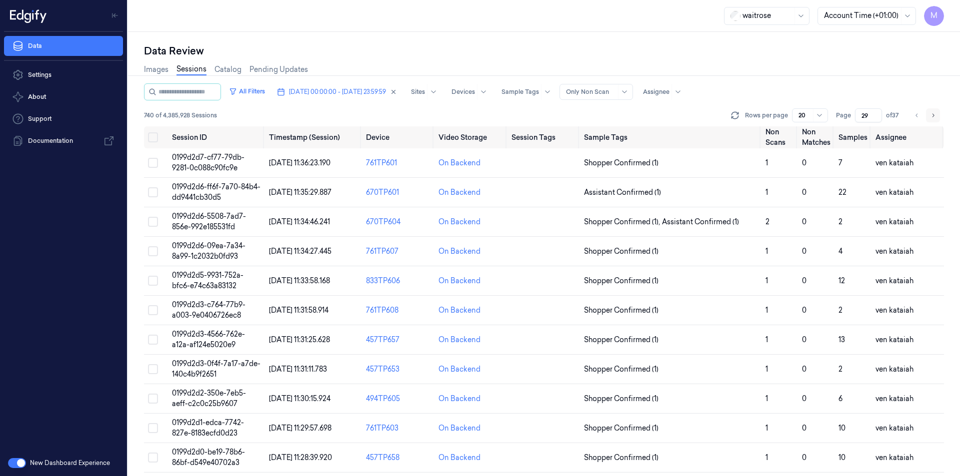
click at [933, 116] on icon "Go to next page" at bounding box center [933, 115] width 6 height 8
type input "30"
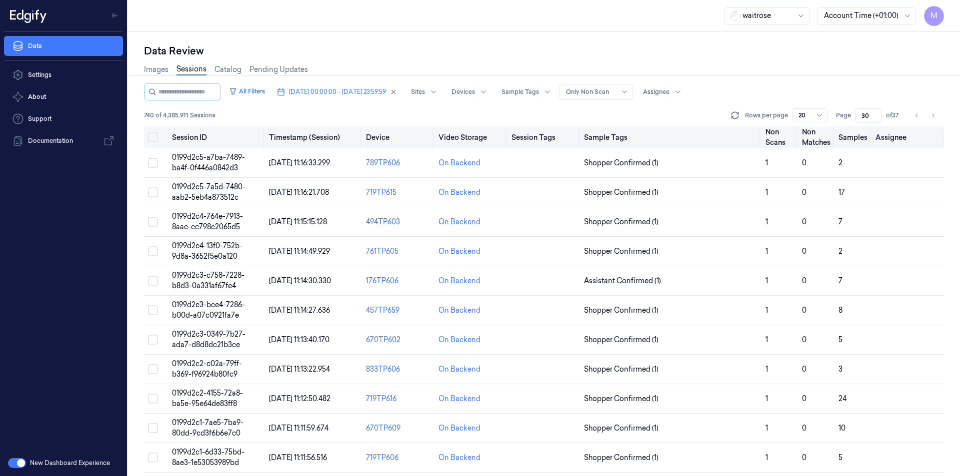
click at [152, 138] on button "Select all" at bounding box center [153, 137] width 10 height 10
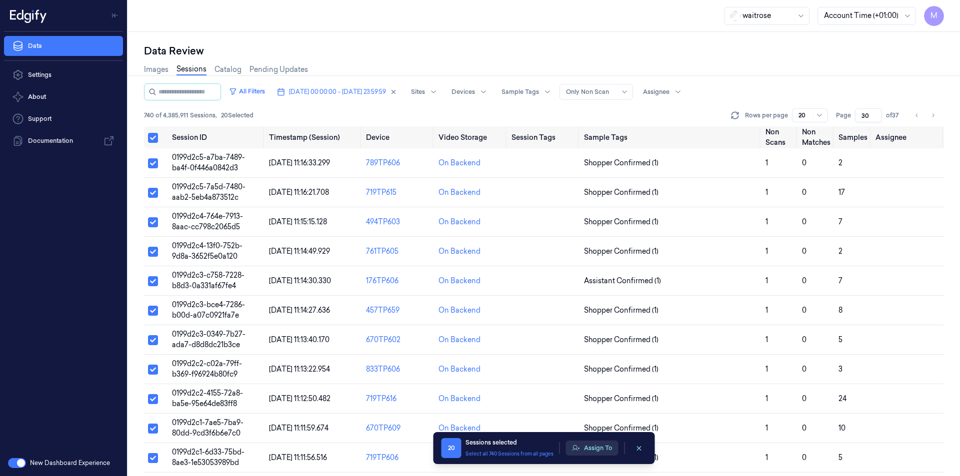
click at [606, 452] on button "Assign To" at bounding box center [592, 448] width 52 height 15
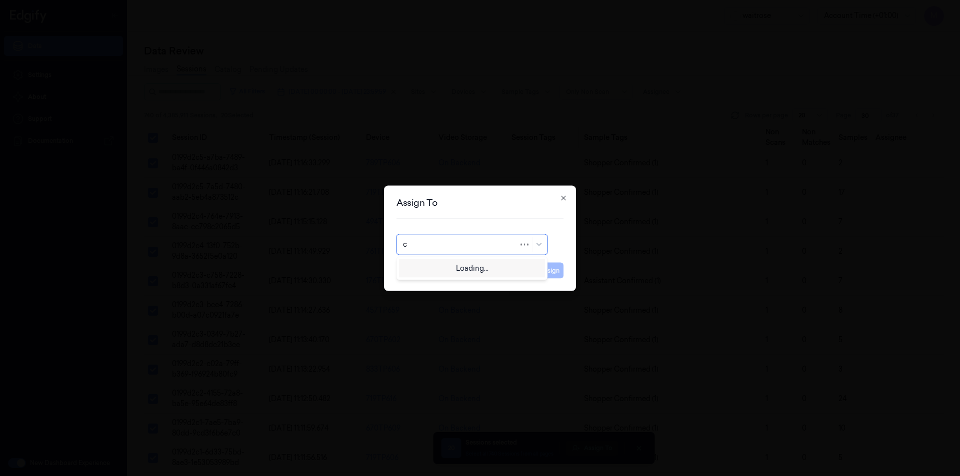
type input "ch"
click at [436, 284] on div "[PERSON_NAME] a" at bounding box center [472, 283] width 138 height 10
click at [558, 276] on button "Assign" at bounding box center [549, 270] width 27 height 16
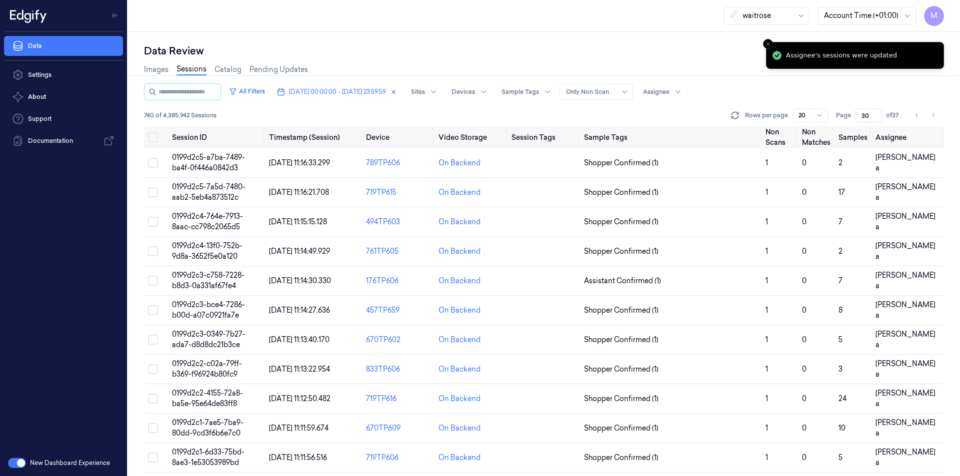
click at [830, 78] on div "Images Sessions Catalog Pending Updates" at bounding box center [544, 70] width 800 height 25
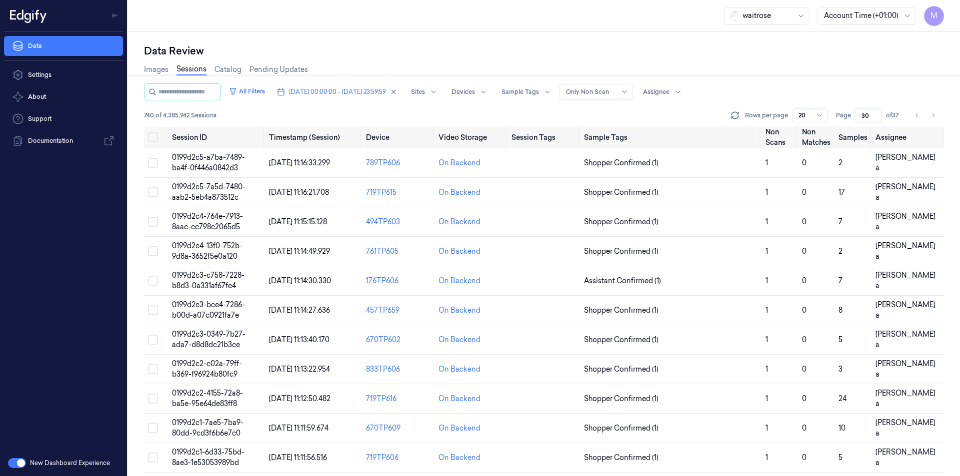
click at [910, 75] on div "Images Sessions Catalog Pending Updates" at bounding box center [544, 70] width 800 height 25
click at [931, 113] on icon "Go to next page" at bounding box center [933, 115] width 6 height 8
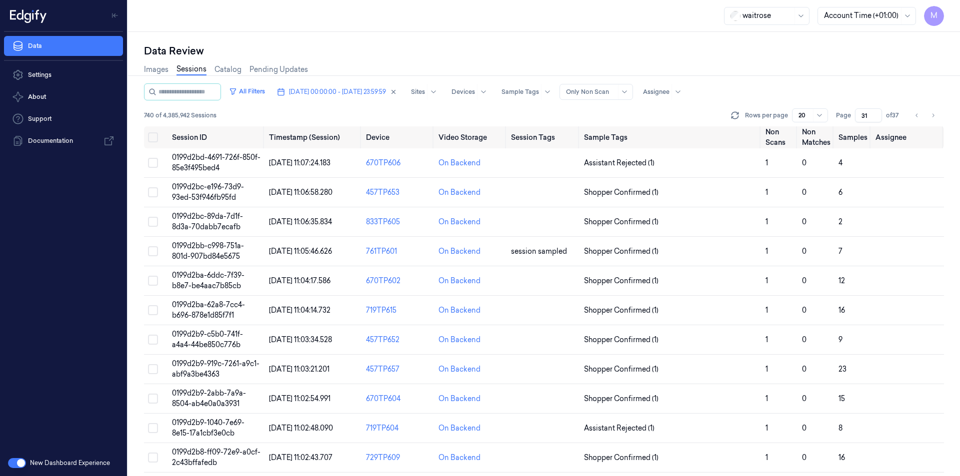
click at [807, 84] on div "All Filters [DATE] 00:00:00 - [DATE] 23:59:59 Sites Devices Sample Tags Alert T…" at bounding box center [544, 91] width 800 height 17
click at [863, 115] on input "31" at bounding box center [868, 115] width 27 height 14
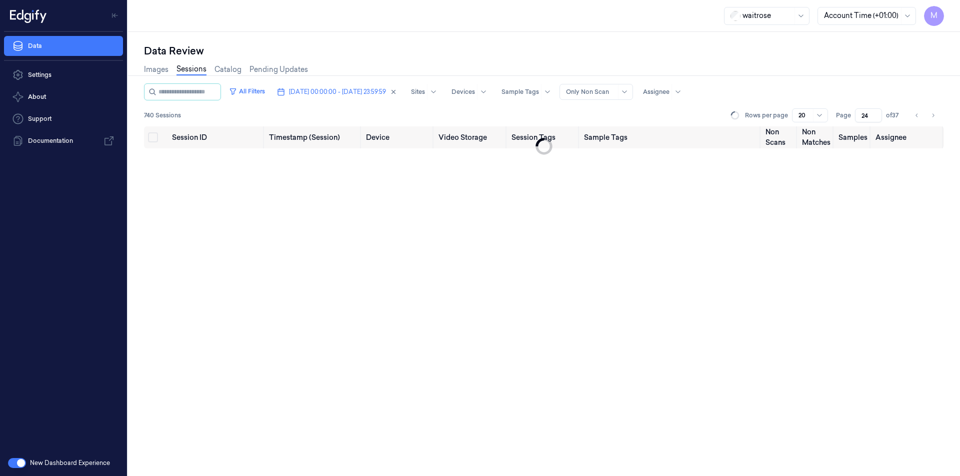
click at [908, 60] on div "Images Sessions Catalog Pending Updates" at bounding box center [544, 70] width 800 height 25
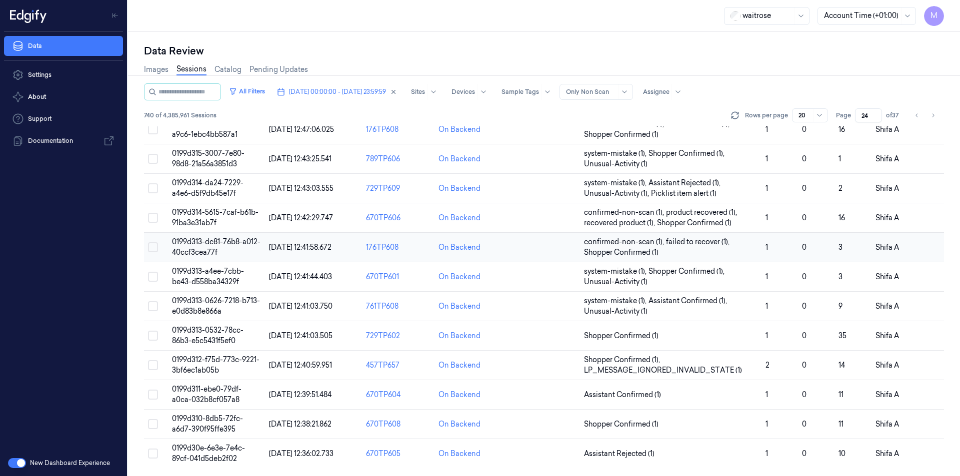
scroll to position [40, 0]
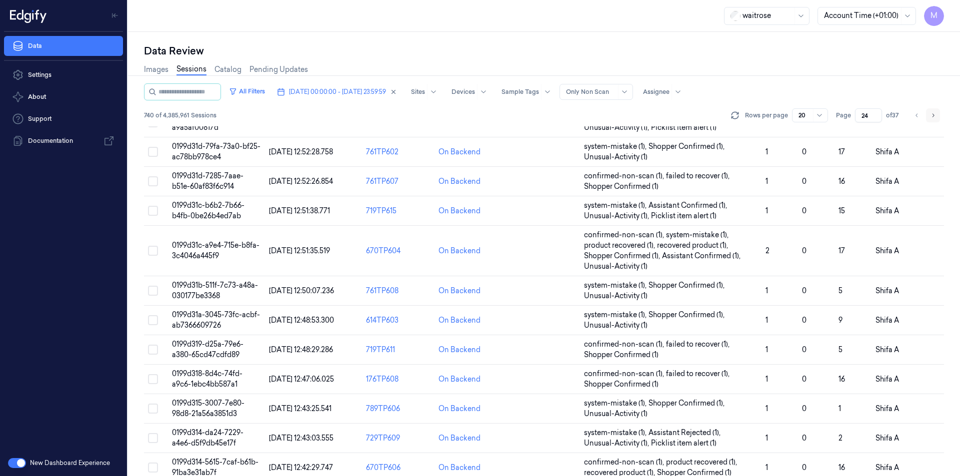
click at [934, 115] on icon "Go to next page" at bounding box center [933, 115] width 6 height 8
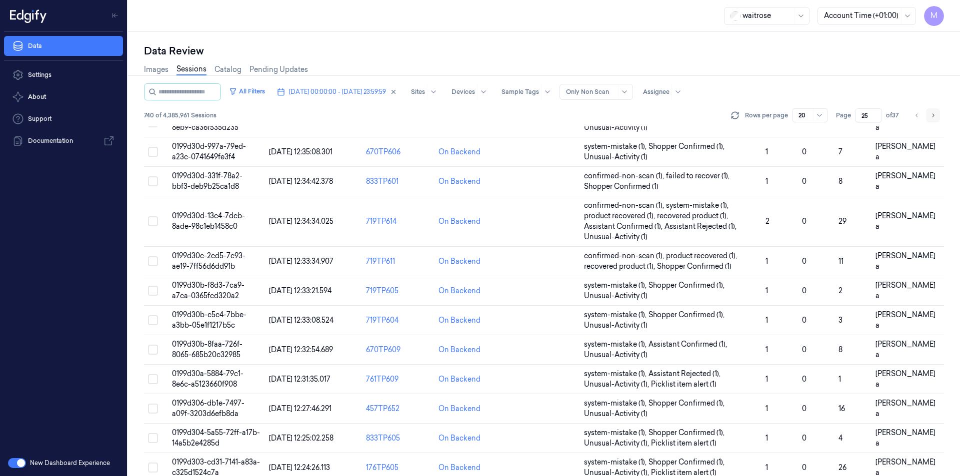
click at [934, 115] on icon "Go to next page" at bounding box center [933, 115] width 6 height 8
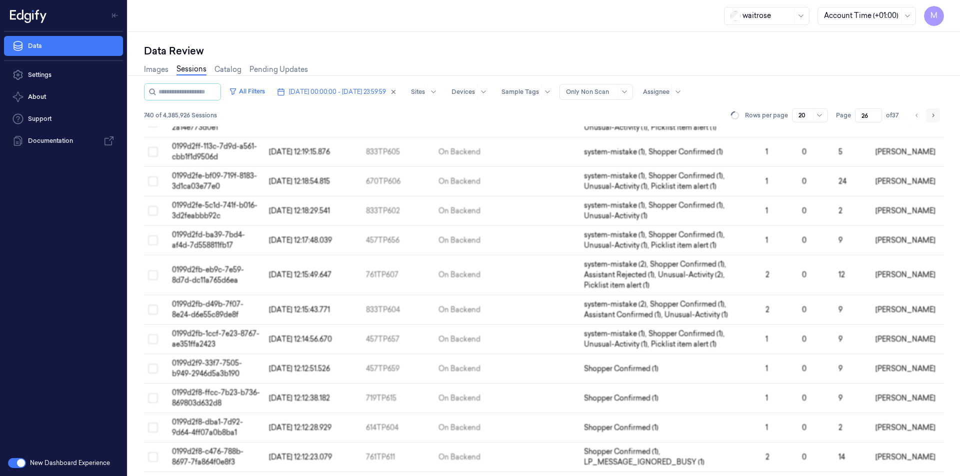
click at [934, 115] on icon "Go to next page" at bounding box center [933, 115] width 6 height 8
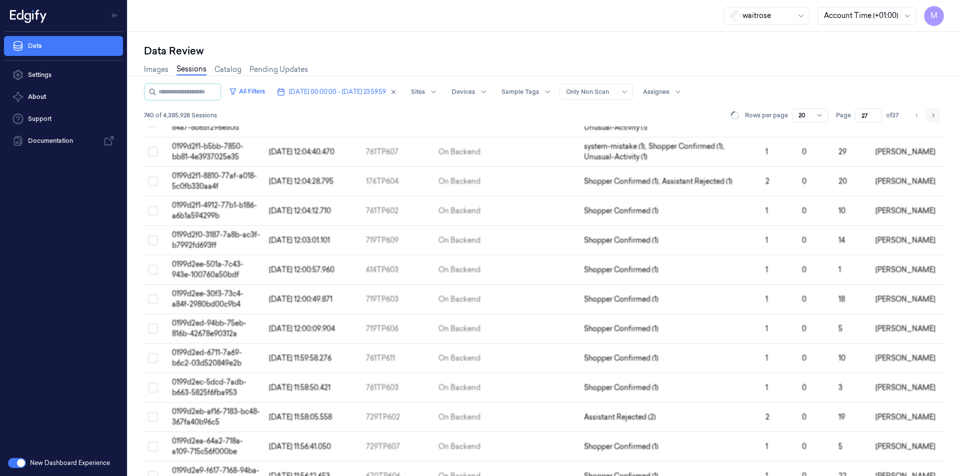
click at [934, 115] on icon "Go to next page" at bounding box center [933, 115] width 6 height 8
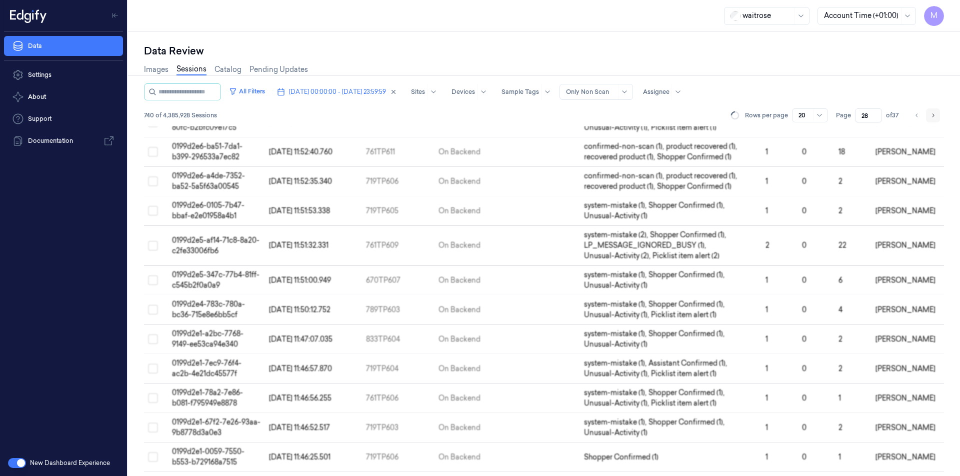
click at [934, 115] on icon "Go to next page" at bounding box center [933, 115] width 6 height 8
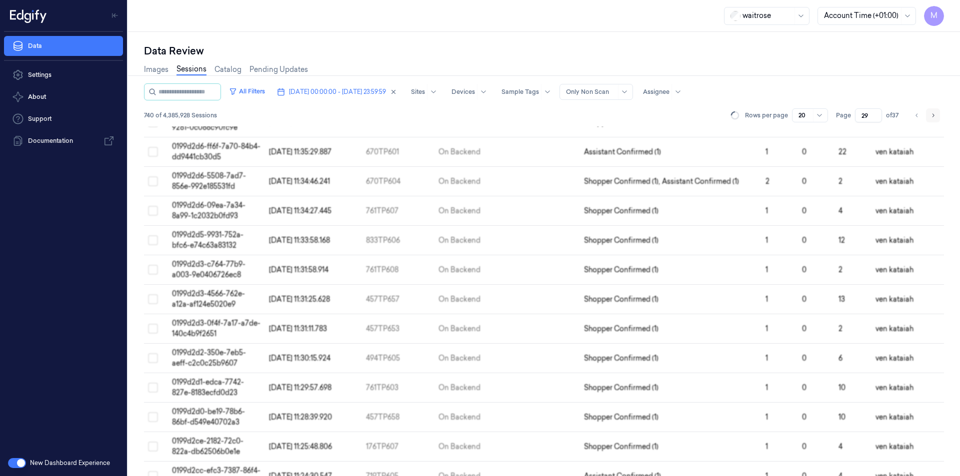
click at [934, 115] on icon "Go to next page" at bounding box center [933, 115] width 6 height 8
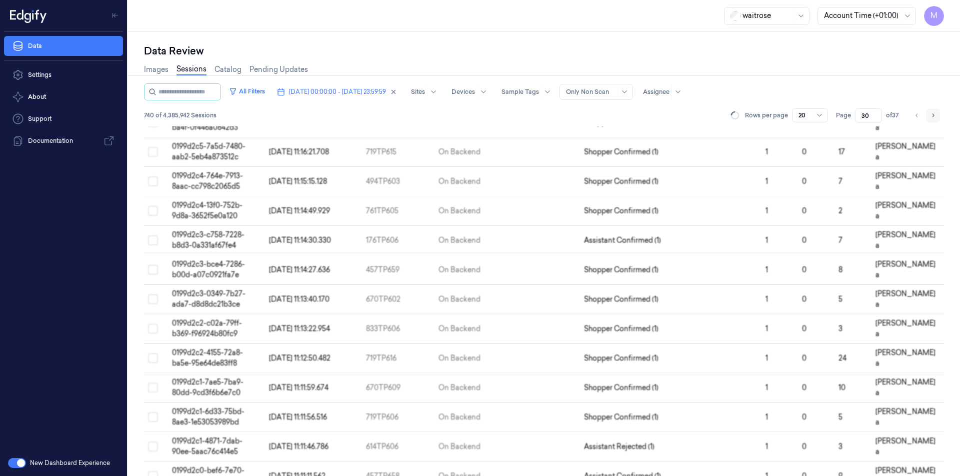
click at [934, 115] on icon "Go to next page" at bounding box center [933, 115] width 6 height 8
type input "31"
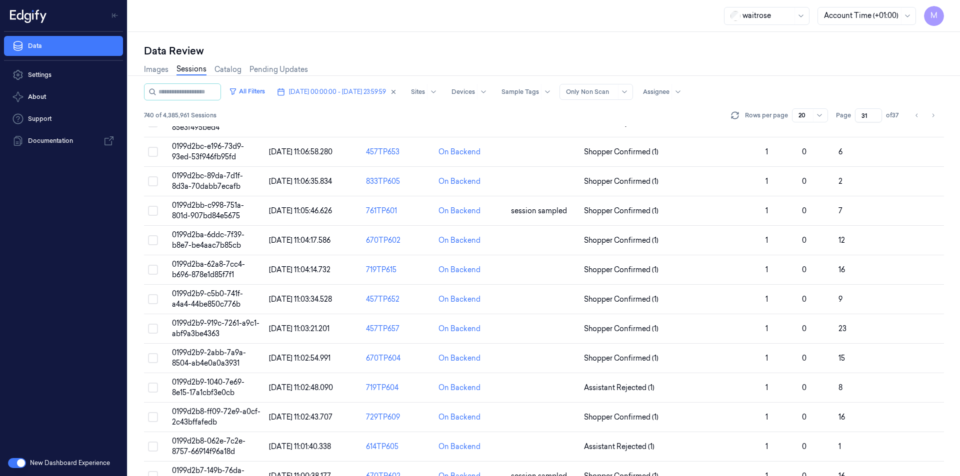
click at [872, 58] on div "Images Sessions Catalog Pending Updates" at bounding box center [544, 70] width 800 height 25
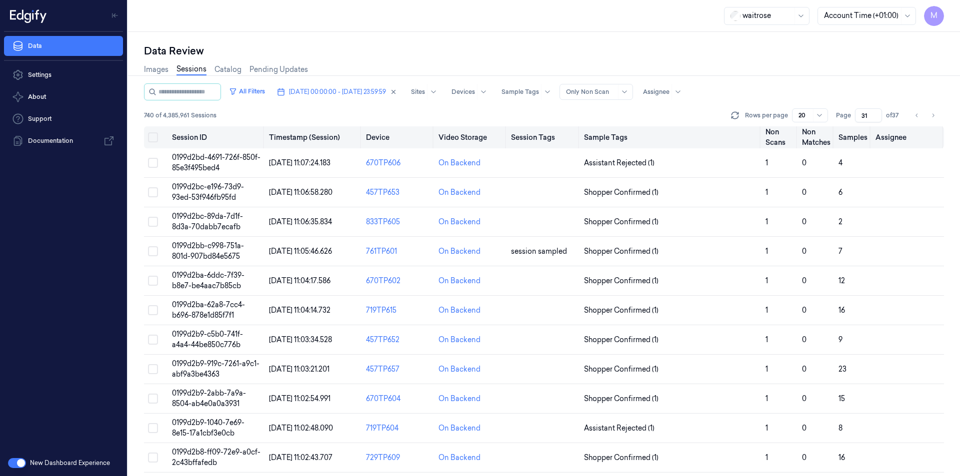
click at [149, 138] on button "Select all" at bounding box center [153, 137] width 10 height 10
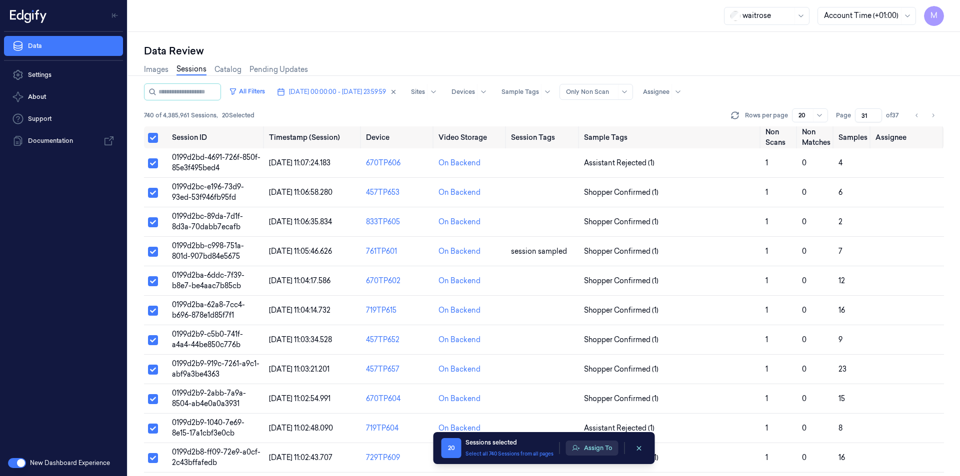
click at [590, 447] on button "Assign To" at bounding box center [592, 448] width 52 height 15
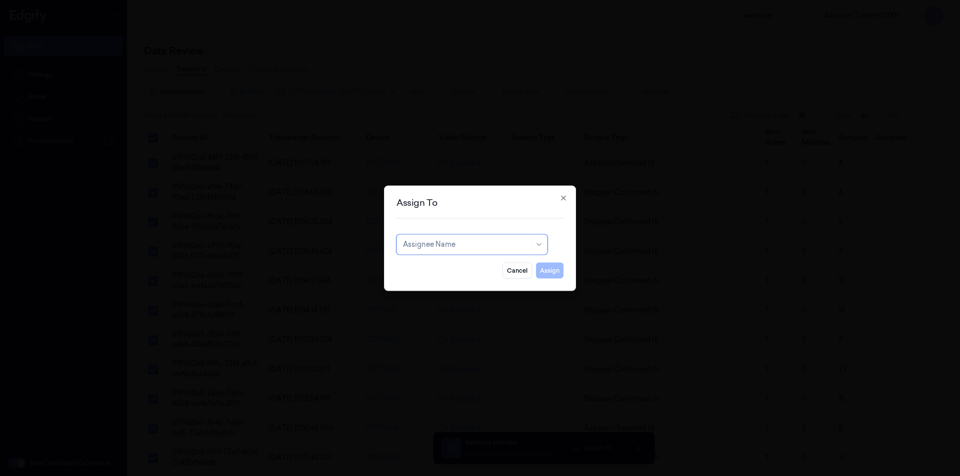
click at [488, 253] on div "Assignee Name" at bounding box center [471, 244] width 151 height 20
type input "shi"
click at [440, 270] on div "Shifa A" at bounding box center [472, 267] width 138 height 10
click at [556, 263] on button "Assign" at bounding box center [549, 270] width 27 height 16
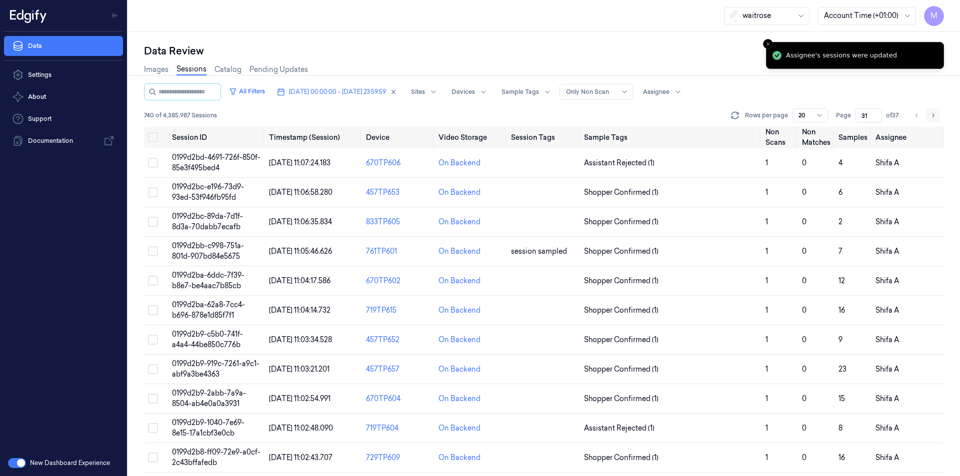
click at [937, 114] on button "Go to next page" at bounding box center [933, 115] width 14 height 14
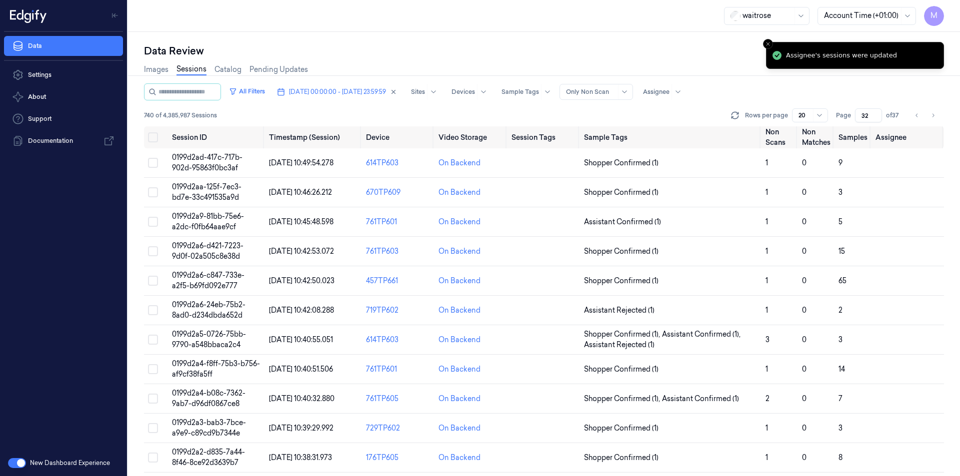
click at [658, 57] on div "Data Review" at bounding box center [544, 51] width 800 height 14
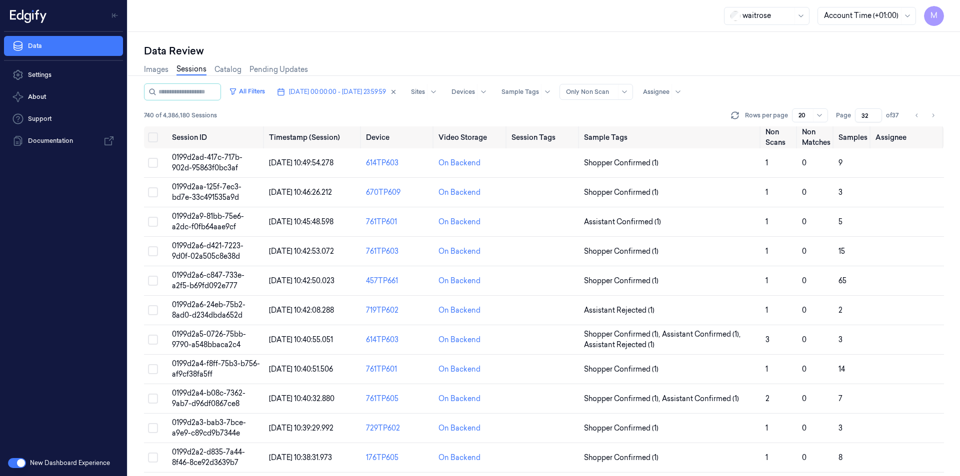
click at [552, 61] on div "Images Sessions Catalog Pending Updates" at bounding box center [544, 70] width 800 height 25
click at [921, 118] on button "Go to previous page" at bounding box center [917, 115] width 14 height 14
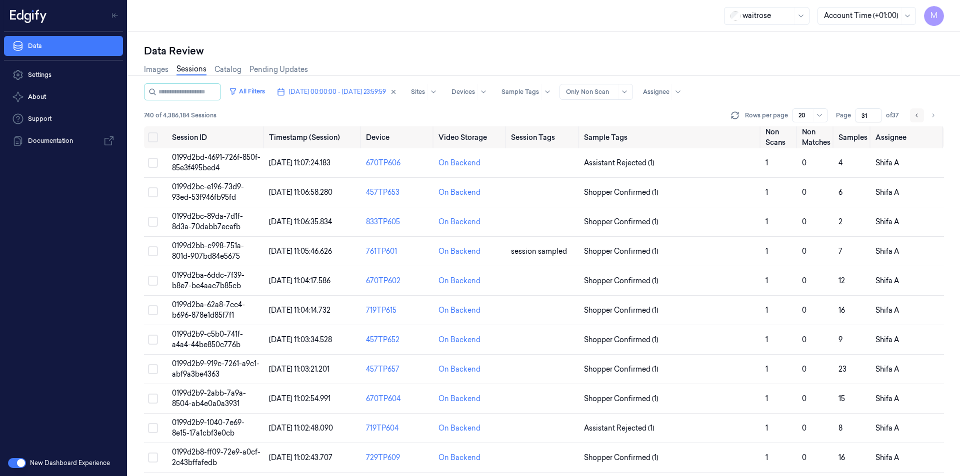
click at [921, 117] on button "Go to previous page" at bounding box center [917, 115] width 14 height 14
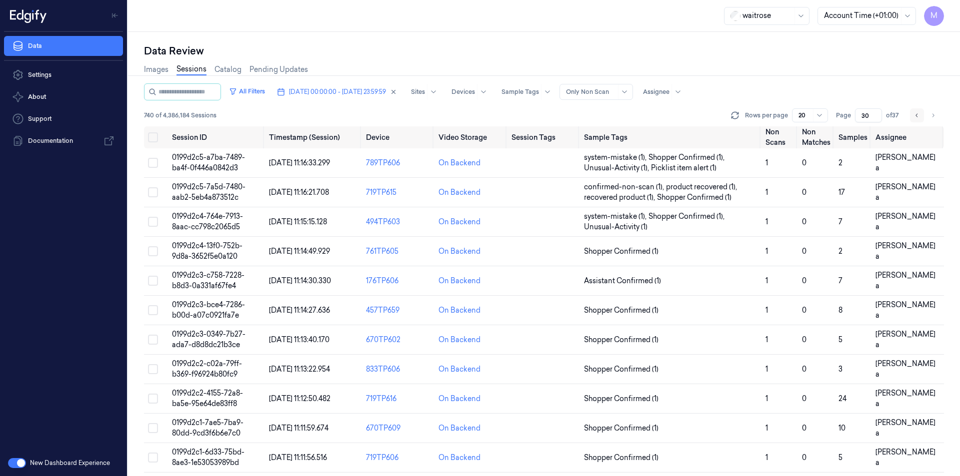
click at [921, 117] on button "Go to previous page" at bounding box center [917, 115] width 14 height 14
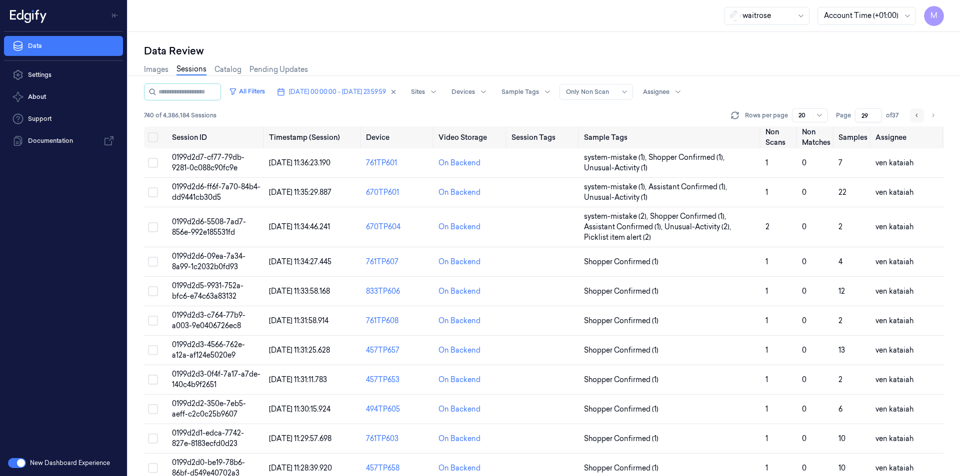
click at [921, 117] on button "Go to previous page" at bounding box center [917, 115] width 14 height 14
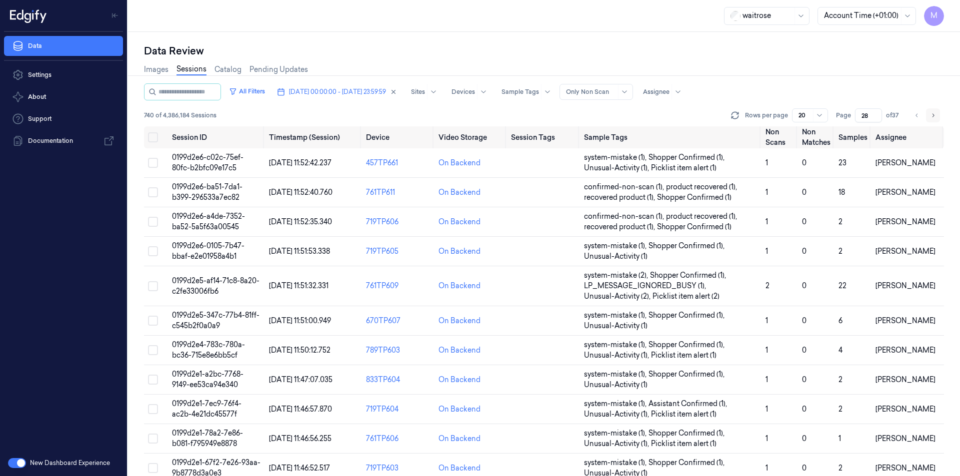
click at [939, 116] on button "Go to next page" at bounding box center [933, 115] width 14 height 14
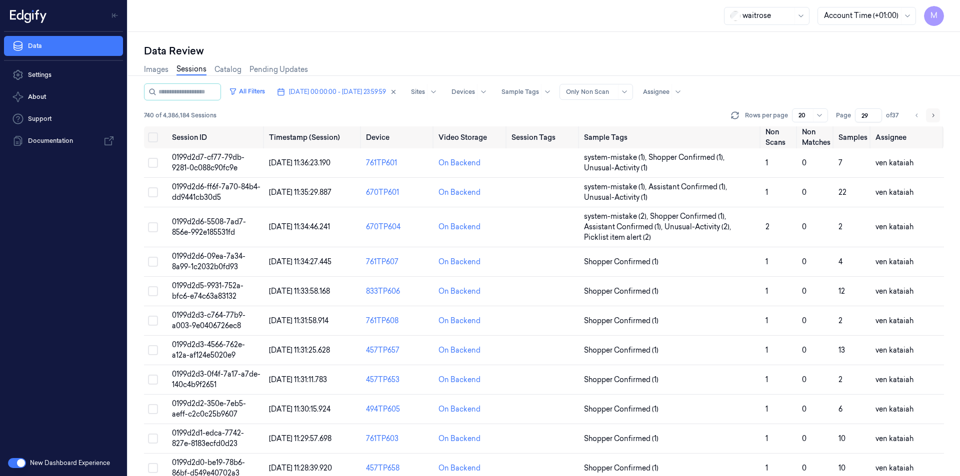
click at [939, 116] on button "Go to next page" at bounding box center [933, 115] width 14 height 14
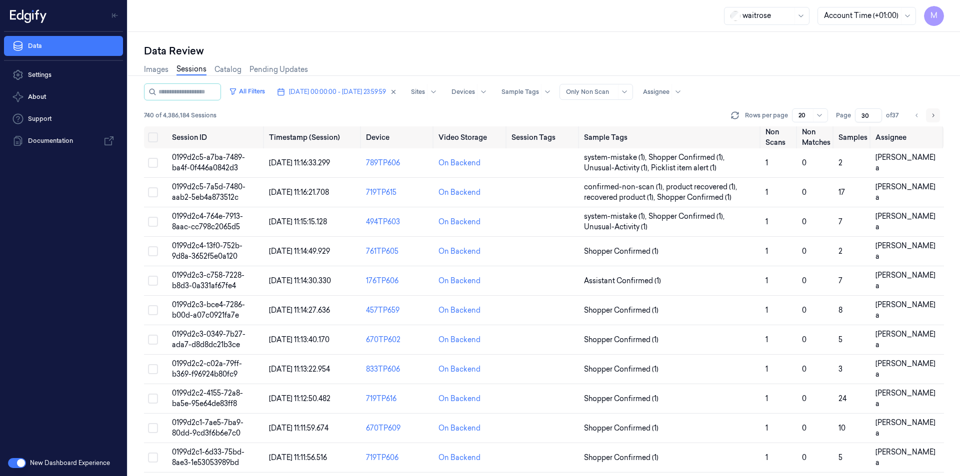
click at [939, 116] on button "Go to next page" at bounding box center [933, 115] width 14 height 14
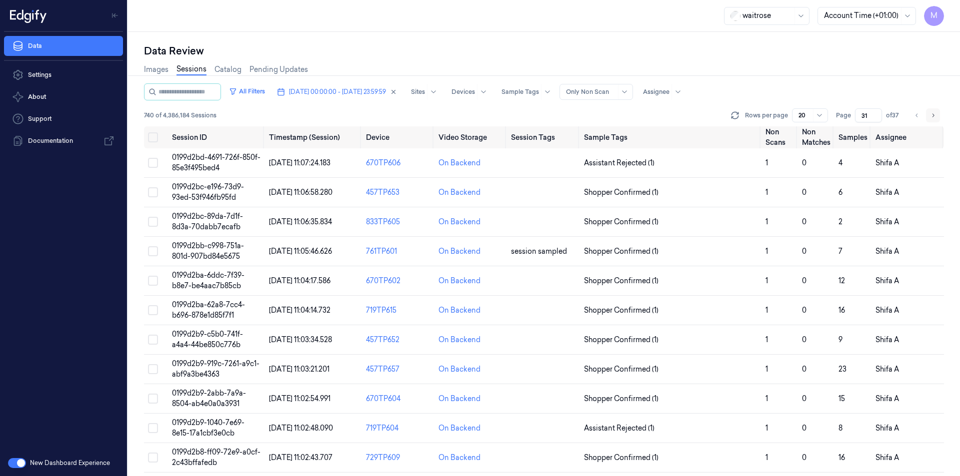
click at [939, 116] on button "Go to next page" at bounding box center [933, 115] width 14 height 14
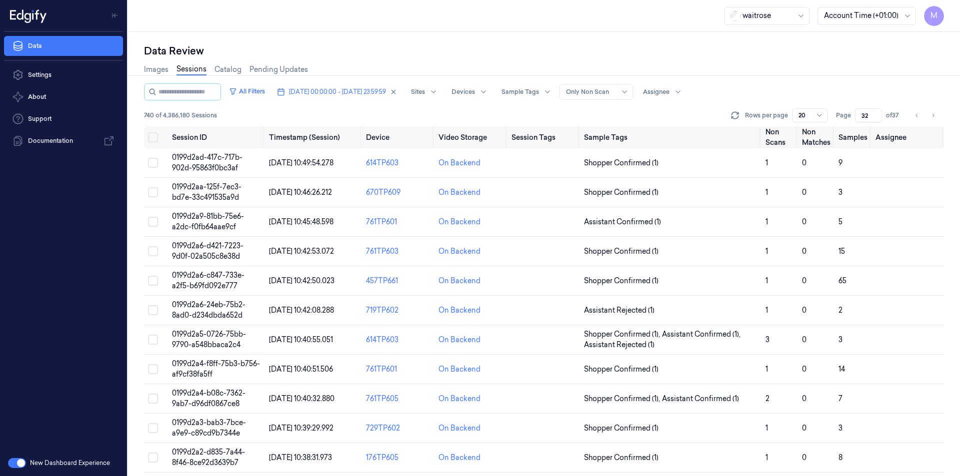
click at [845, 79] on div "Images Sessions Catalog Pending Updates" at bounding box center [544, 70] width 800 height 25
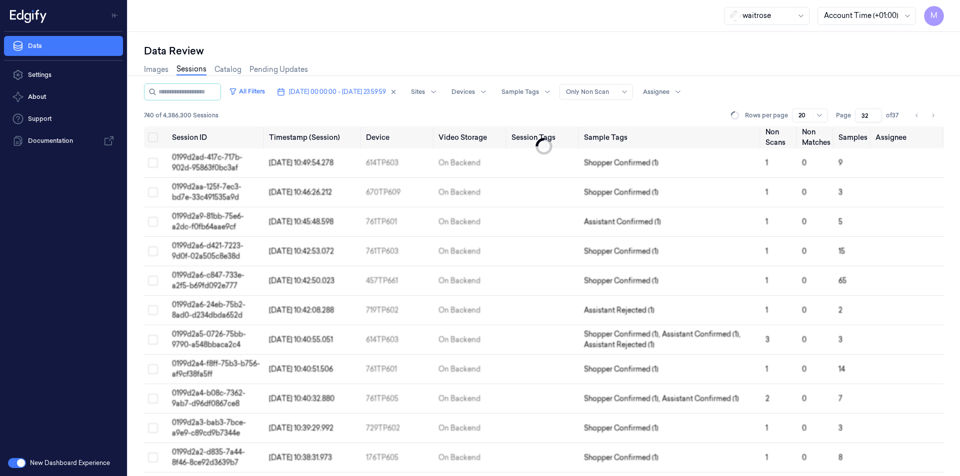
click at [863, 118] on input "32" at bounding box center [868, 115] width 27 height 14
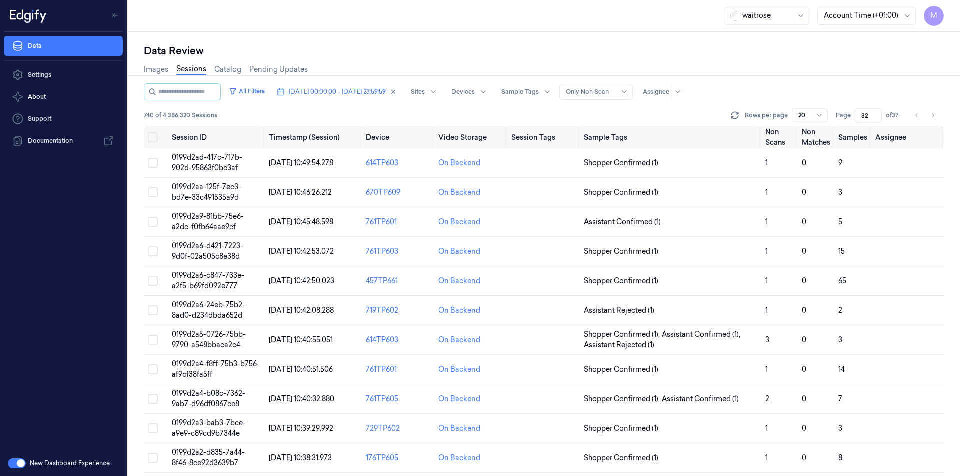
click at [863, 118] on input "32" at bounding box center [868, 115] width 27 height 14
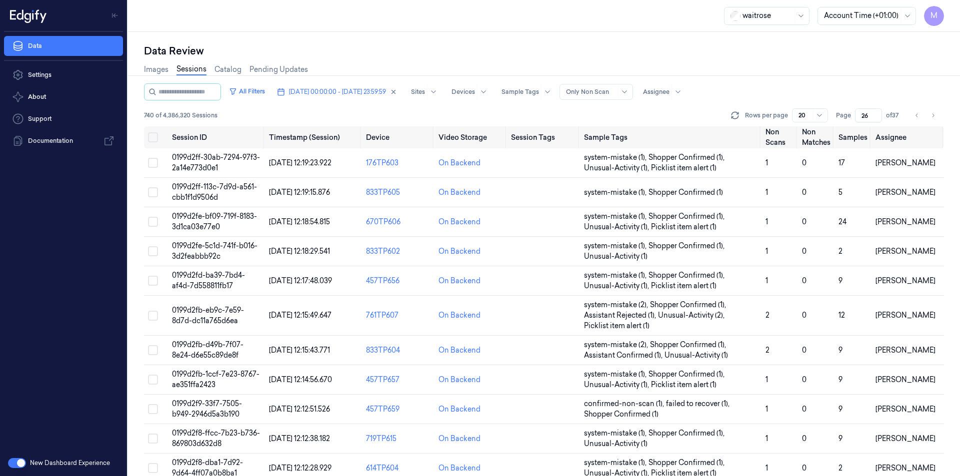
click at [710, 45] on div "Data Review" at bounding box center [544, 51] width 800 height 14
click at [937, 116] on button "Go to next page" at bounding box center [933, 115] width 14 height 14
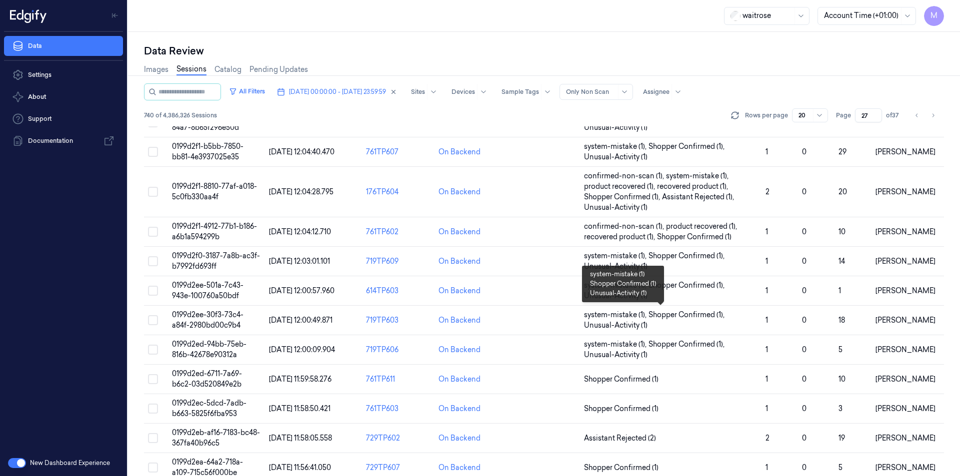
scroll to position [290, 0]
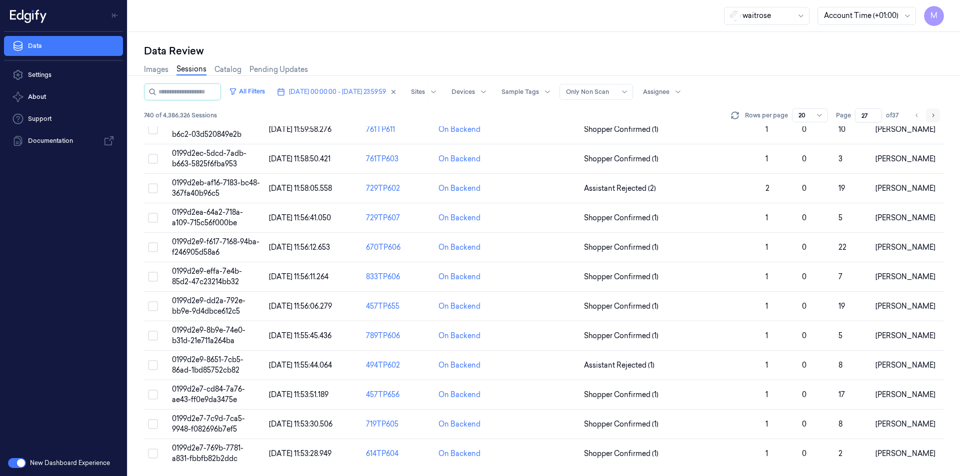
click at [933, 119] on button "Go to next page" at bounding box center [933, 115] width 14 height 14
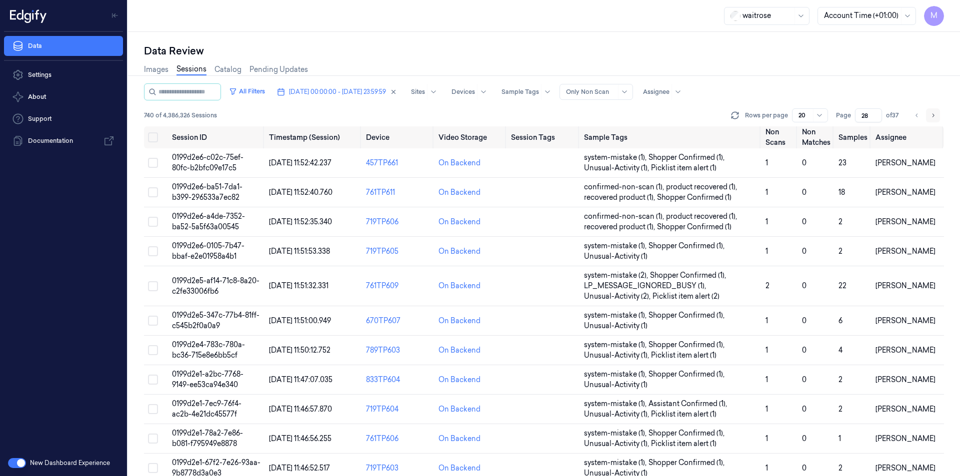
click at [938, 122] on button "Go to next page" at bounding box center [933, 115] width 14 height 14
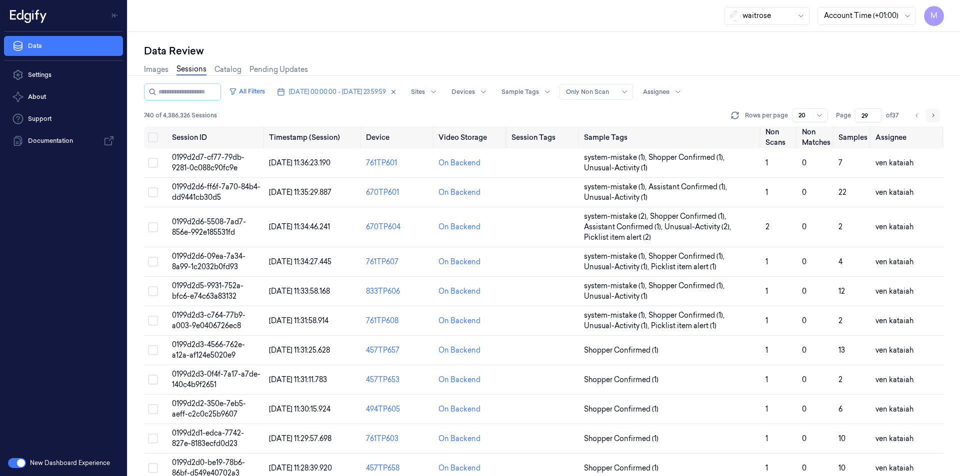
click at [937, 118] on button "Go to next page" at bounding box center [933, 115] width 14 height 14
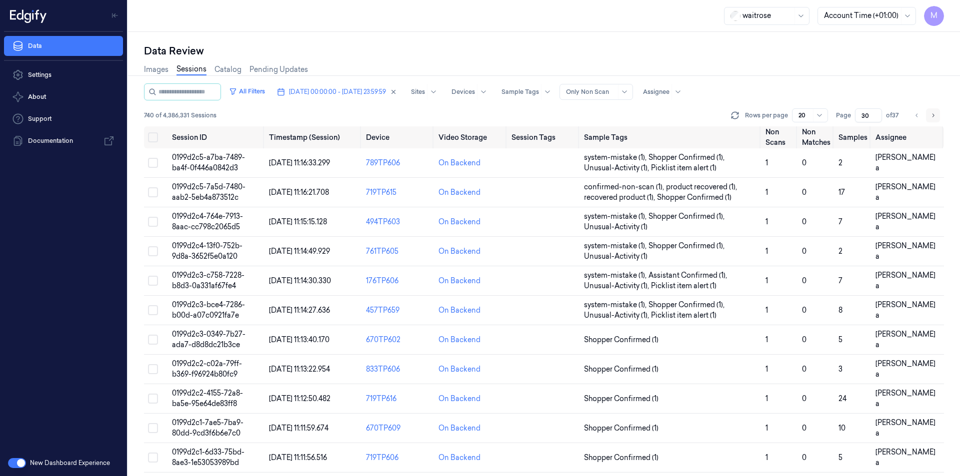
click at [928, 111] on button "Go to next page" at bounding box center [933, 115] width 14 height 14
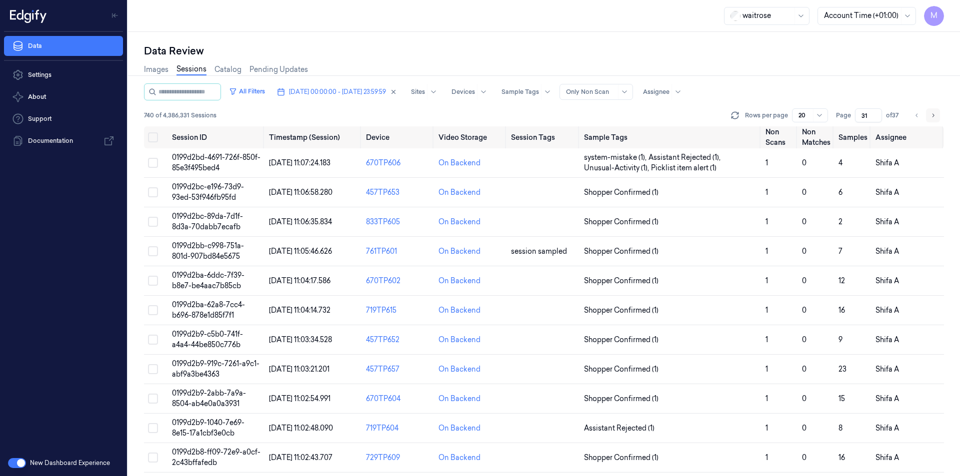
click at [932, 118] on icon "Go to next page" at bounding box center [933, 115] width 6 height 8
type input "32"
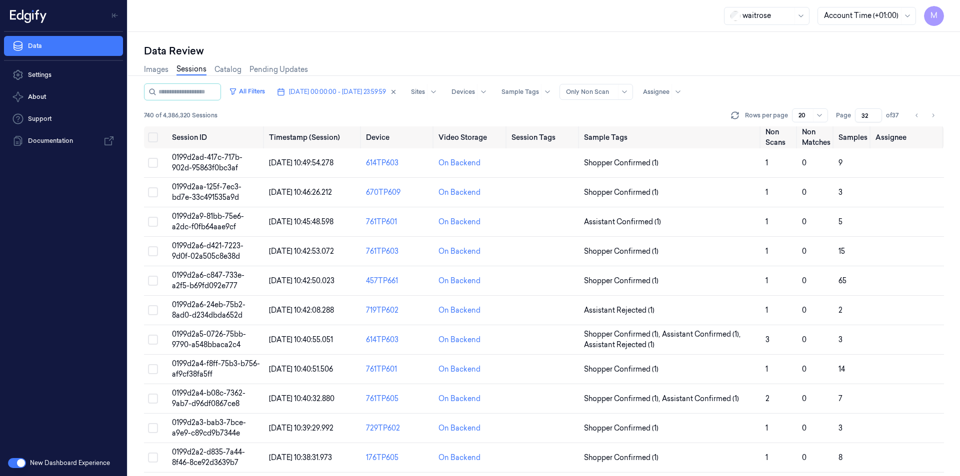
click at [664, 53] on div "Data Review" at bounding box center [544, 51] width 800 height 14
click at [424, 40] on div "Data Review Images Sessions Catalog Pending Updates All Filters [DATE] 00:00:00…" at bounding box center [544, 254] width 832 height 444
click at [156, 137] on button "Select all" at bounding box center [153, 137] width 10 height 10
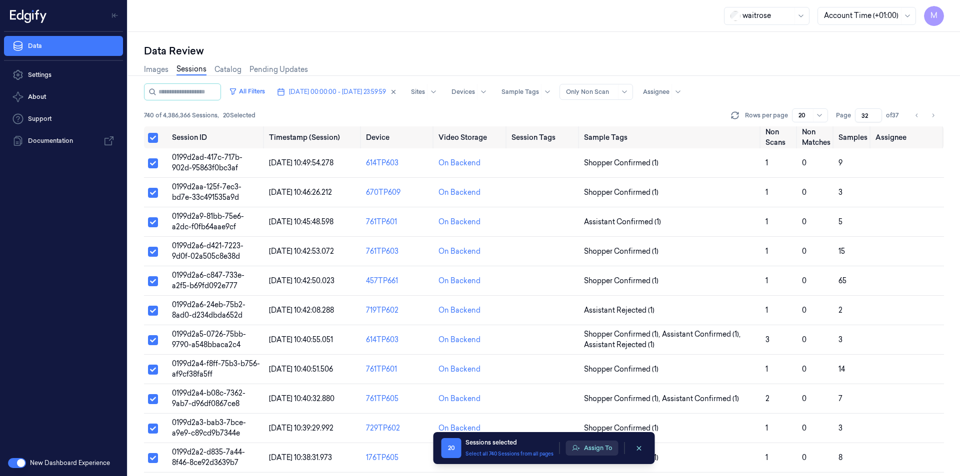
click at [596, 445] on button "Assign To" at bounding box center [592, 448] width 52 height 15
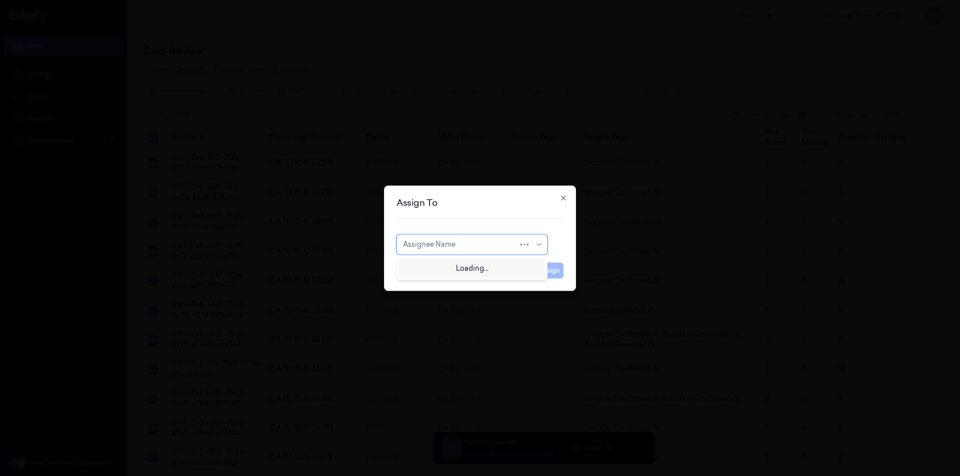
click at [475, 249] on div at bounding box center [460, 244] width 115 height 10
type input "anki"
click at [439, 263] on div "[PERSON_NAME]" at bounding box center [433, 267] width 60 height 10
drag, startPoint x: 557, startPoint y: 272, endPoint x: 486, endPoint y: 273, distance: 71.0
click at [557, 272] on button "Assign" at bounding box center [549, 270] width 27 height 16
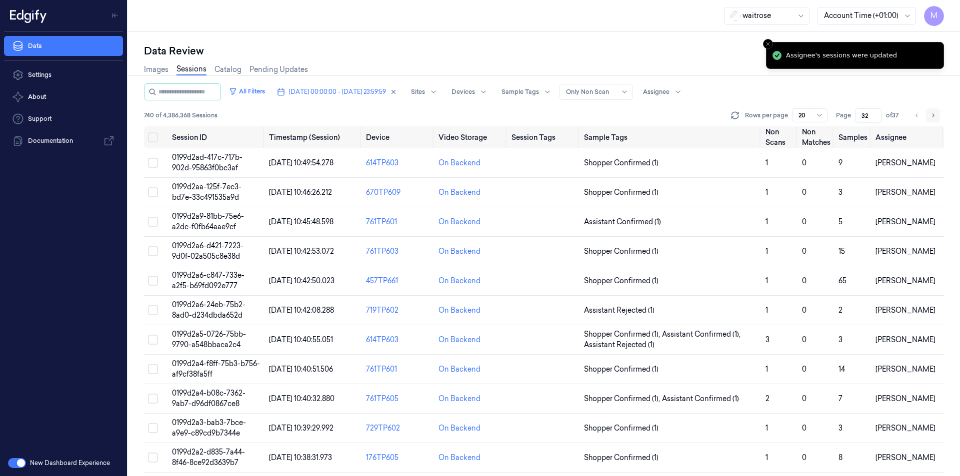
click at [932, 119] on button "Go to next page" at bounding box center [933, 115] width 14 height 14
type input "33"
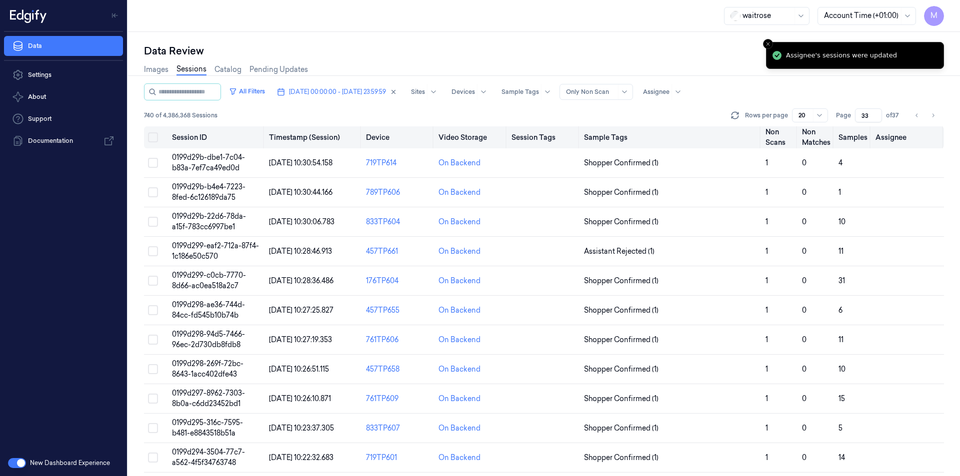
click at [155, 139] on button "Select all" at bounding box center [153, 137] width 10 height 10
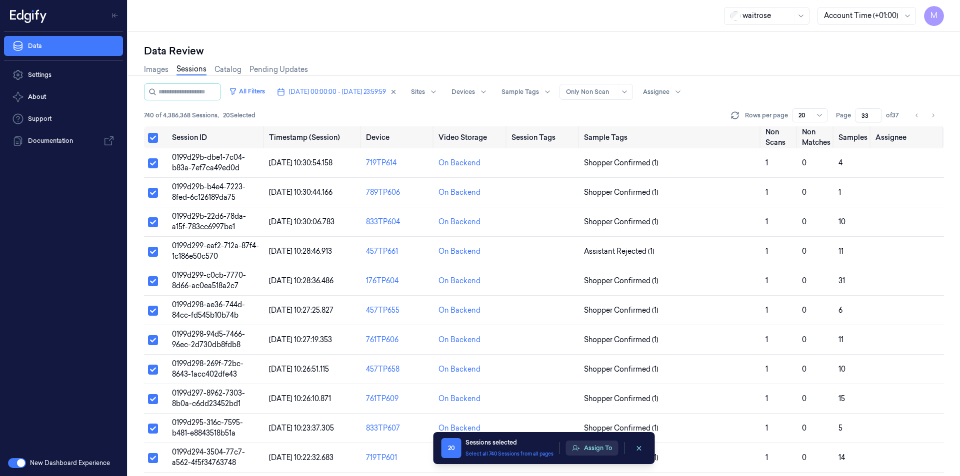
click at [600, 449] on button "Assign To" at bounding box center [592, 448] width 52 height 15
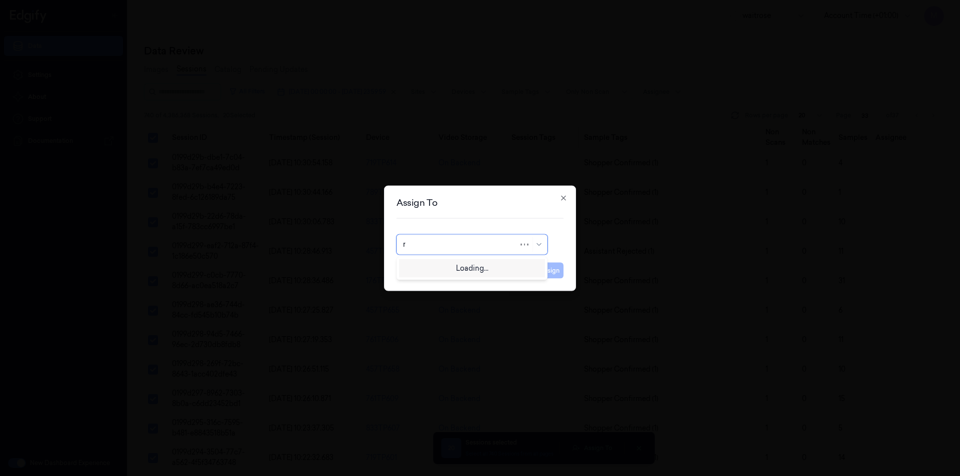
type input "ro"
click at [451, 268] on div "[PERSON_NAME]" at bounding box center [433, 267] width 60 height 10
click at [545, 266] on button "Assign" at bounding box center [549, 270] width 27 height 16
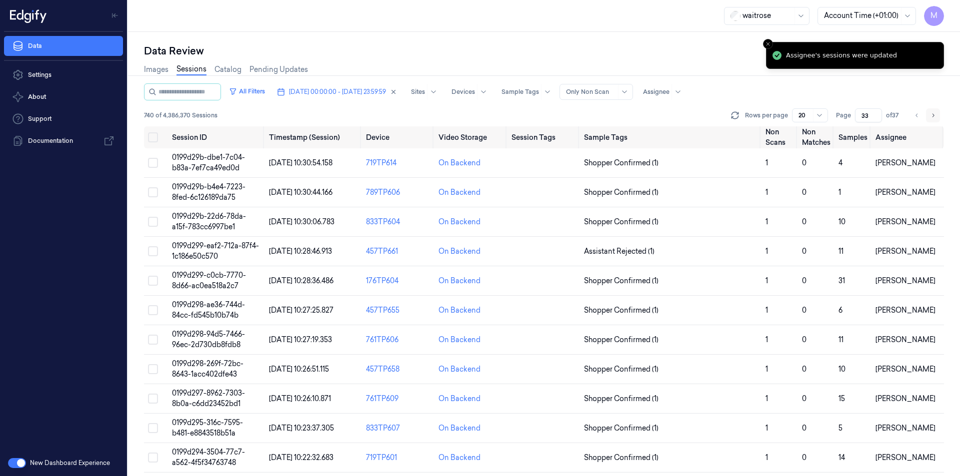
click at [931, 110] on button "Go to next page" at bounding box center [933, 115] width 14 height 14
type input "34"
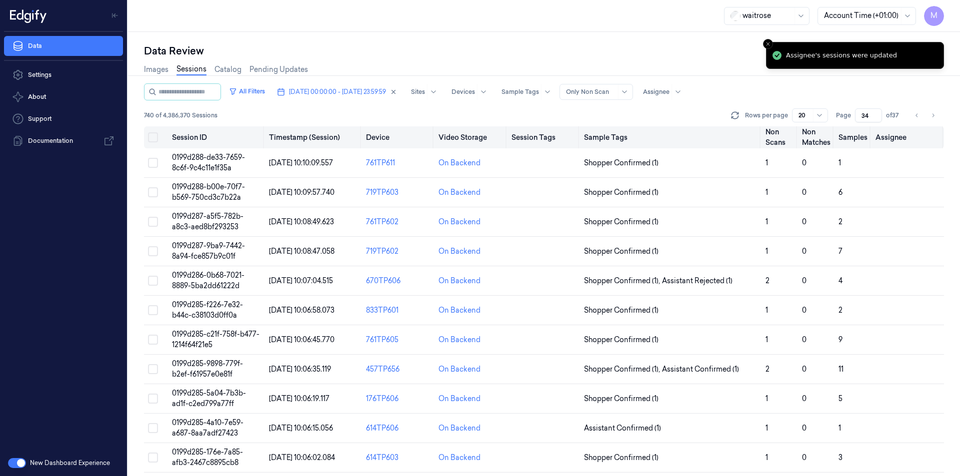
click at [152, 136] on button "Select all" at bounding box center [153, 137] width 10 height 10
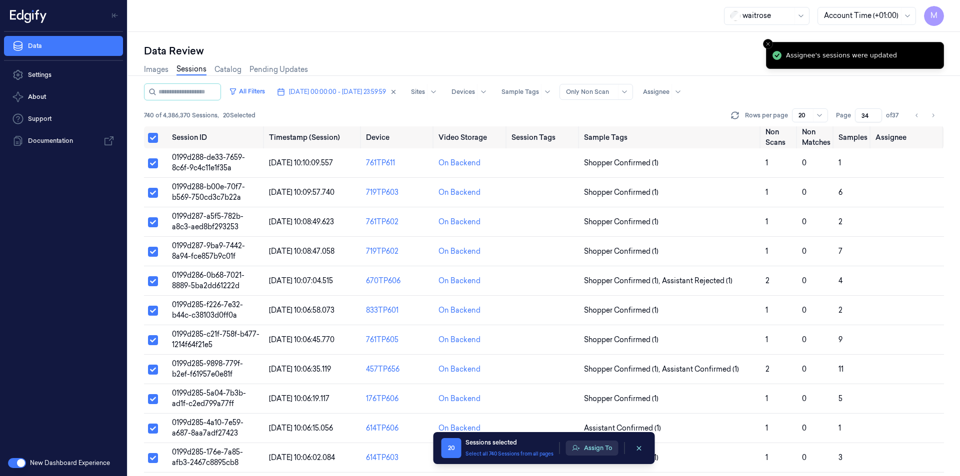
click at [591, 442] on button "Assign To" at bounding box center [592, 448] width 52 height 15
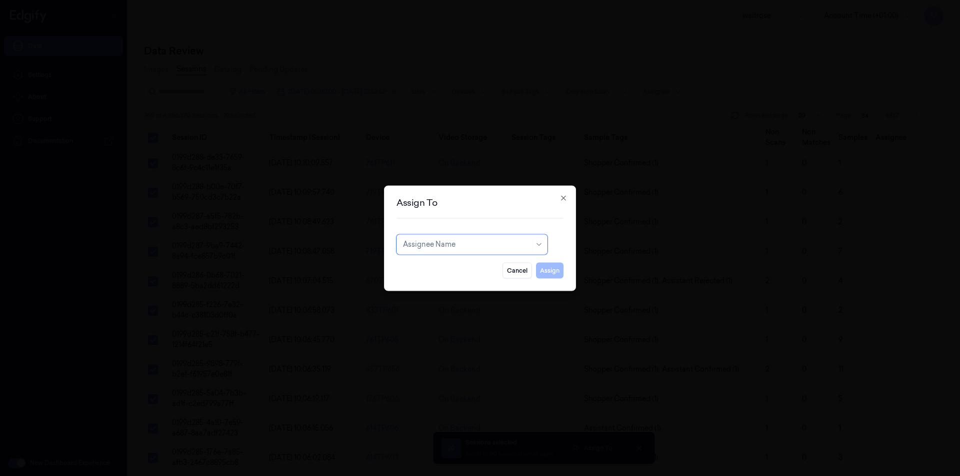
click at [450, 245] on div at bounding box center [466, 244] width 127 height 10
type input "var"
click at [440, 265] on div "[PERSON_NAME]" at bounding box center [433, 267] width 60 height 10
click at [545, 270] on button "Assign" at bounding box center [549, 270] width 27 height 16
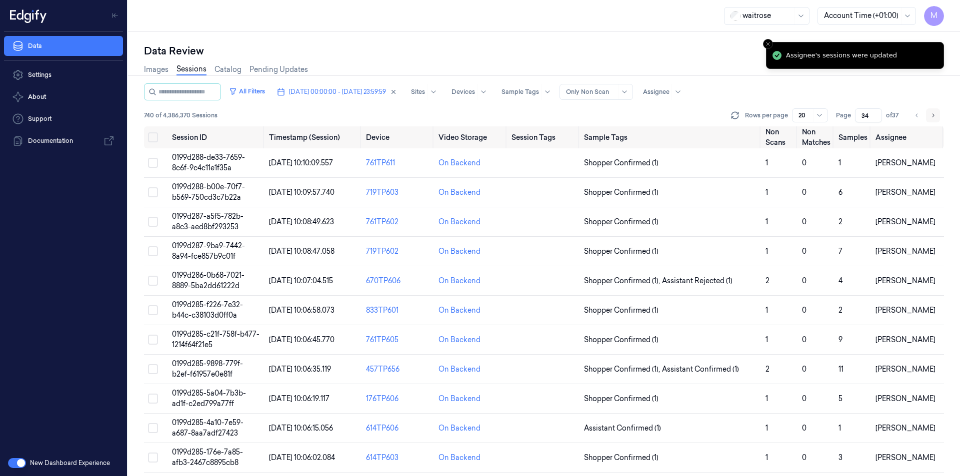
click at [932, 109] on button "Go to next page" at bounding box center [933, 115] width 14 height 14
type input "35"
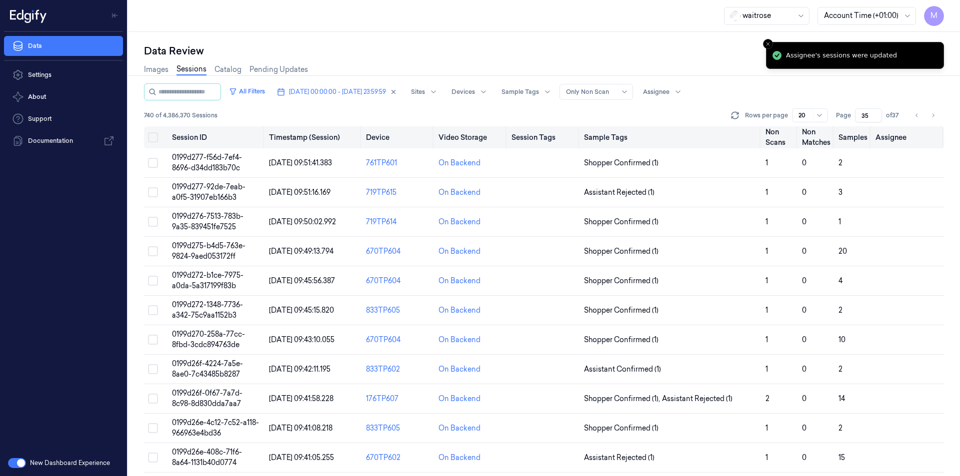
click at [150, 138] on button "Select all" at bounding box center [153, 137] width 10 height 10
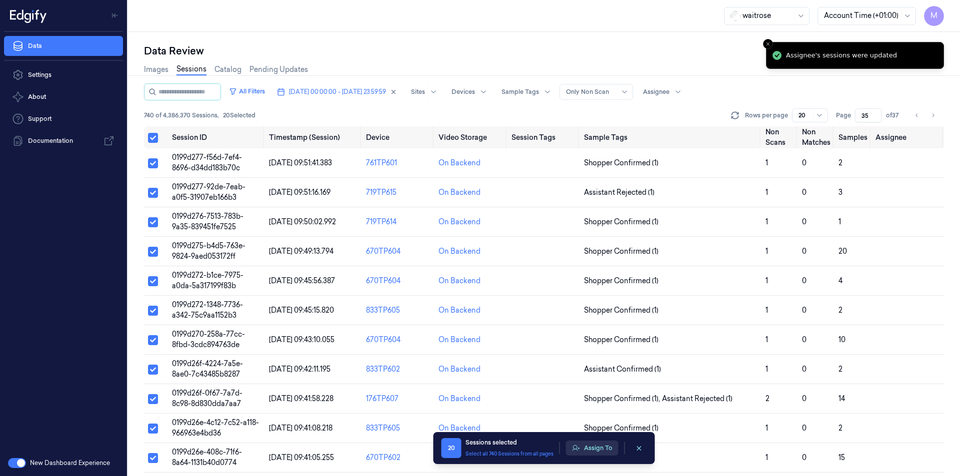
click at [586, 448] on button "Assign To" at bounding box center [592, 448] width 52 height 15
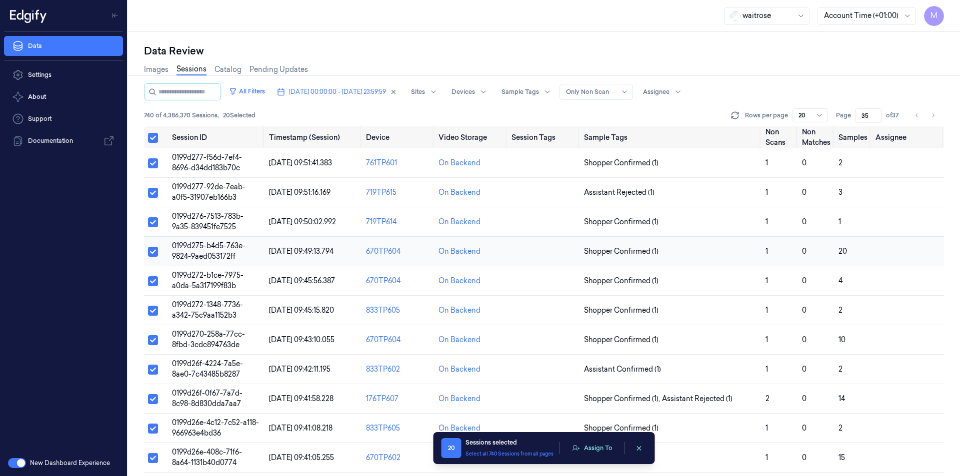
click at [411, 239] on td "670TP604" at bounding box center [398, 251] width 72 height 29
click at [597, 443] on button "Assign To" at bounding box center [592, 448] width 52 height 15
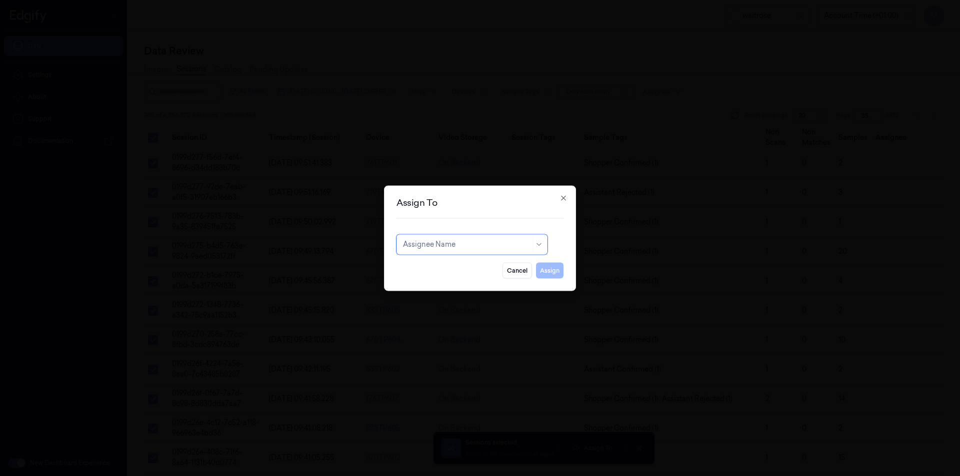
click at [445, 238] on div "Assignee Name" at bounding box center [466, 244] width 127 height 14
type input "ven"
click at [441, 261] on div "ven kataiah" at bounding box center [472, 267] width 146 height 16
click at [553, 272] on button "Assign" at bounding box center [549, 270] width 27 height 16
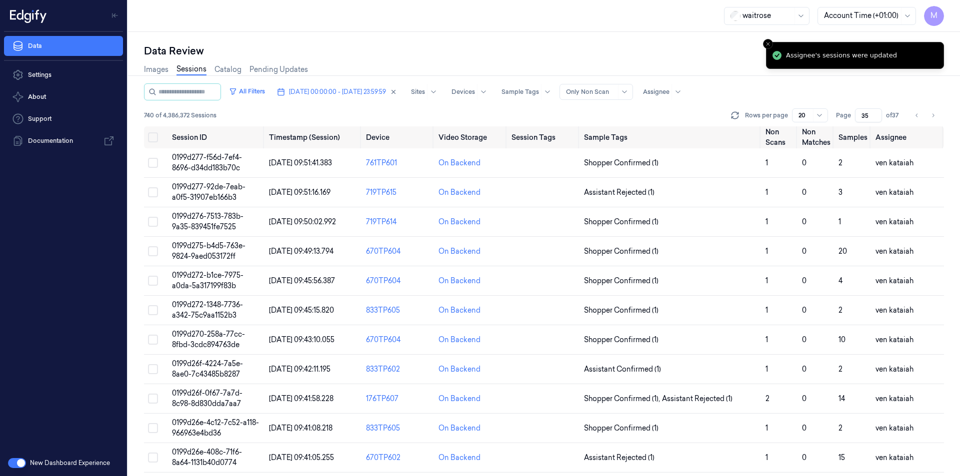
drag, startPoint x: 932, startPoint y: 113, endPoint x: 856, endPoint y: 108, distance: 76.1
click at [932, 114] on icon "Go to next page" at bounding box center [933, 115] width 6 height 8
type input "36"
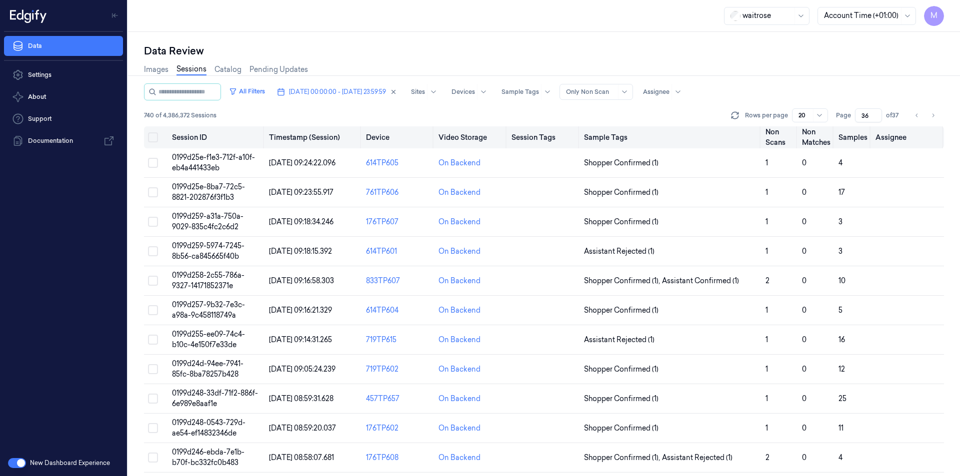
click at [158, 136] on th at bounding box center [156, 137] width 24 height 22
click at [152, 137] on button "Select all" at bounding box center [153, 137] width 10 height 10
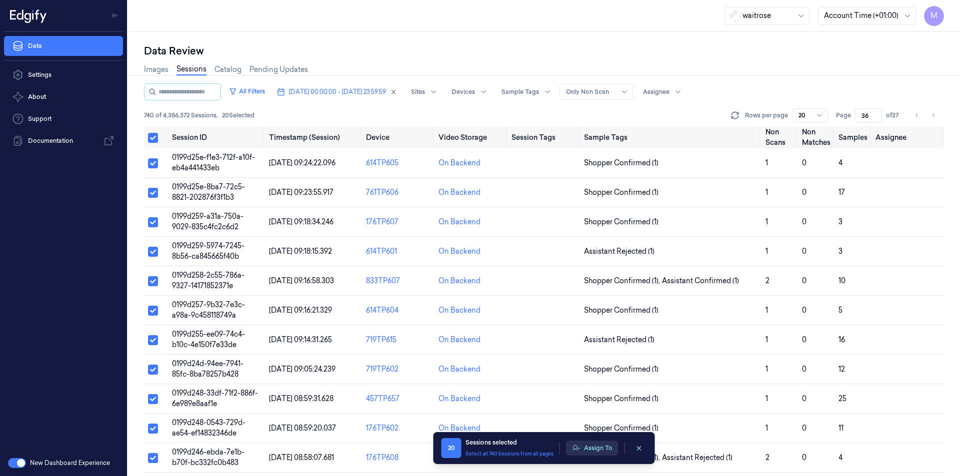
click at [589, 446] on button "Assign To" at bounding box center [592, 448] width 52 height 15
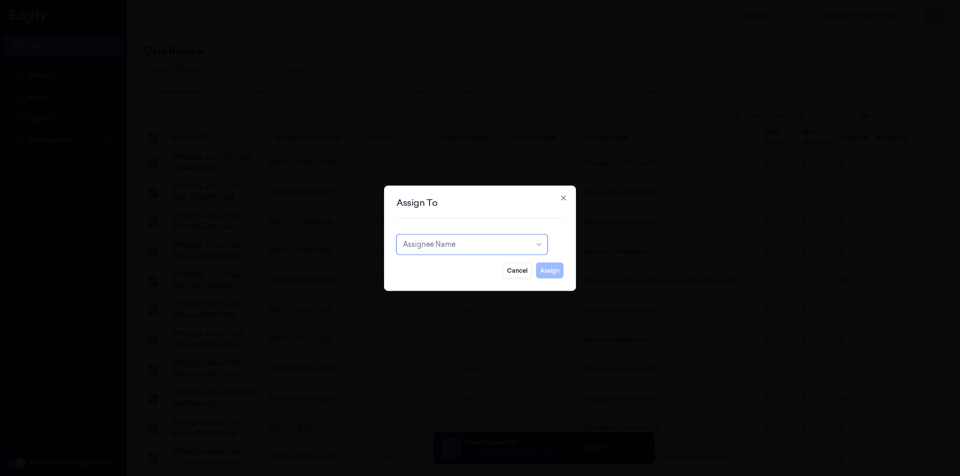
click at [484, 246] on div at bounding box center [466, 244] width 127 height 10
type input "cha"
click at [438, 282] on div "[PERSON_NAME] a" at bounding box center [472, 283] width 138 height 10
click at [555, 266] on button "Assign" at bounding box center [549, 270] width 27 height 16
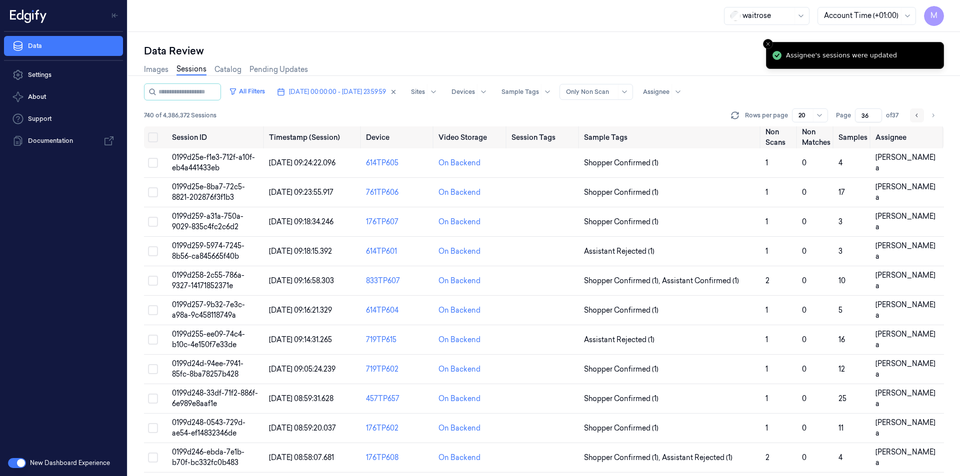
click at [916, 116] on icon "Go to previous page" at bounding box center [917, 115] width 6 height 8
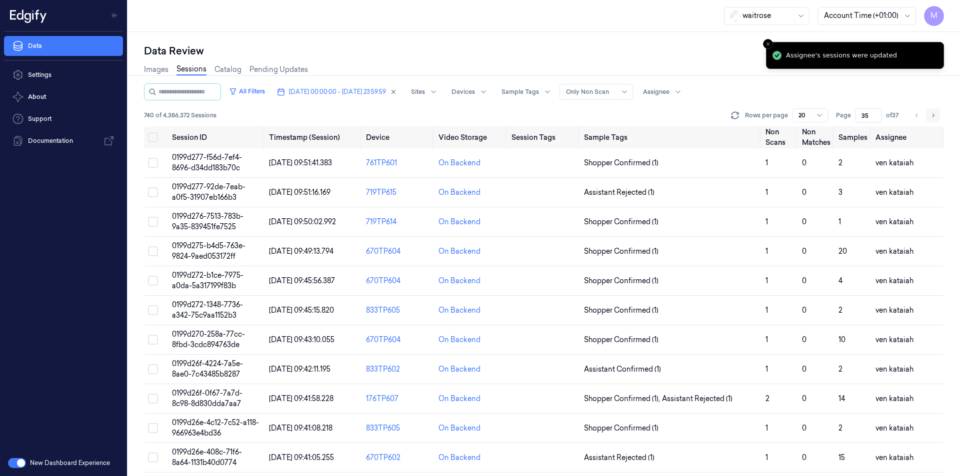
click at [937, 113] on button "Go to next page" at bounding box center [933, 115] width 14 height 14
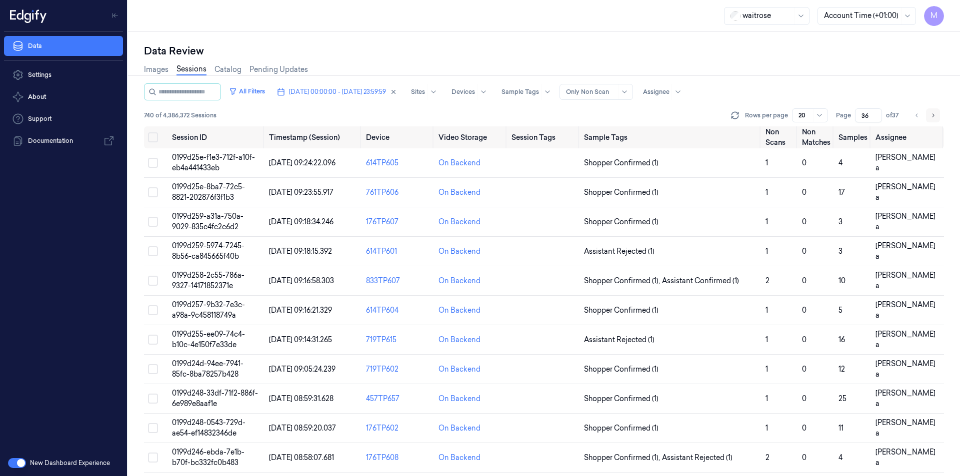
click at [937, 113] on button "Go to next page" at bounding box center [933, 115] width 14 height 14
type input "37"
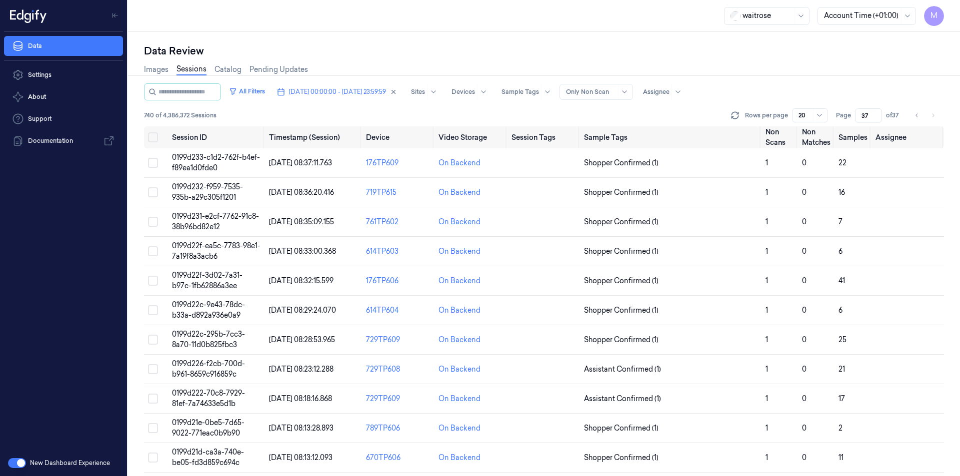
click at [621, 37] on div "Data Review Images Sessions Catalog Pending Updates All Filters [DATE] 00:00:00…" at bounding box center [544, 254] width 832 height 444
click at [734, 57] on div "Data Review" at bounding box center [544, 51] width 800 height 14
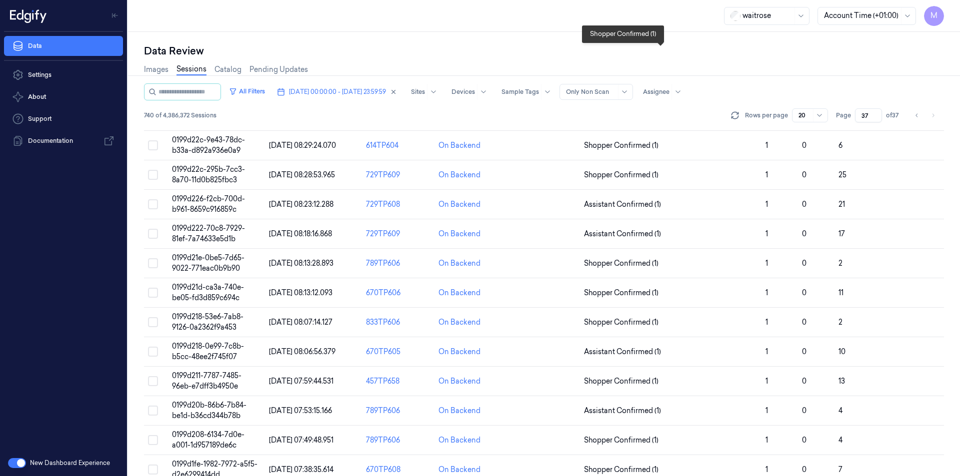
scroll to position [269, 0]
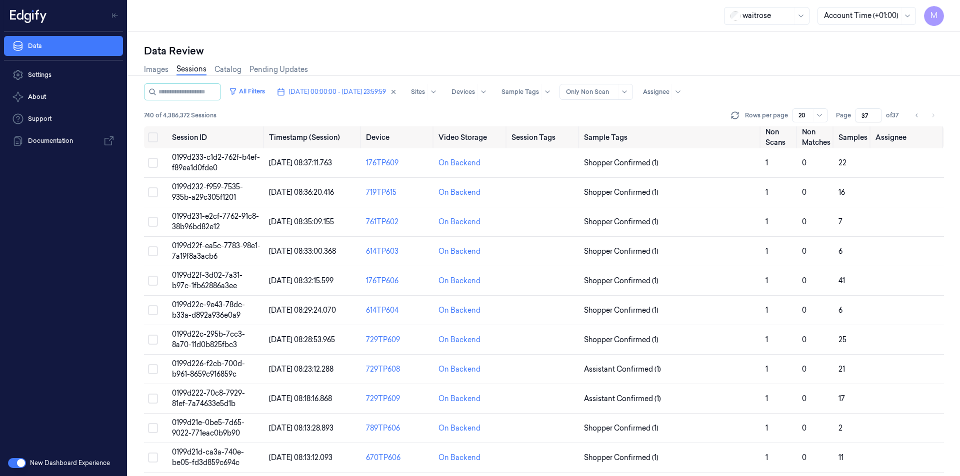
click at [634, 48] on div "Data Review" at bounding box center [544, 51] width 800 height 14
click at [816, 82] on div "Images Sessions Catalog Pending Updates" at bounding box center [544, 70] width 800 height 25
click at [154, 136] on button "Select all" at bounding box center [153, 137] width 10 height 10
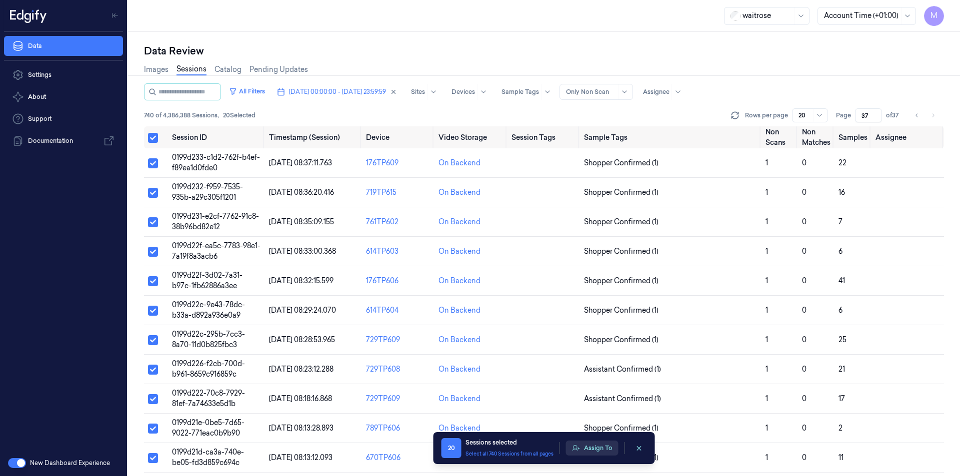
click at [583, 448] on button "Assign To" at bounding box center [592, 448] width 52 height 15
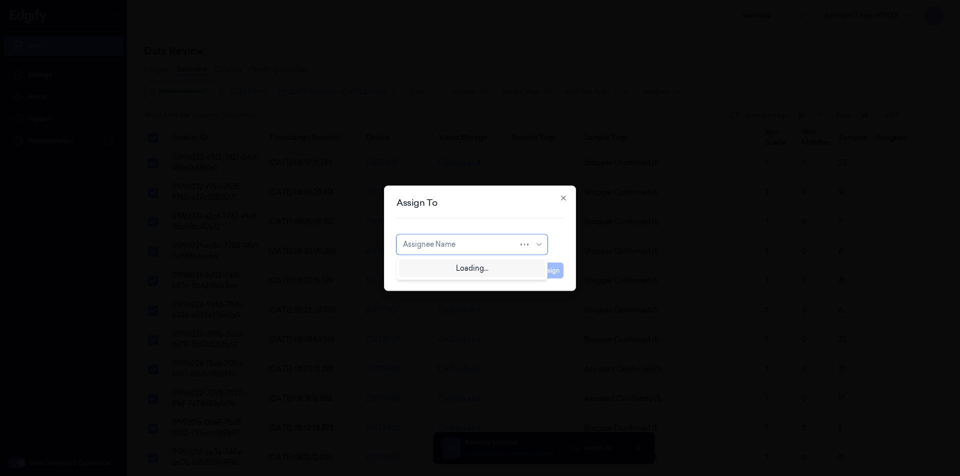
click at [476, 236] on div "Assignee Name" at bounding box center [471, 244] width 151 height 20
type input "shi"
click at [428, 269] on div "Shifa A" at bounding box center [472, 267] width 138 height 10
click at [547, 269] on button "Assign" at bounding box center [549, 270] width 27 height 16
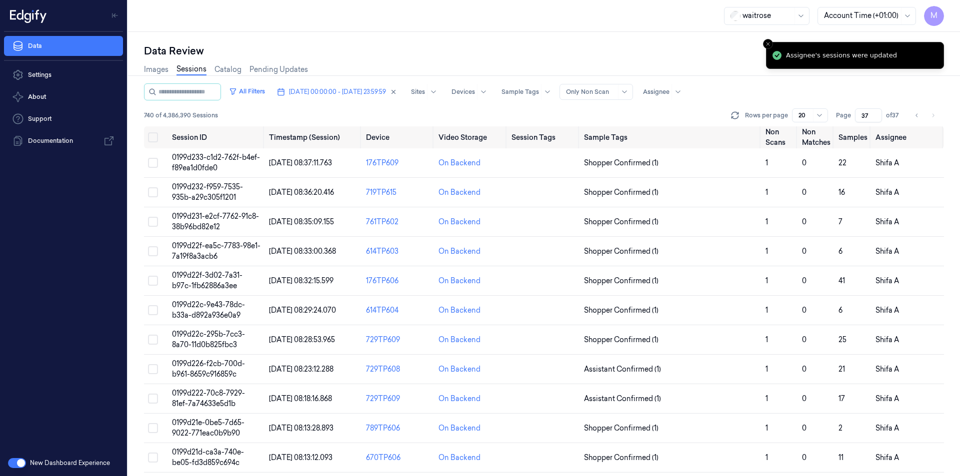
click at [931, 116] on li "pagination" at bounding box center [933, 115] width 14 height 14
click at [401, 94] on button "[DATE] 00:00:00 - [DATE] 23:59:59" at bounding box center [337, 92] width 128 height 16
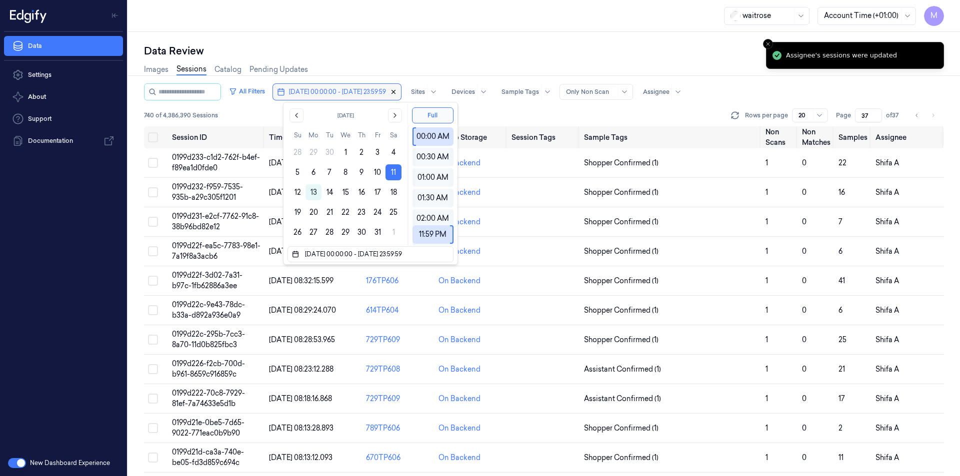
click at [397, 94] on icon "button" at bounding box center [393, 91] width 7 height 7
type input "1"
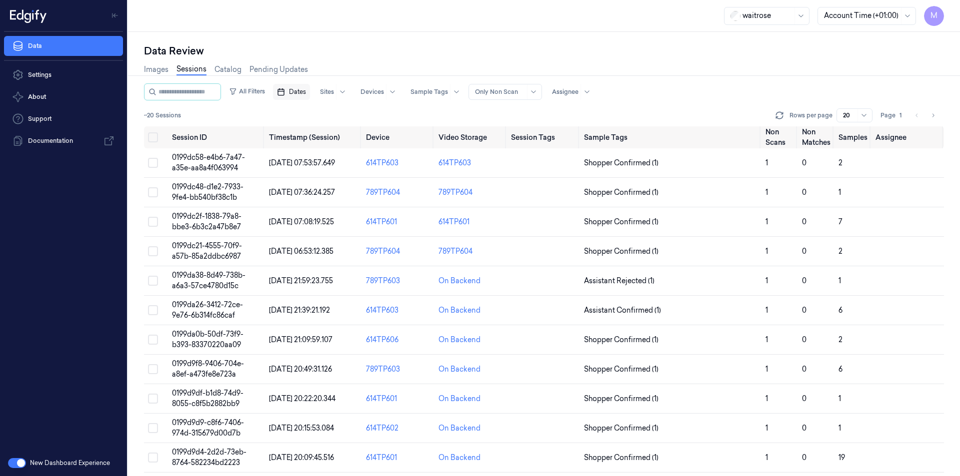
click at [303, 98] on button "Dates" at bounding box center [291, 92] width 37 height 16
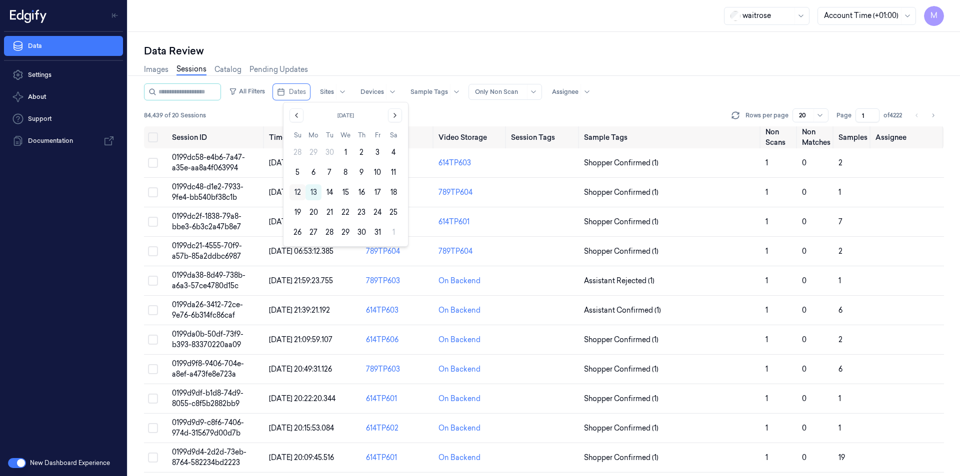
click at [295, 192] on button "12" at bounding box center [297, 192] width 16 height 16
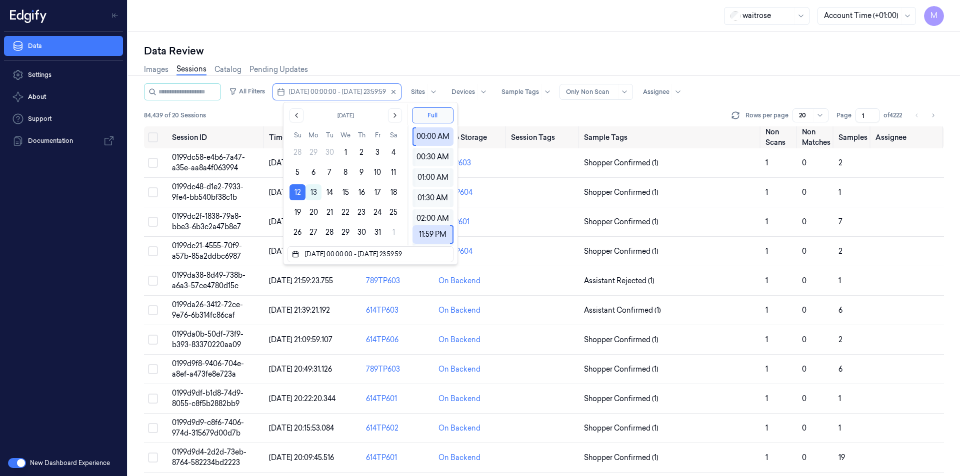
click at [365, 45] on div "Data Review" at bounding box center [544, 51] width 800 height 14
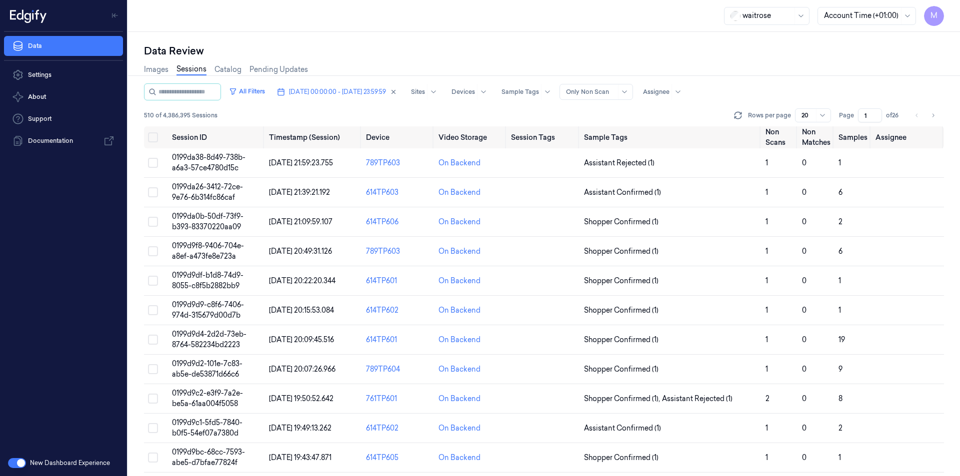
click at [665, 52] on div "Data Review" at bounding box center [544, 51] width 800 height 14
click at [803, 76] on div "Images Sessions Catalog Pending Updates" at bounding box center [544, 70] width 800 height 25
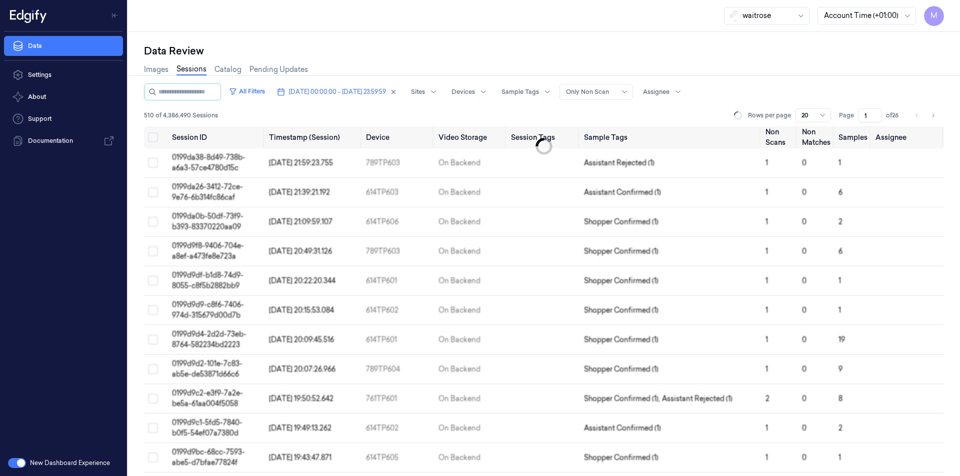
click at [618, 69] on div "Images Sessions Catalog Pending Updates" at bounding box center [544, 70] width 800 height 25
click at [517, 60] on div "Images Sessions Catalog Pending Updates" at bounding box center [544, 70] width 800 height 25
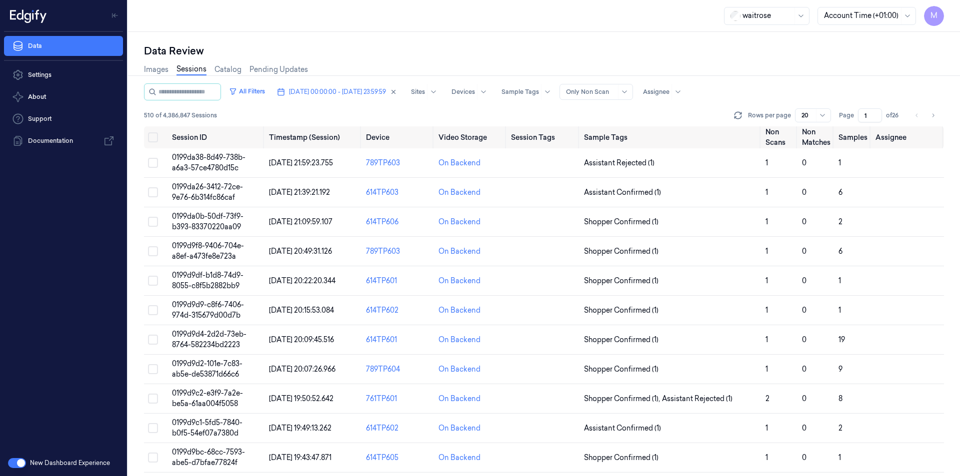
click at [446, 48] on div "Data Review" at bounding box center [544, 51] width 800 height 14
click at [371, 49] on div "Data Review" at bounding box center [544, 51] width 800 height 14
click at [397, 92] on icon "button" at bounding box center [393, 91] width 7 height 7
click at [298, 95] on button "Dates" at bounding box center [291, 92] width 37 height 16
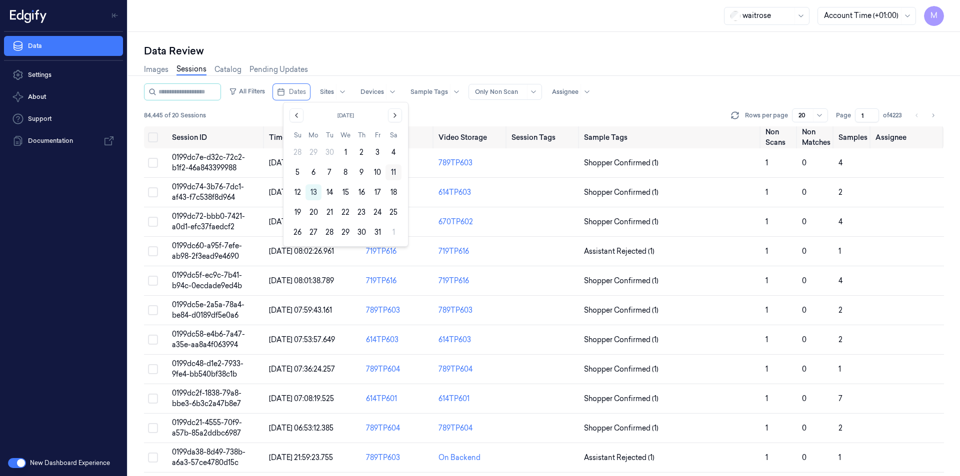
click at [395, 171] on button "11" at bounding box center [393, 172] width 16 height 16
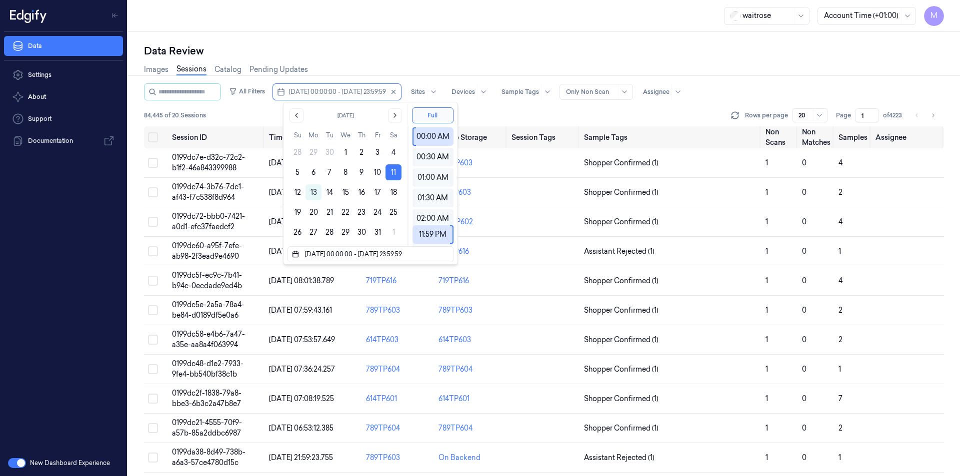
click at [420, 52] on div "Data Review" at bounding box center [544, 51] width 800 height 14
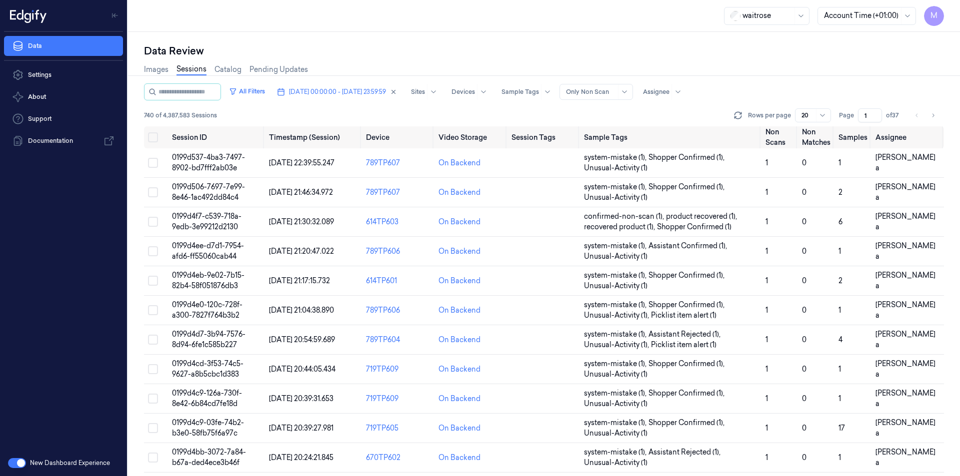
click at [867, 118] on input "1" at bounding box center [870, 115] width 24 height 14
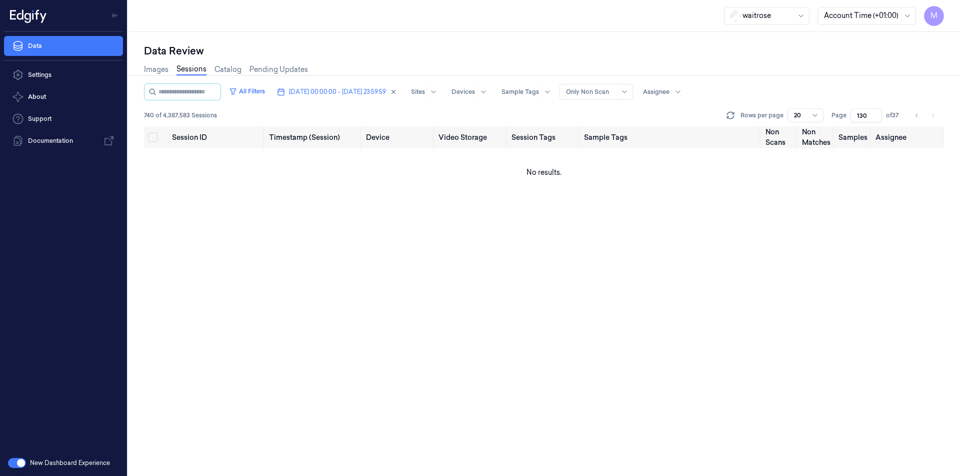
click at [861, 115] on input "130" at bounding box center [865, 115] width 31 height 14
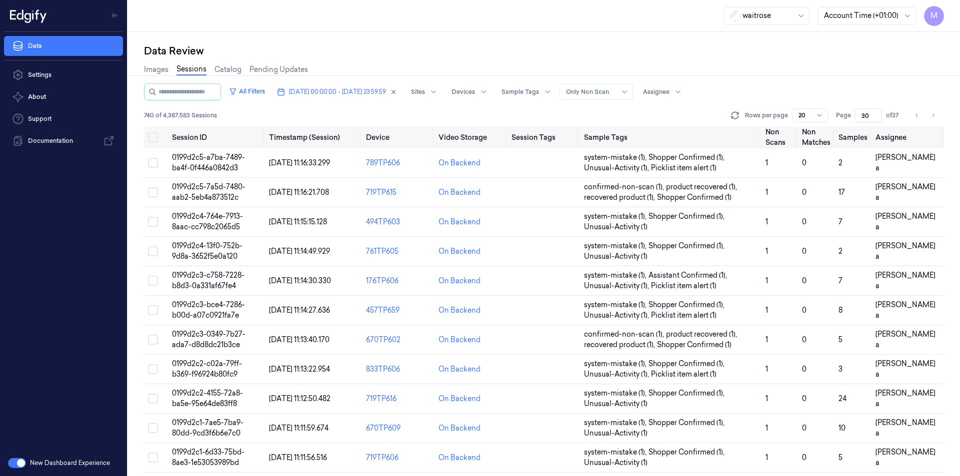
click at [833, 74] on div "Images Sessions Catalog Pending Updates" at bounding box center [544, 70] width 800 height 25
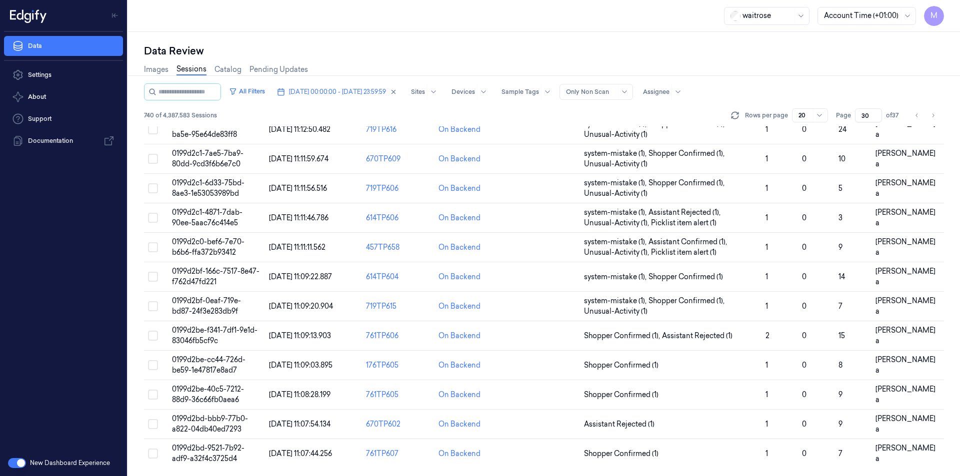
click at [627, 56] on div "Data Review" at bounding box center [544, 51] width 800 height 14
click at [932, 111] on button "Go to next page" at bounding box center [933, 115] width 14 height 14
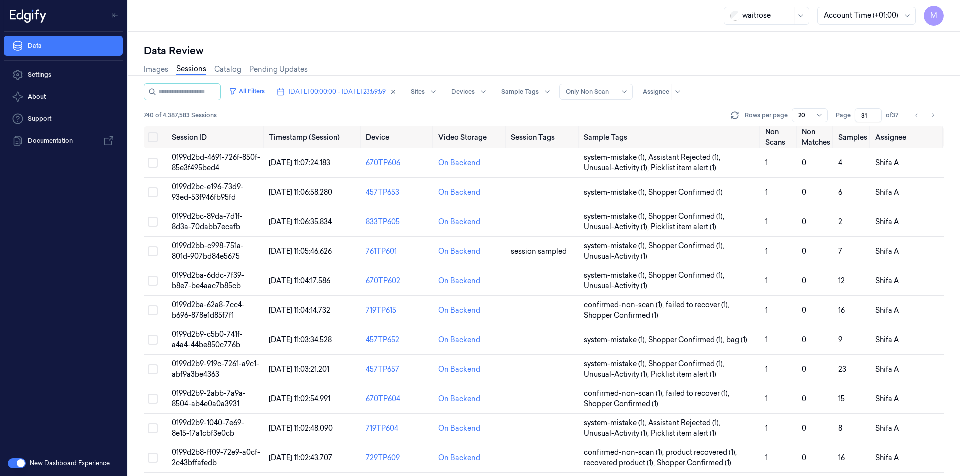
click at [743, 54] on div "Data Review" at bounding box center [544, 51] width 800 height 14
click at [937, 118] on button "Go to next page" at bounding box center [933, 115] width 14 height 14
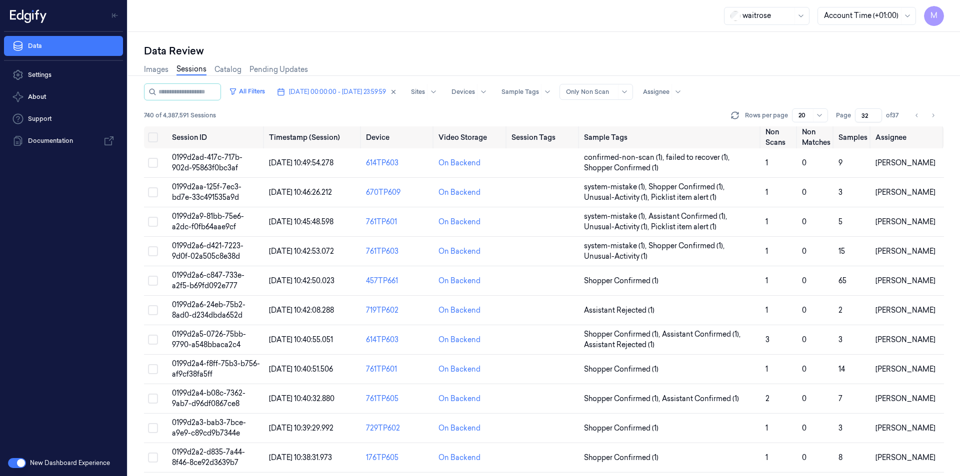
click at [924, 119] on ul "pagination" at bounding box center [925, 115] width 30 height 14
click at [919, 120] on button "Go to previous page" at bounding box center [917, 115] width 14 height 14
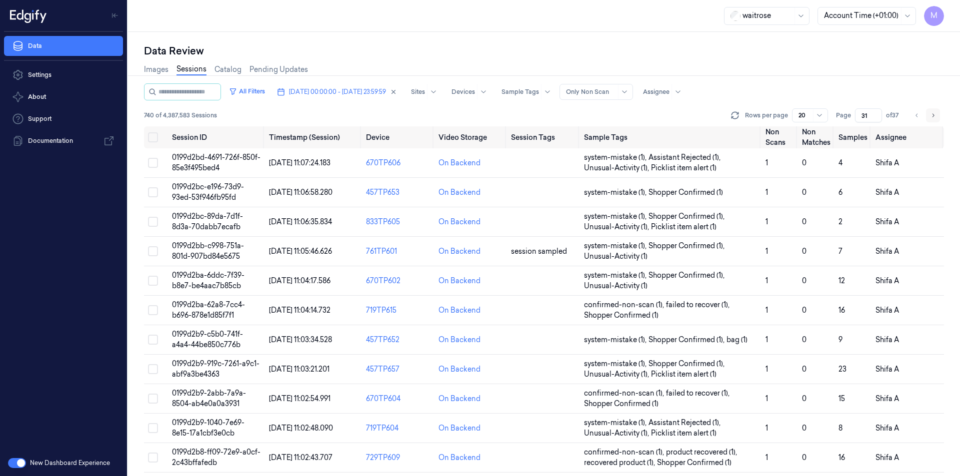
click at [934, 118] on icon "Go to next page" at bounding box center [933, 115] width 6 height 8
type input "32"
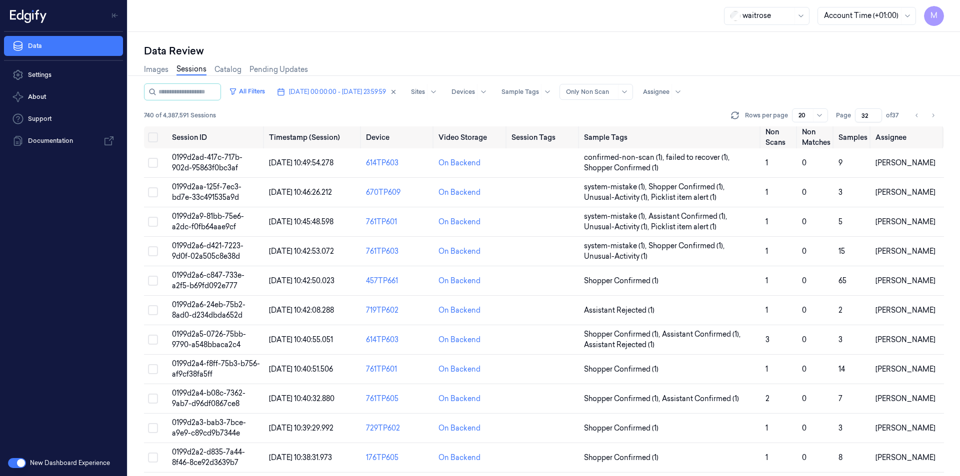
click at [708, 67] on div "Images Sessions Catalog Pending Updates" at bounding box center [544, 70] width 800 height 25
click at [935, 113] on icon "Go to next page" at bounding box center [933, 115] width 6 height 8
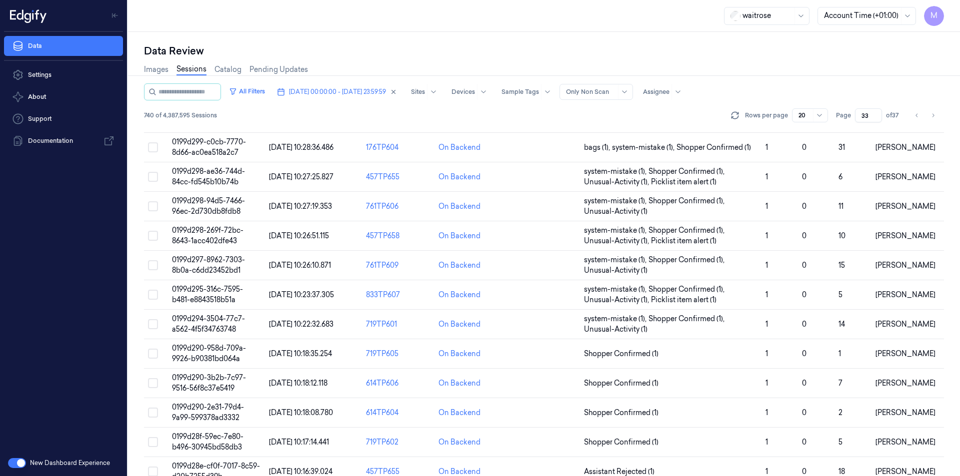
scroll to position [269, 0]
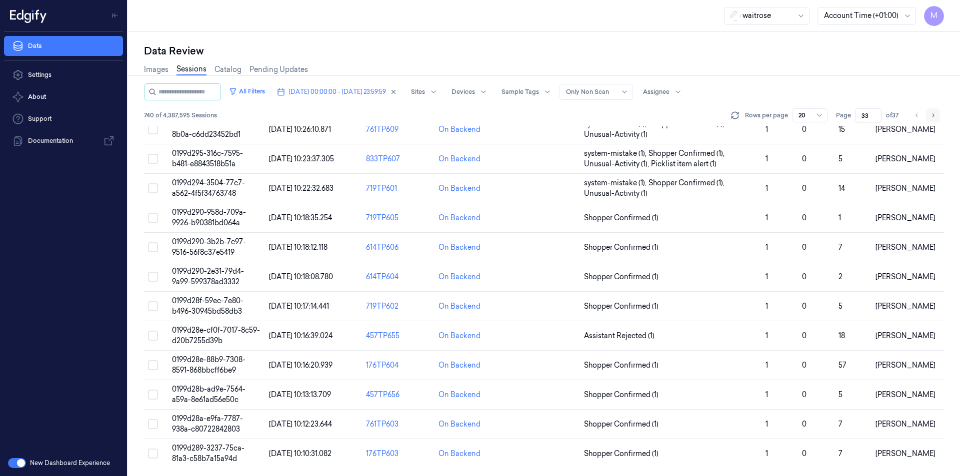
click at [931, 115] on icon "Go to next page" at bounding box center [933, 115] width 6 height 8
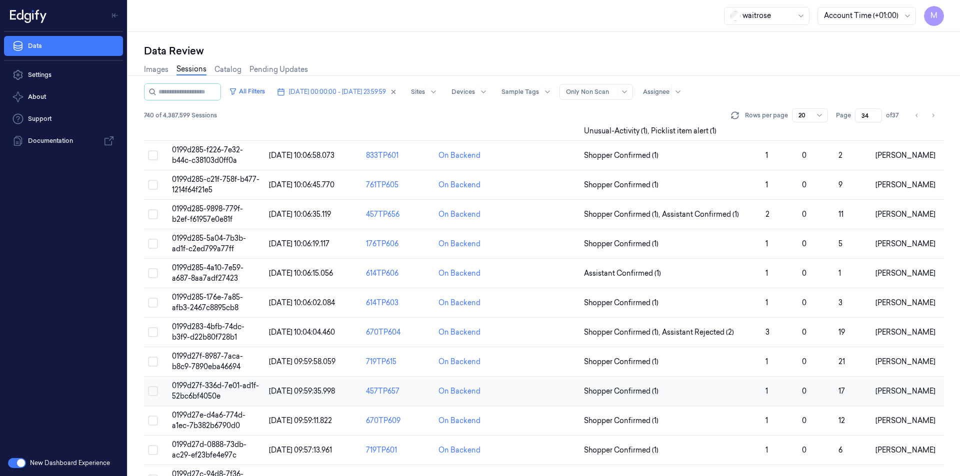
scroll to position [290, 0]
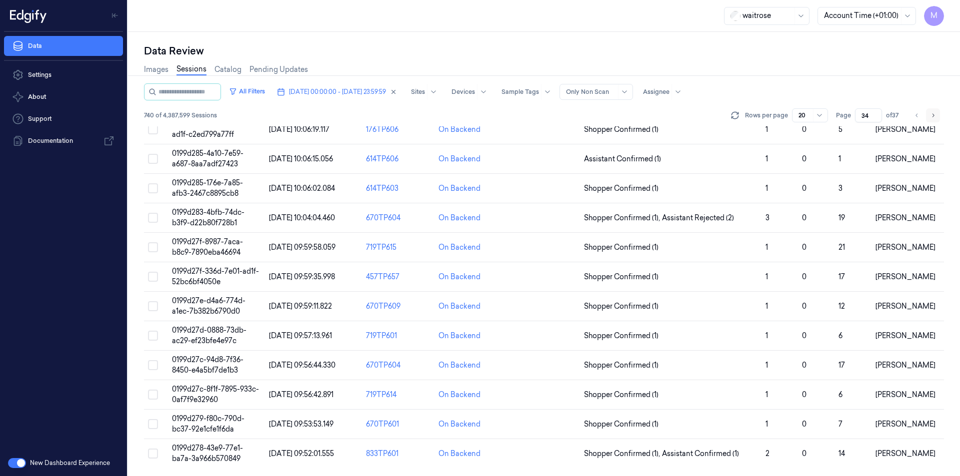
click at [934, 114] on icon "Go to next page" at bounding box center [933, 115] width 6 height 8
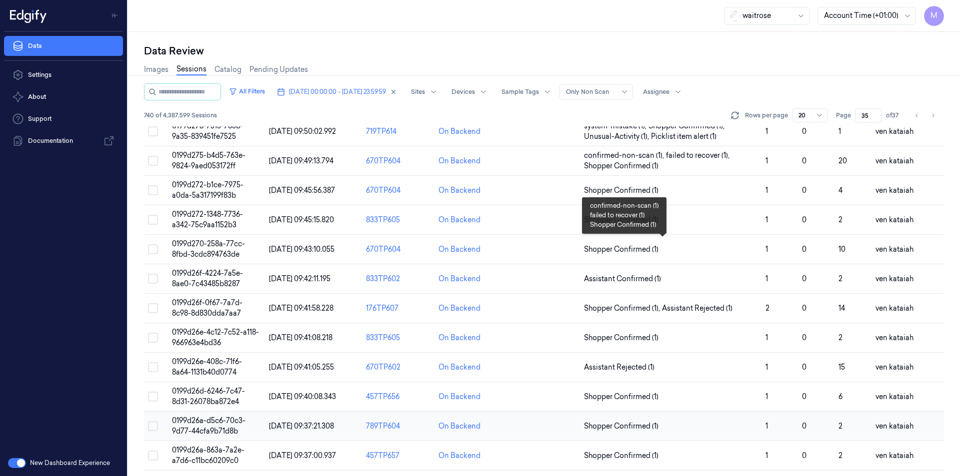
scroll to position [269, 0]
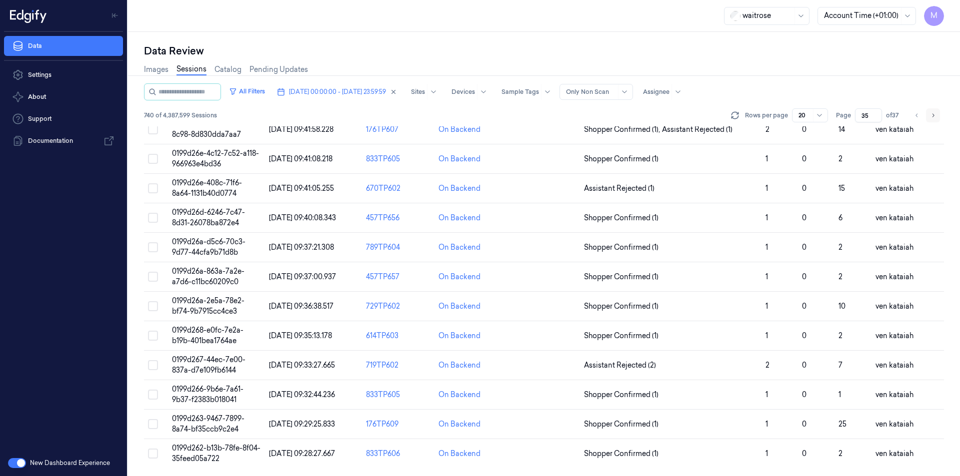
click at [933, 115] on icon "Go to next page" at bounding box center [933, 114] width 2 height 3
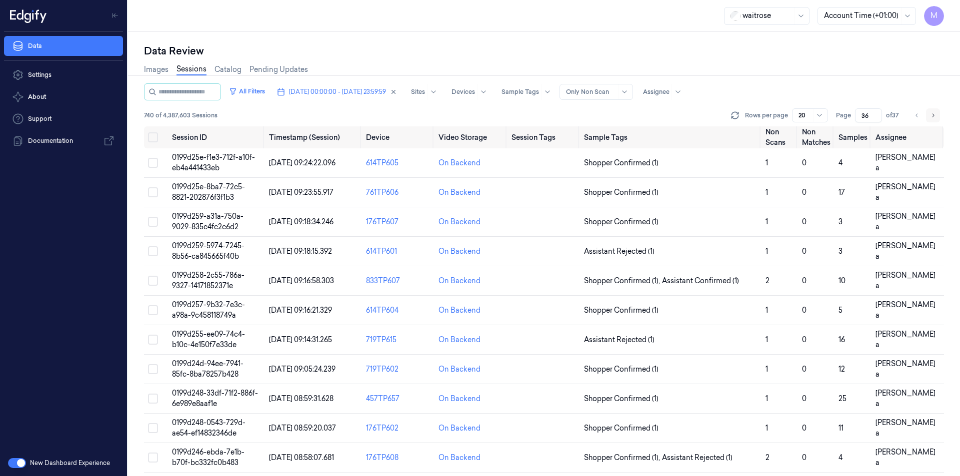
click at [930, 115] on icon "Go to next page" at bounding box center [933, 115] width 6 height 8
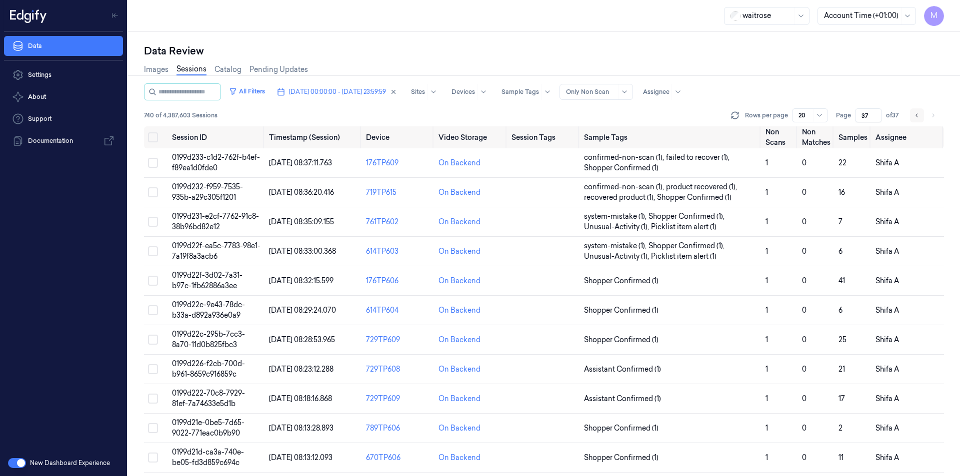
click at [918, 114] on icon "Go to previous page" at bounding box center [917, 115] width 6 height 8
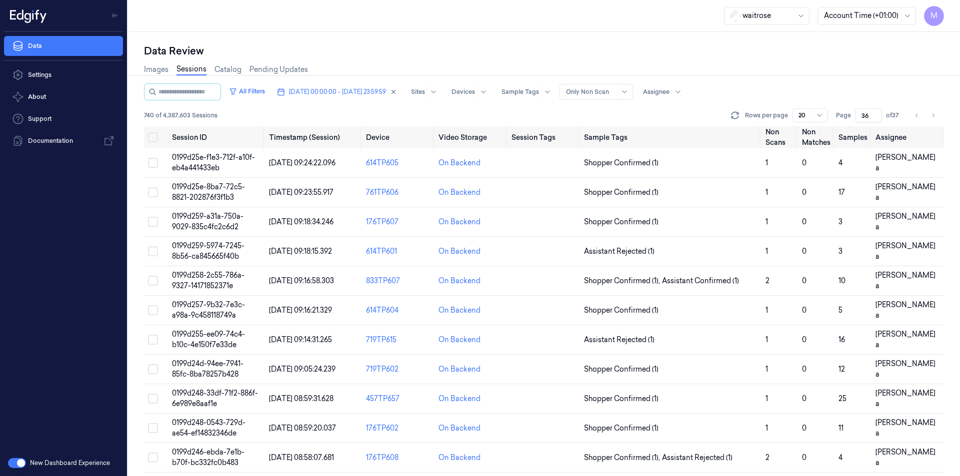
click at [810, 62] on div "Images Sessions Catalog Pending Updates" at bounding box center [544, 70] width 800 height 25
click at [929, 120] on button "Go to next page" at bounding box center [933, 115] width 14 height 14
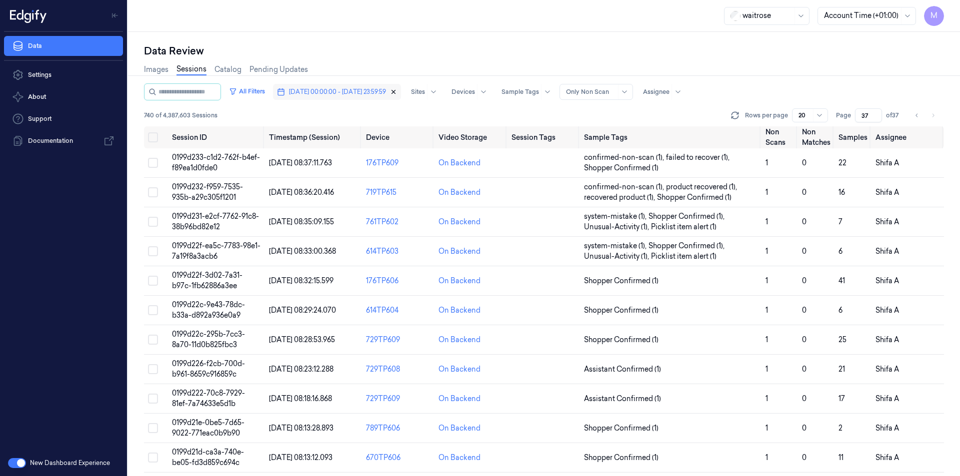
click at [397, 94] on icon "button" at bounding box center [393, 91] width 7 height 7
type input "1"
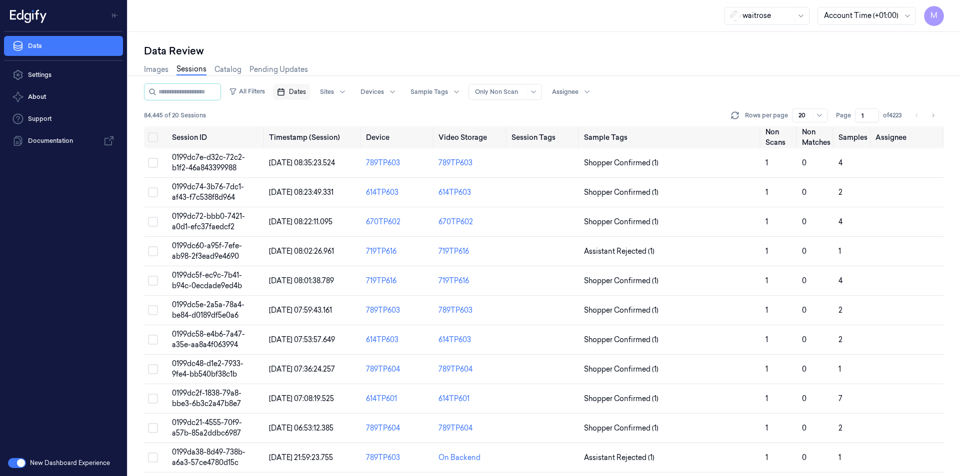
click at [305, 92] on span "Dates" at bounding box center [297, 91] width 17 height 9
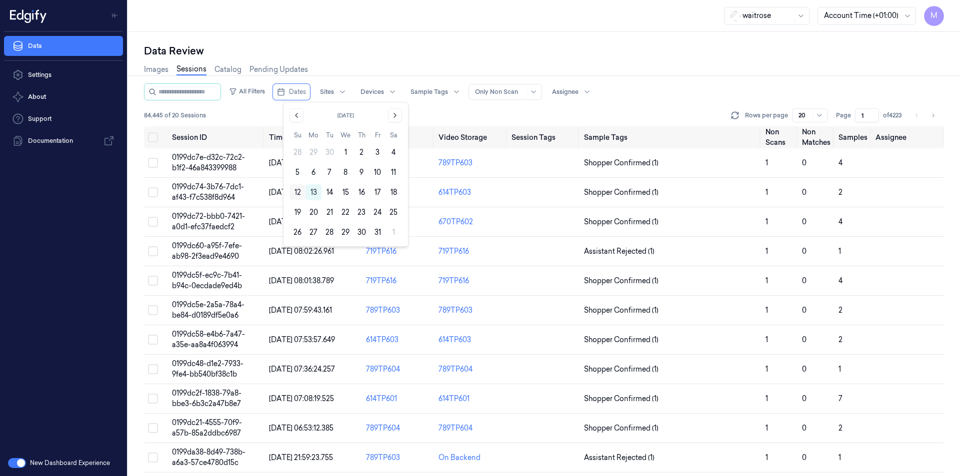
click at [296, 195] on button "12" at bounding box center [297, 192] width 16 height 16
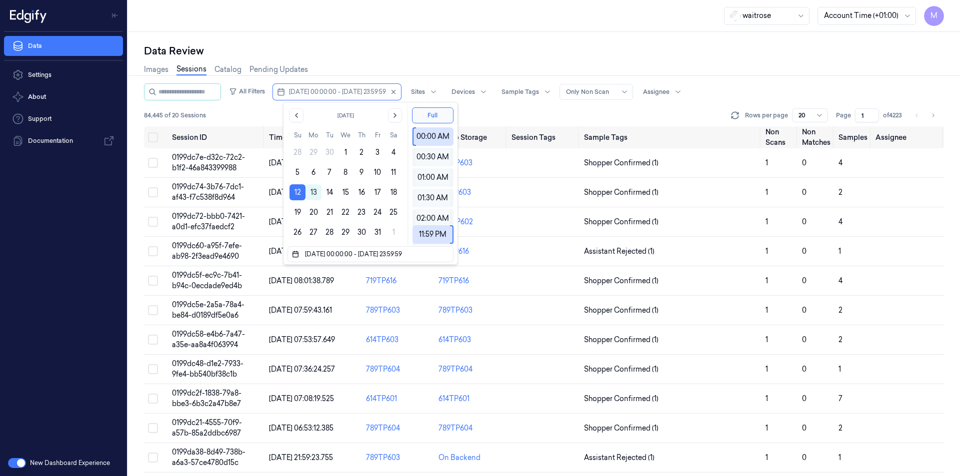
click at [407, 48] on div "Data Review" at bounding box center [544, 51] width 800 height 14
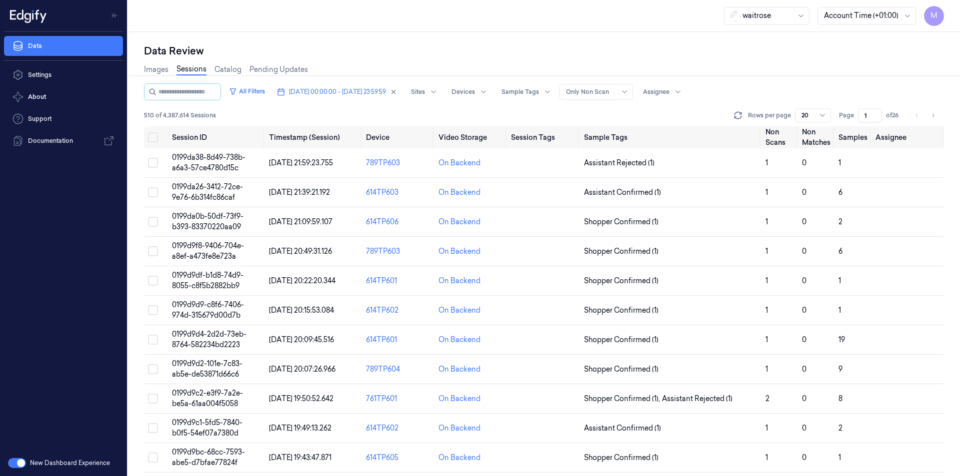
click at [408, 47] on div "Data Review" at bounding box center [544, 51] width 800 height 14
click at [358, 59] on div "Images Sessions Catalog Pending Updates" at bounding box center [544, 70] width 800 height 25
click at [154, 140] on button "Select all" at bounding box center [153, 137] width 10 height 10
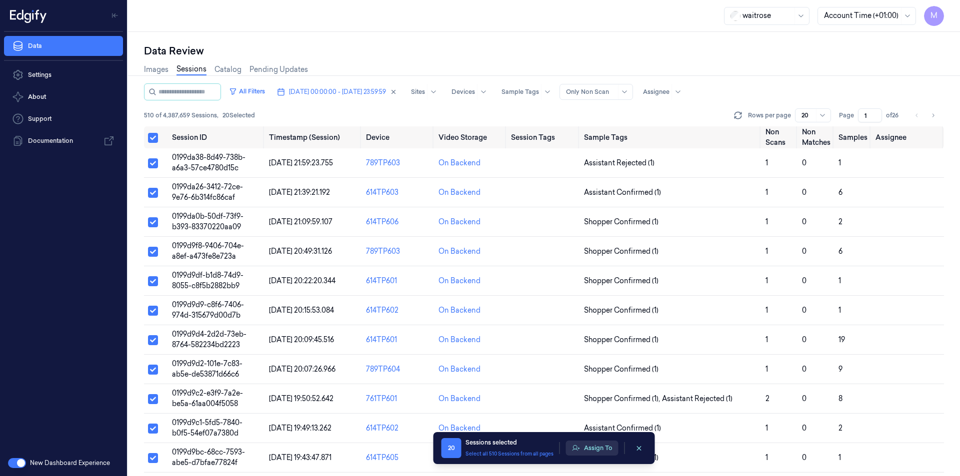
click at [607, 452] on button "Assign To" at bounding box center [592, 448] width 52 height 15
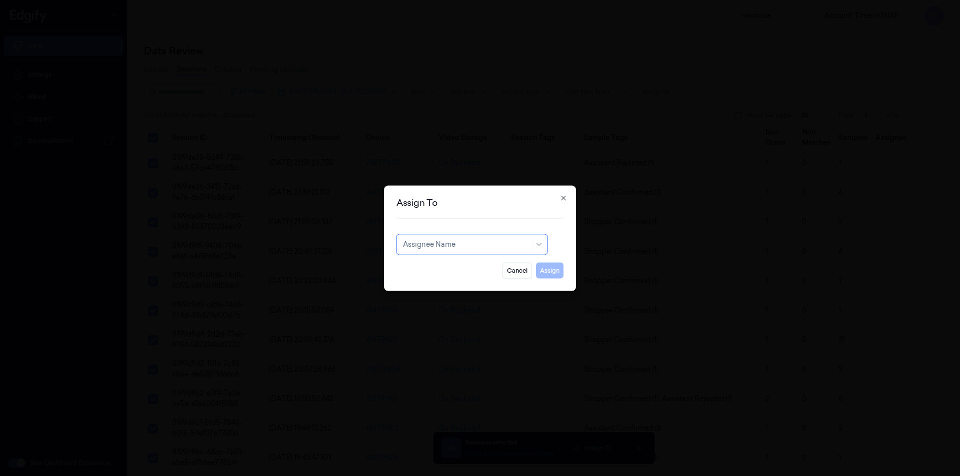
click at [499, 249] on div at bounding box center [466, 244] width 127 height 10
type input "ch"
click at [425, 284] on div "[PERSON_NAME] a" at bounding box center [435, 283] width 65 height 10
click at [554, 274] on button "Assign" at bounding box center [549, 270] width 27 height 16
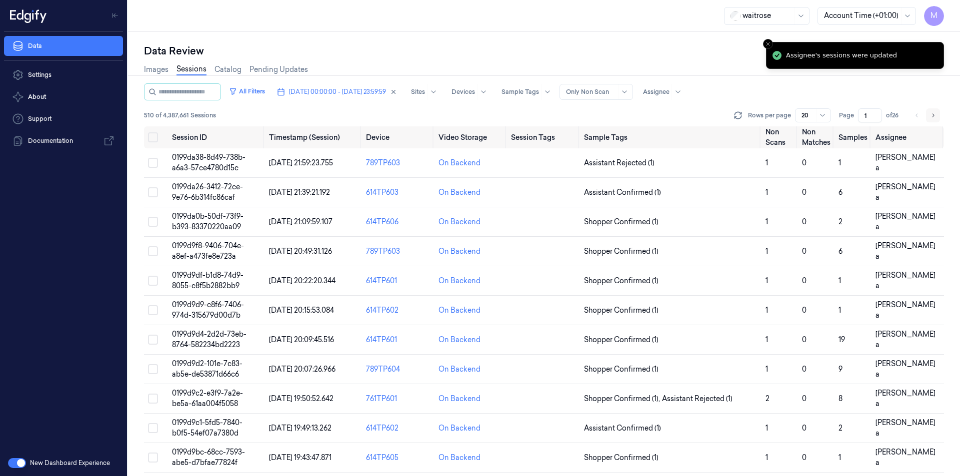
click at [938, 115] on button "Go to next page" at bounding box center [933, 115] width 14 height 14
type input "2"
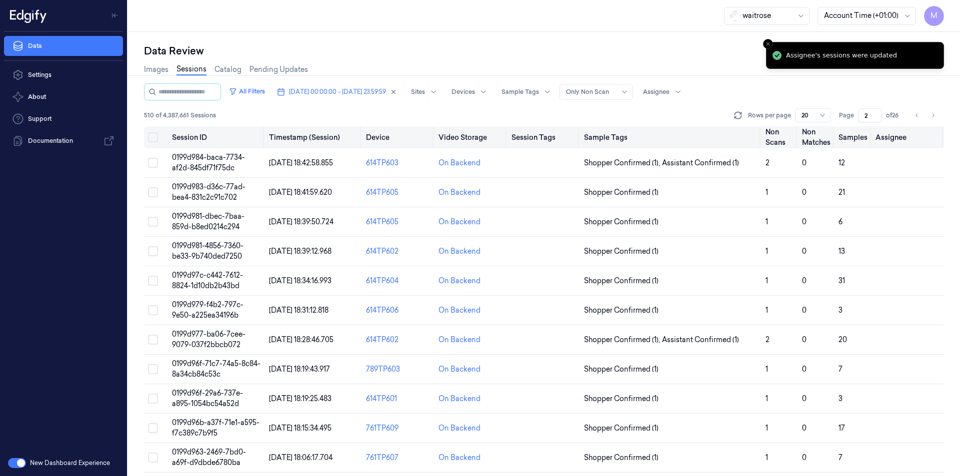
click at [151, 137] on button "Select all" at bounding box center [153, 137] width 10 height 10
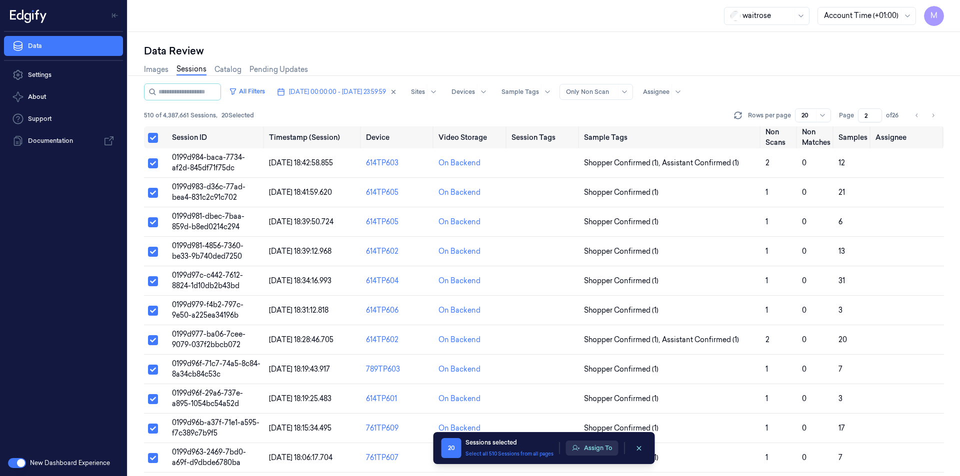
click at [585, 450] on button "Assign To" at bounding box center [592, 448] width 52 height 15
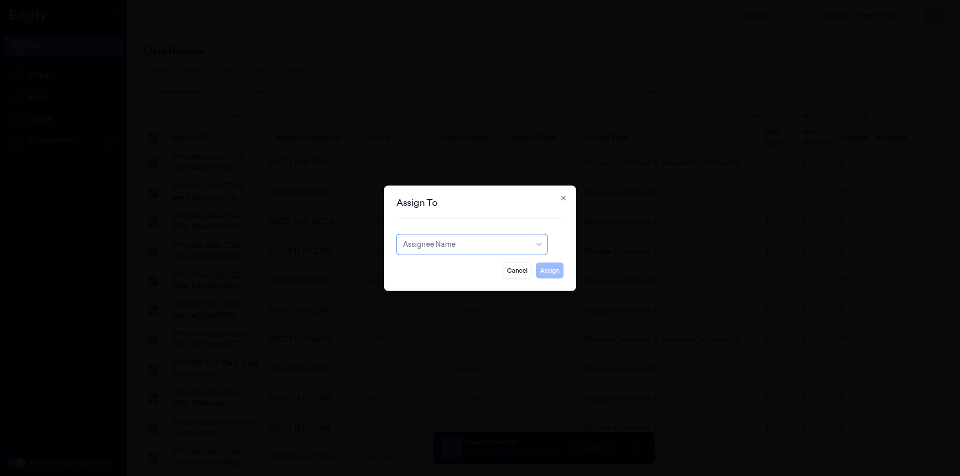
click at [463, 244] on div at bounding box center [466, 244] width 127 height 10
type input "ven"
click at [441, 269] on div "ven kataiah" at bounding box center [472, 267] width 138 height 10
click at [552, 271] on button "Assign" at bounding box center [549, 270] width 27 height 16
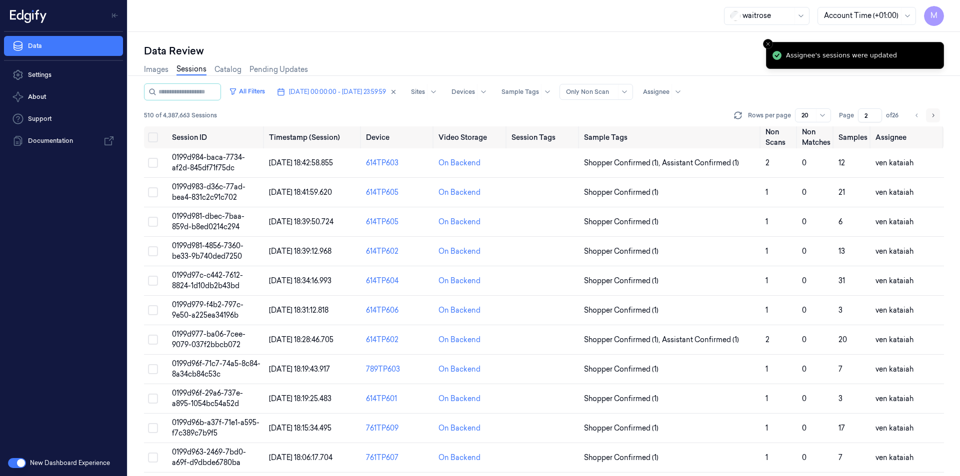
click at [933, 116] on icon "Go to next page" at bounding box center [933, 114] width 2 height 3
type input "3"
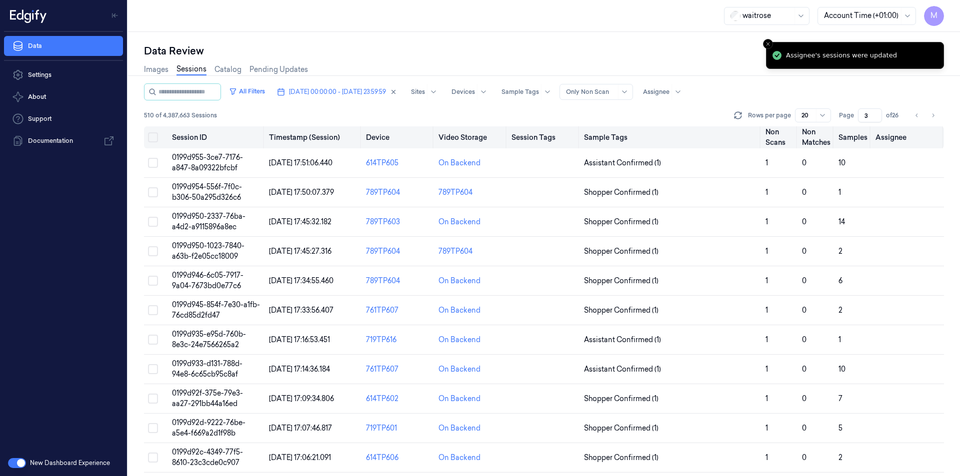
click at [151, 139] on button "Select all" at bounding box center [153, 137] width 10 height 10
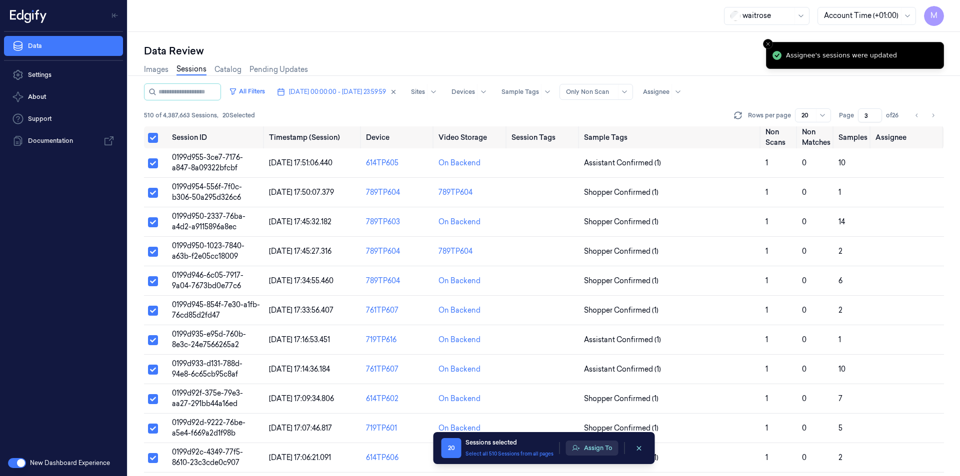
click at [612, 444] on button "Assign To" at bounding box center [592, 448] width 52 height 15
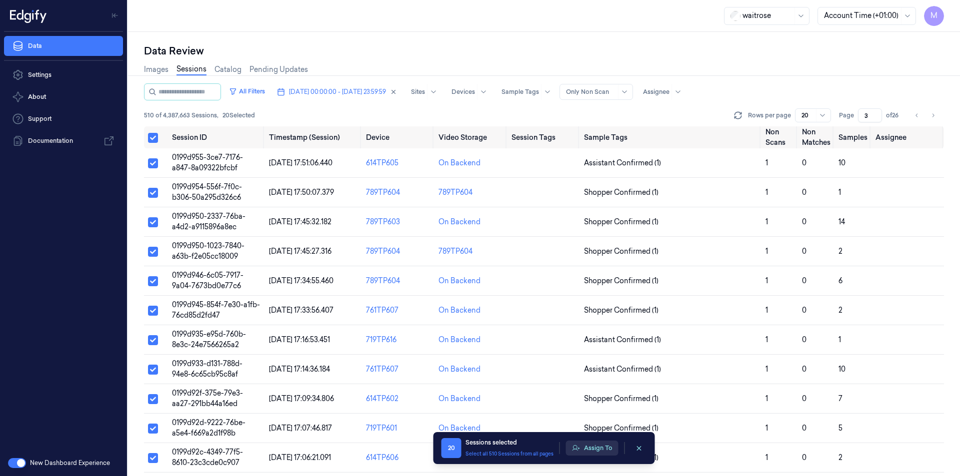
click at [592, 453] on button "Assign To" at bounding box center [592, 448] width 52 height 15
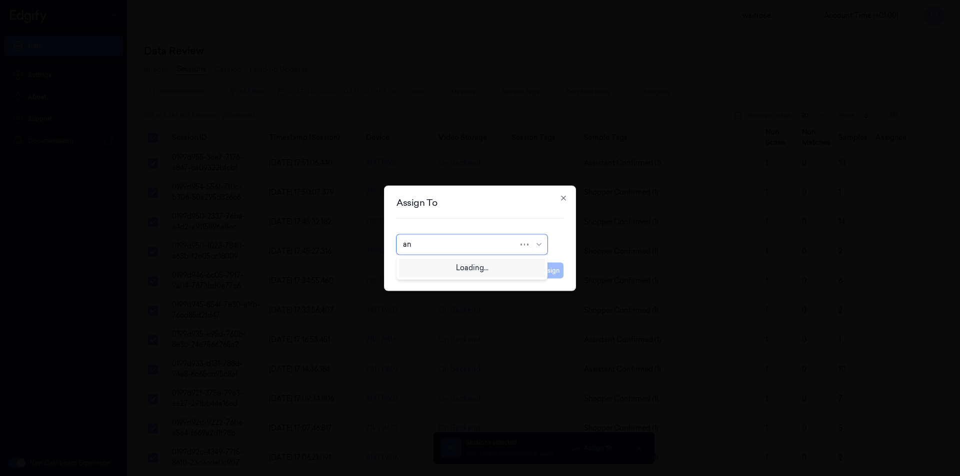
type input "ank"
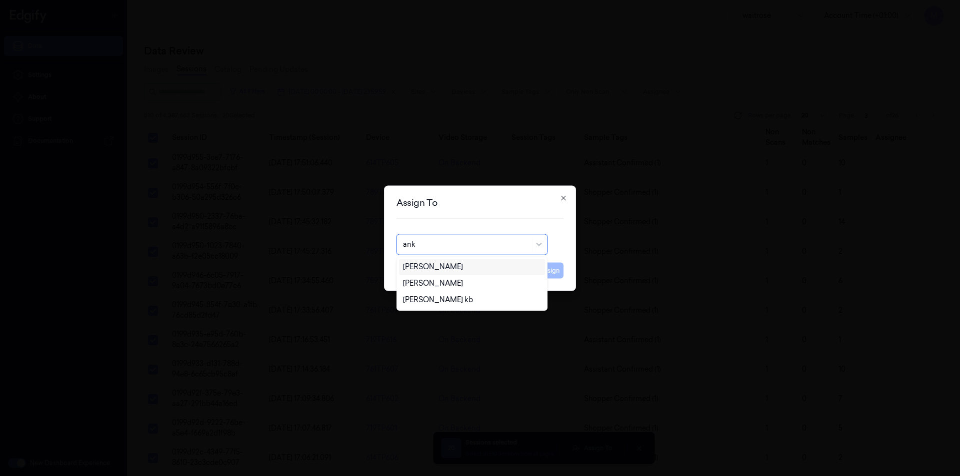
click at [439, 264] on div "[PERSON_NAME]" at bounding box center [433, 267] width 60 height 10
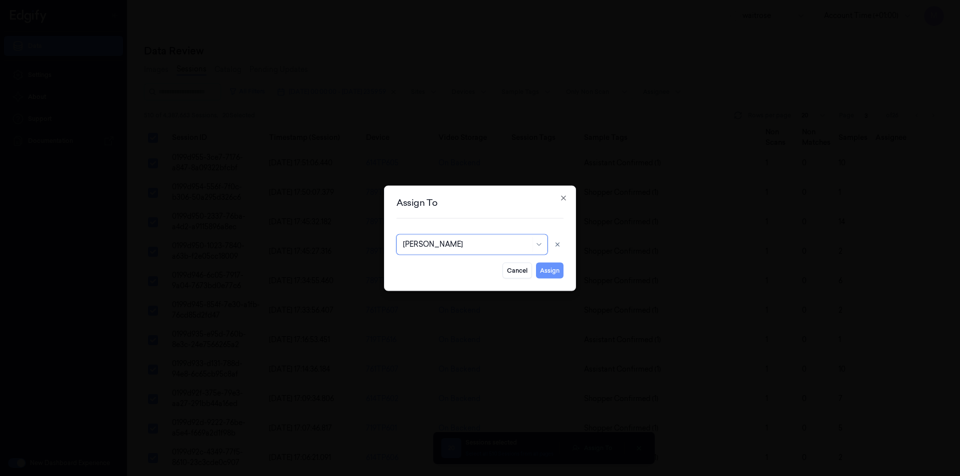
click at [539, 274] on button "Assign" at bounding box center [549, 270] width 27 height 16
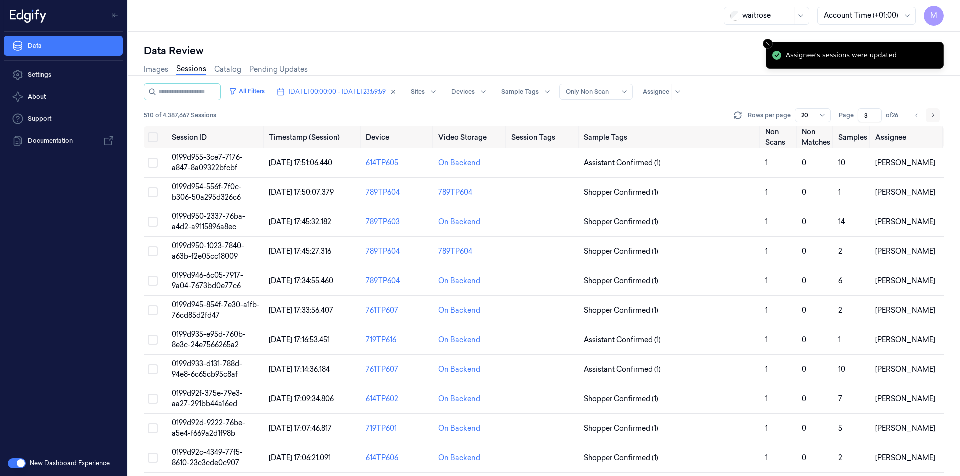
click at [930, 114] on icon "Go to next page" at bounding box center [933, 115] width 6 height 8
type input "4"
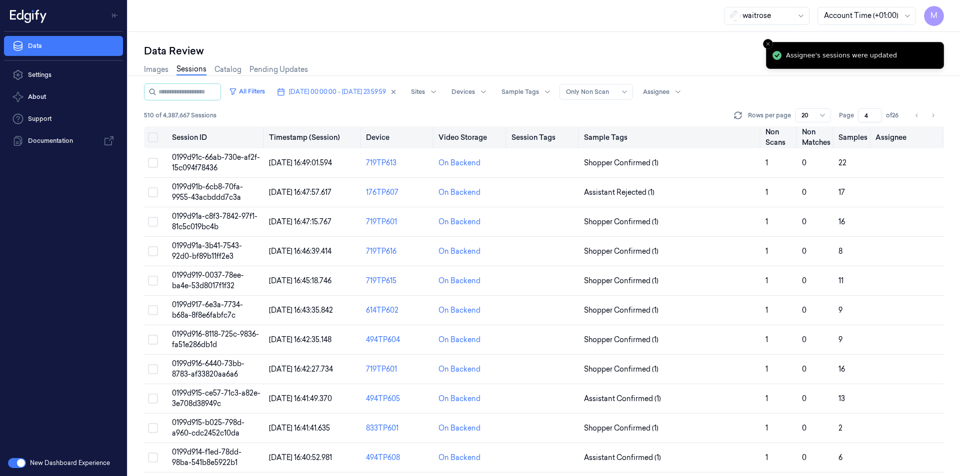
click at [156, 139] on button "Select all" at bounding box center [153, 137] width 10 height 10
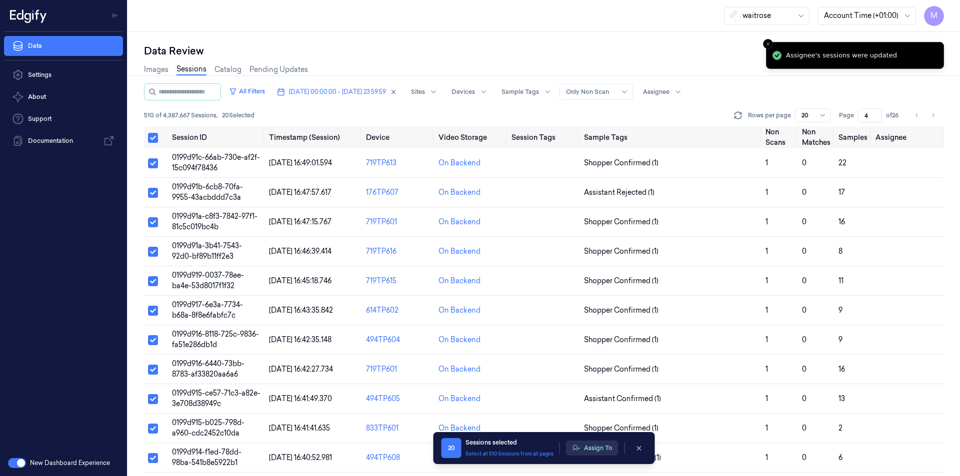
click at [599, 443] on button "Assign To" at bounding box center [592, 448] width 52 height 15
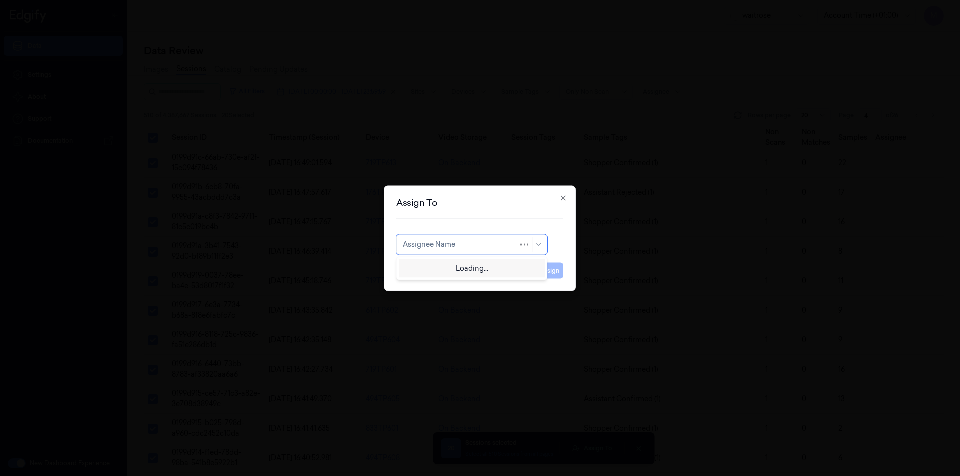
click at [471, 247] on div at bounding box center [460, 244] width 115 height 10
type input "ro"
click at [449, 268] on div "[PERSON_NAME]" at bounding box center [433, 267] width 60 height 10
click at [549, 273] on button "Assign" at bounding box center [549, 270] width 27 height 16
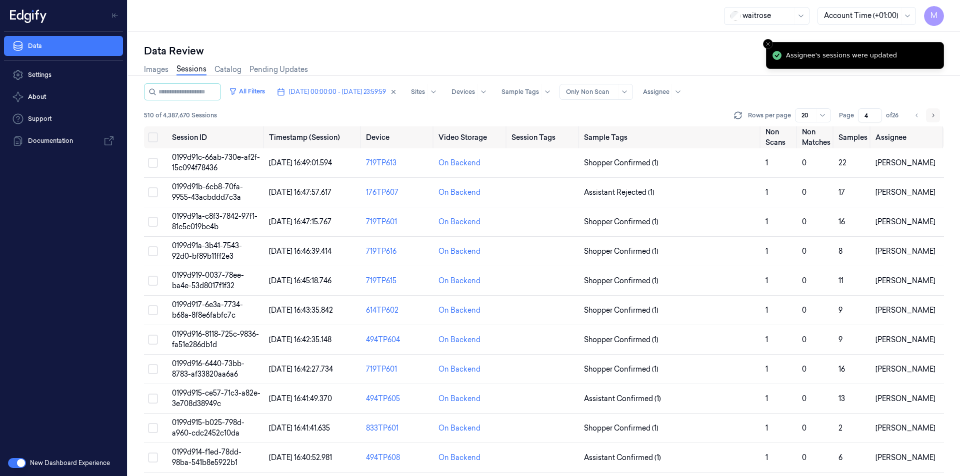
click at [926, 117] on button "Go to next page" at bounding box center [933, 115] width 14 height 14
type input "5"
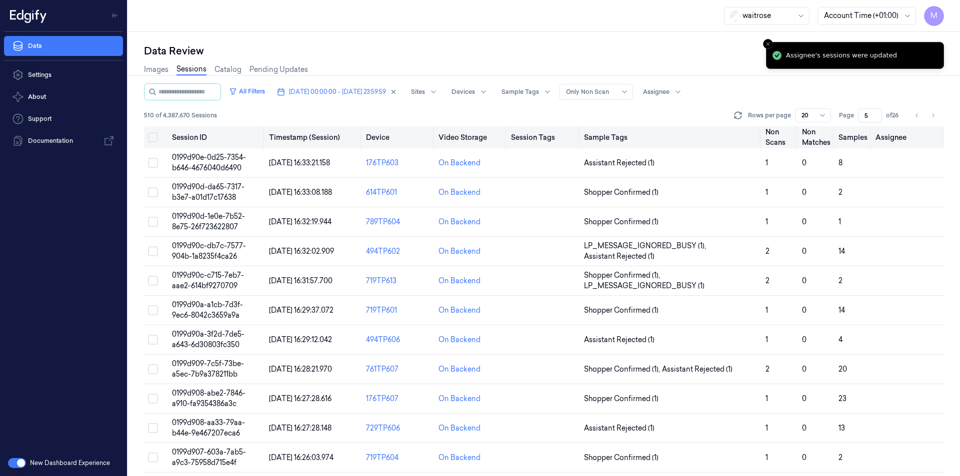
click at [150, 138] on button "Select all" at bounding box center [153, 137] width 10 height 10
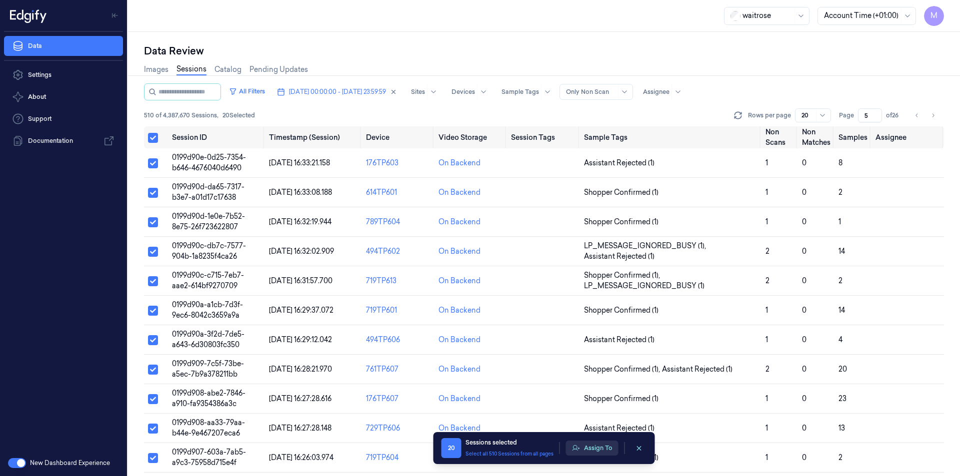
click at [590, 450] on button "Assign To" at bounding box center [592, 448] width 52 height 15
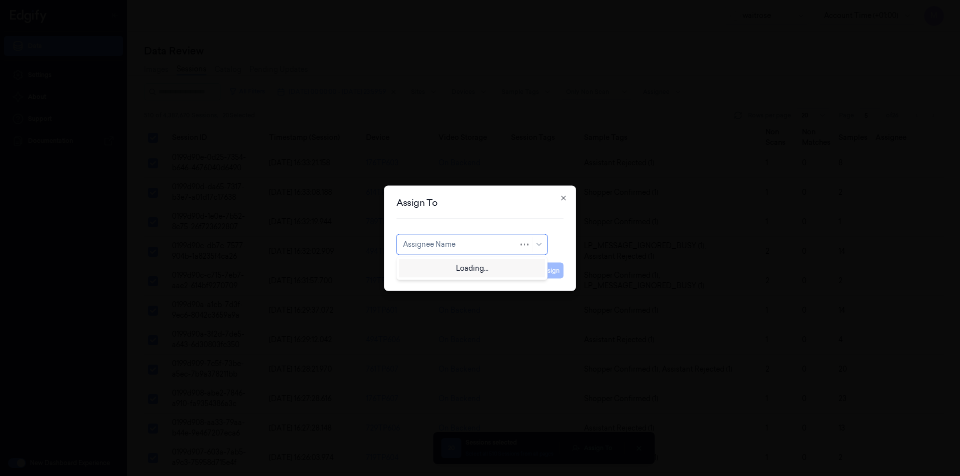
click at [493, 238] on div "Assignee Name" at bounding box center [460, 244] width 115 height 14
type input "var"
click at [429, 270] on div "[PERSON_NAME]" at bounding box center [433, 267] width 60 height 10
click at [546, 273] on button "Assign" at bounding box center [549, 270] width 27 height 16
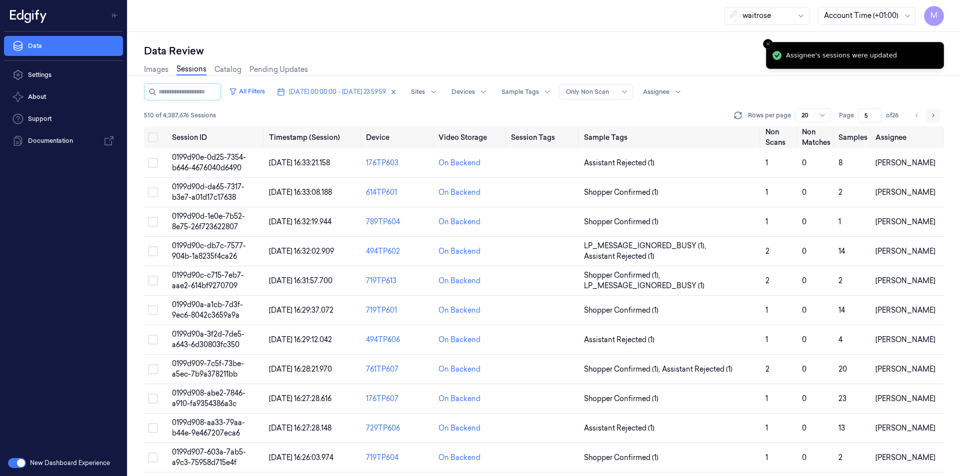
click at [929, 118] on button "Go to next page" at bounding box center [933, 115] width 14 height 14
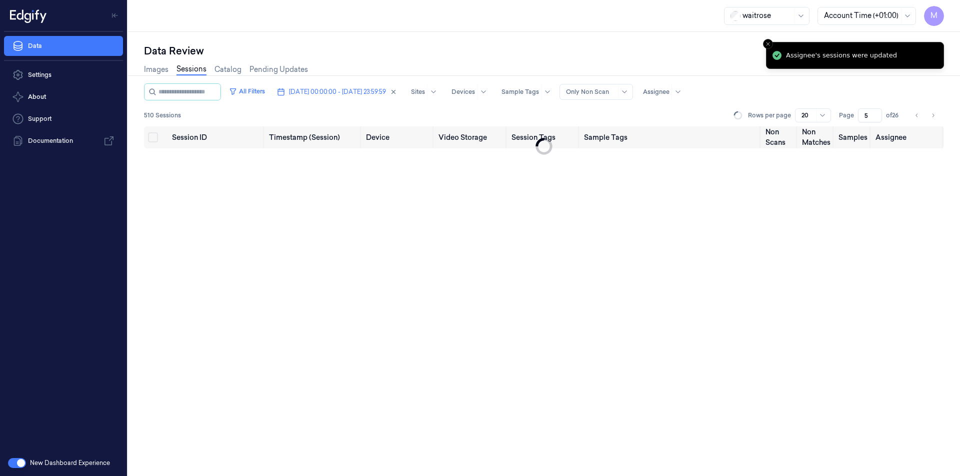
type input "6"
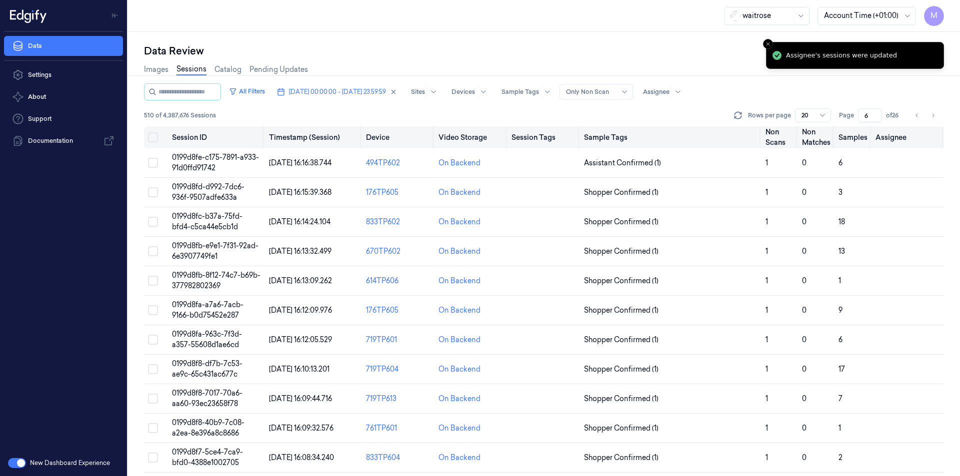
click at [154, 141] on button "Select all" at bounding box center [153, 137] width 10 height 10
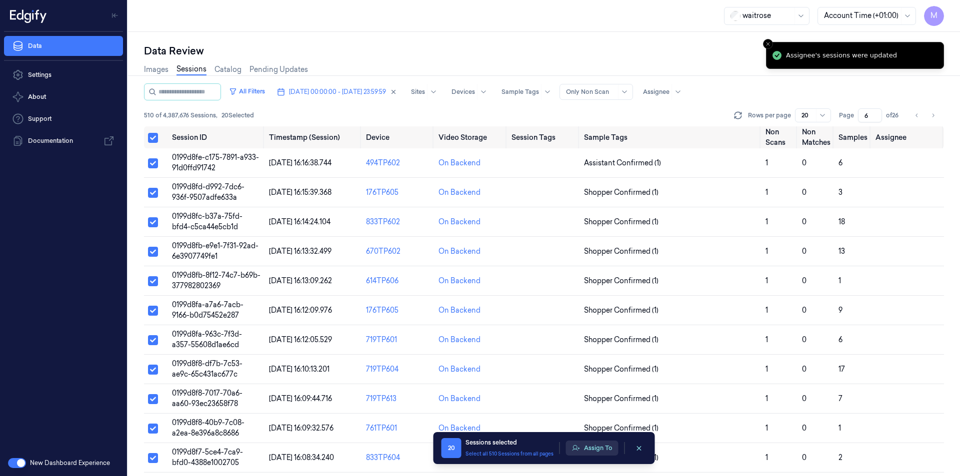
click at [588, 444] on button "Assign To" at bounding box center [592, 448] width 52 height 15
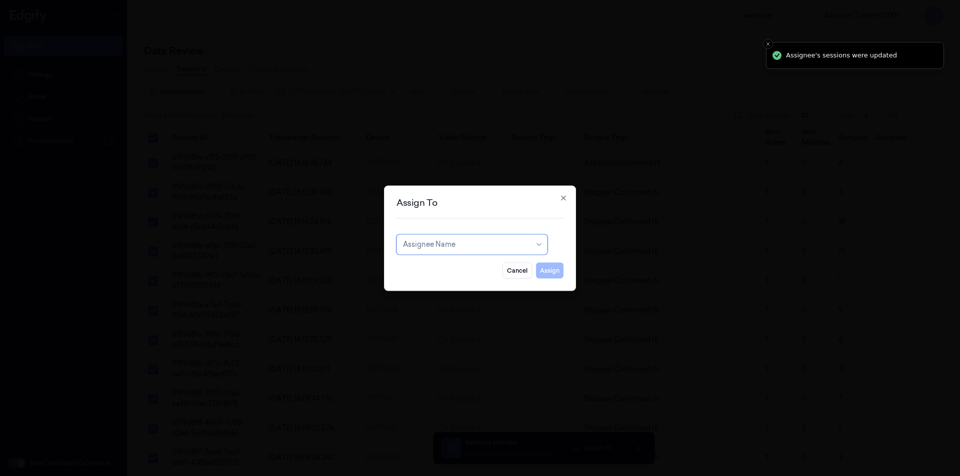
click at [471, 241] on div at bounding box center [466, 244] width 127 height 10
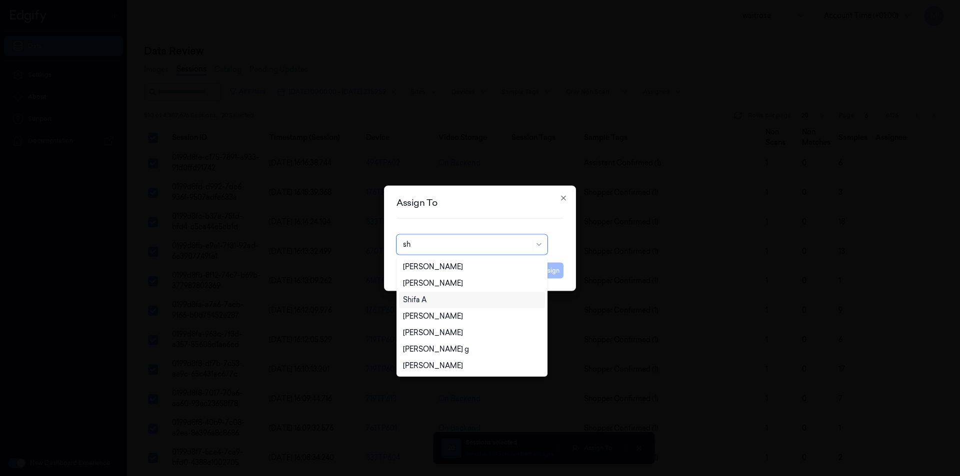
type input "shi"
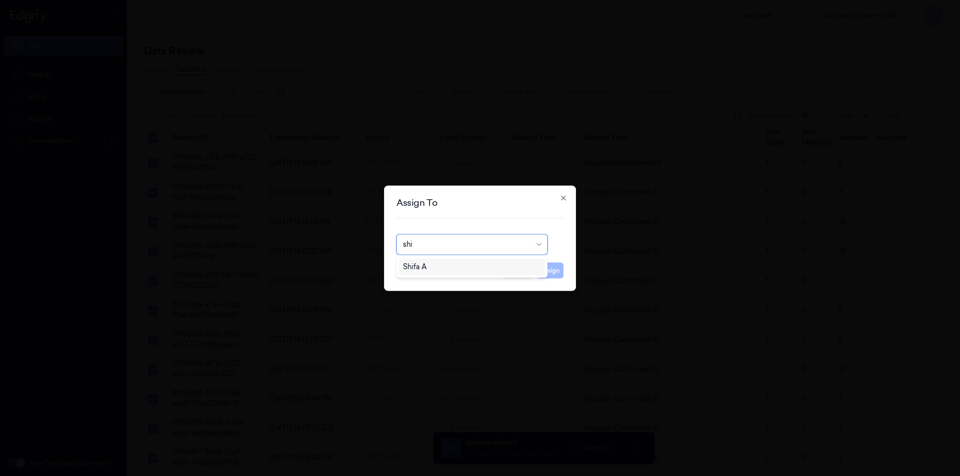
click at [438, 270] on div "Shifa A" at bounding box center [472, 267] width 138 height 10
click at [549, 276] on button "Assign" at bounding box center [549, 270] width 27 height 16
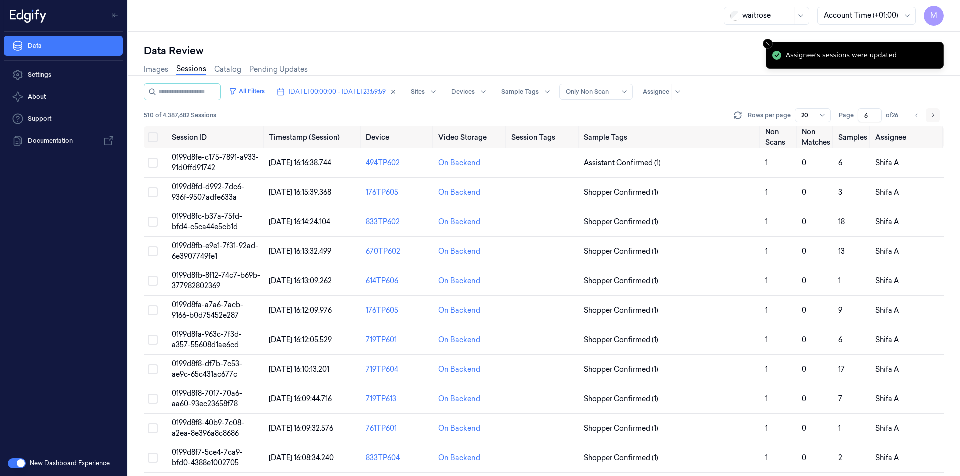
click at [936, 117] on button "Go to next page" at bounding box center [933, 115] width 14 height 14
type input "7"
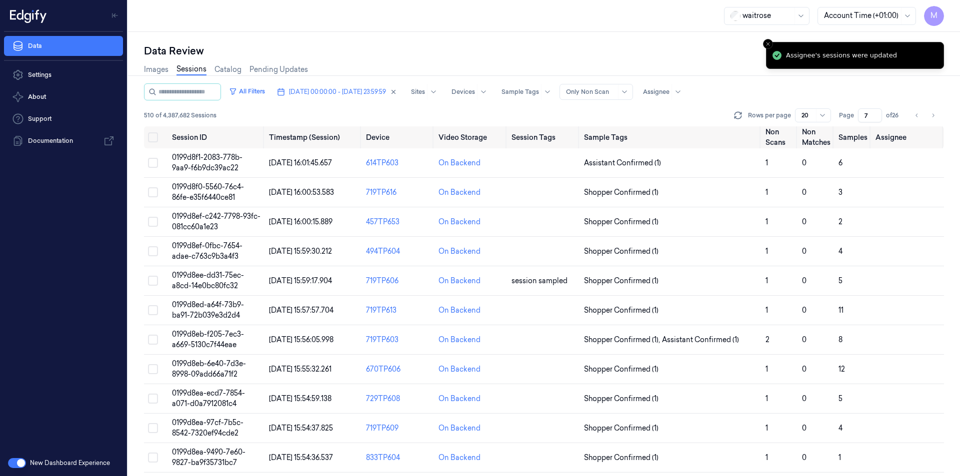
click at [598, 54] on div "Data Review" at bounding box center [544, 51] width 800 height 14
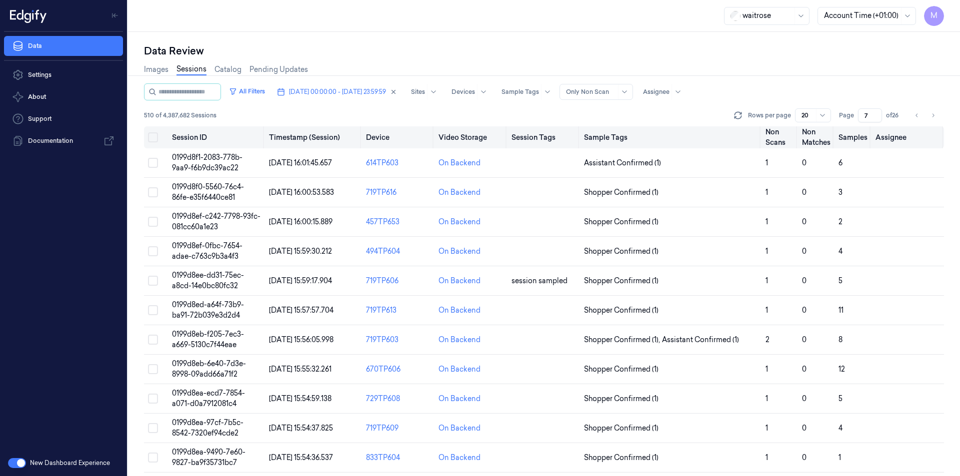
click at [151, 137] on button "Select all" at bounding box center [153, 137] width 10 height 10
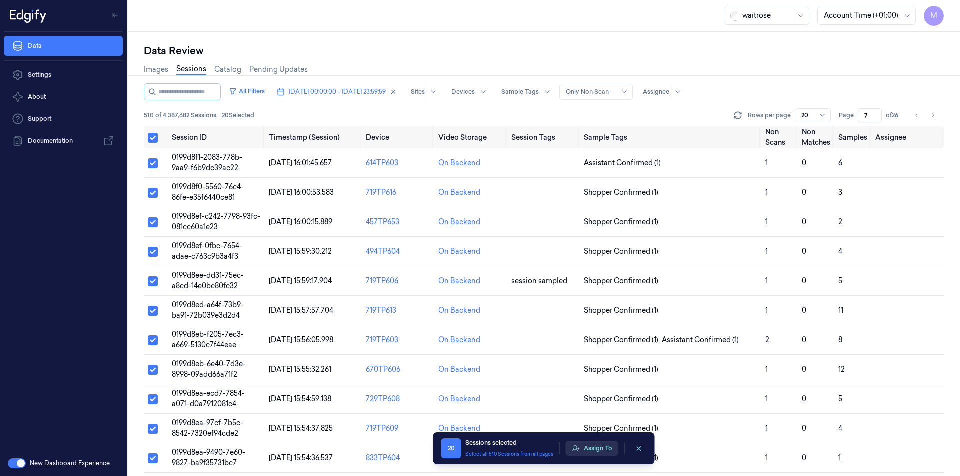
click at [609, 455] on button "Assign To" at bounding box center [592, 448] width 52 height 15
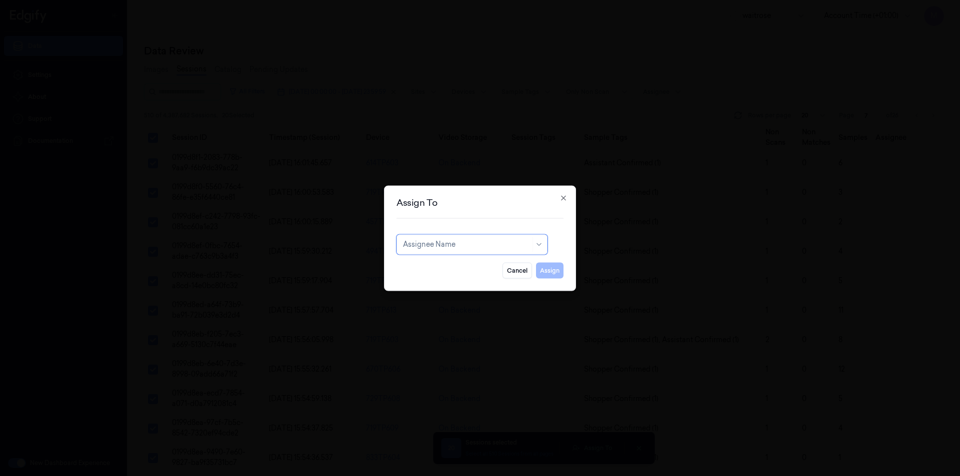
click at [513, 243] on div at bounding box center [466, 244] width 127 height 10
type input "ch"
click at [449, 287] on div "[PERSON_NAME] a" at bounding box center [472, 283] width 138 height 10
click at [562, 201] on icon "button" at bounding box center [563, 198] width 8 height 8
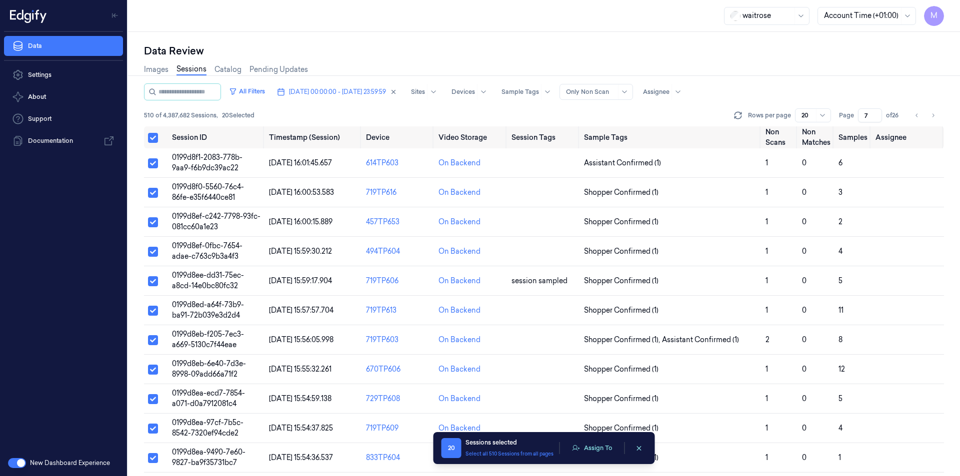
click at [609, 42] on div "Data Review Images Sessions Catalog Pending Updates All Filters [DATE] 00:00:00…" at bounding box center [544, 254] width 832 height 444
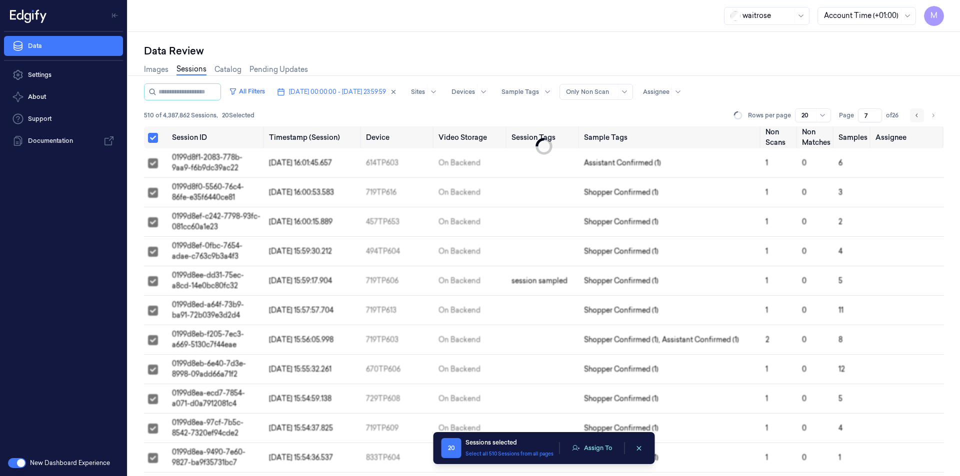
click at [913, 120] on button "Go to previous page" at bounding box center [917, 115] width 14 height 14
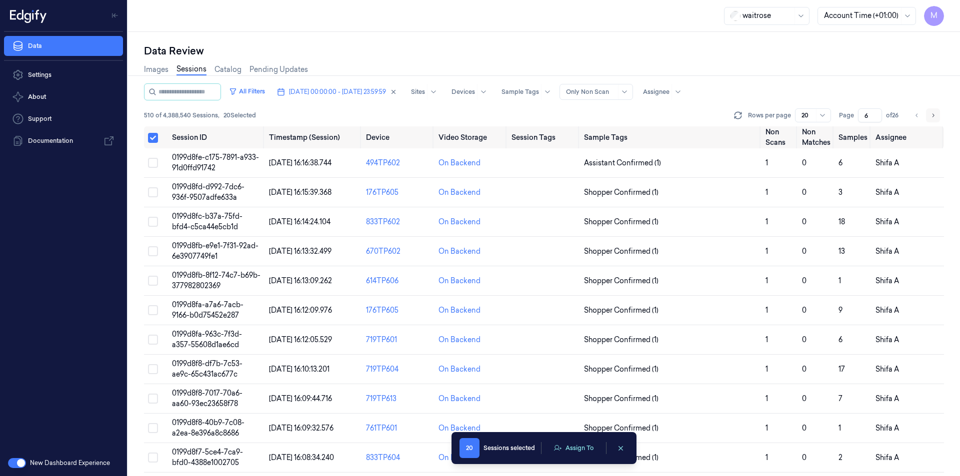
click at [936, 117] on button "Go to next page" at bounding box center [933, 115] width 14 height 14
type input "7"
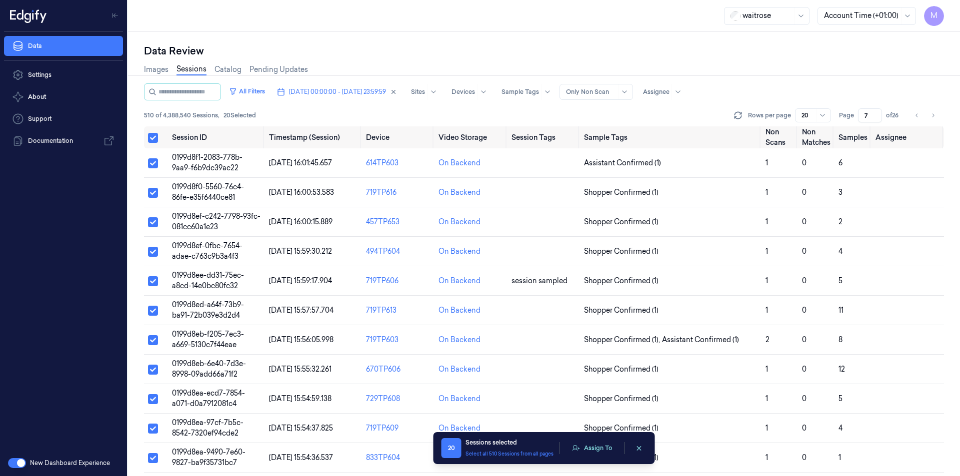
click at [724, 64] on div "Images Sessions Catalog Pending Updates" at bounding box center [544, 70] width 800 height 25
